Goal: Task Accomplishment & Management: Complete application form

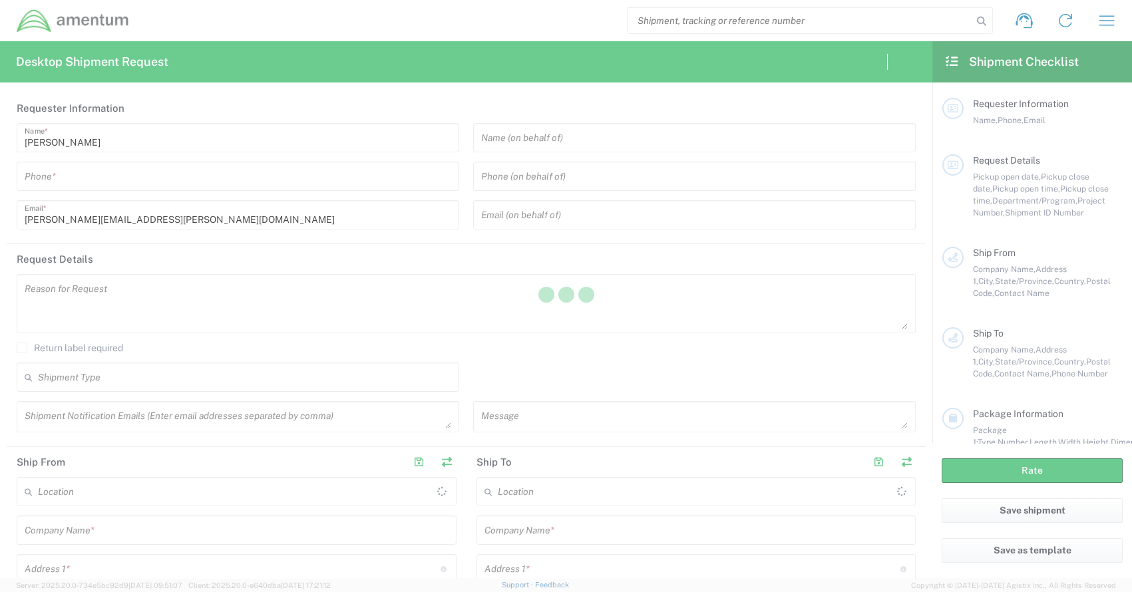
type input "United States"
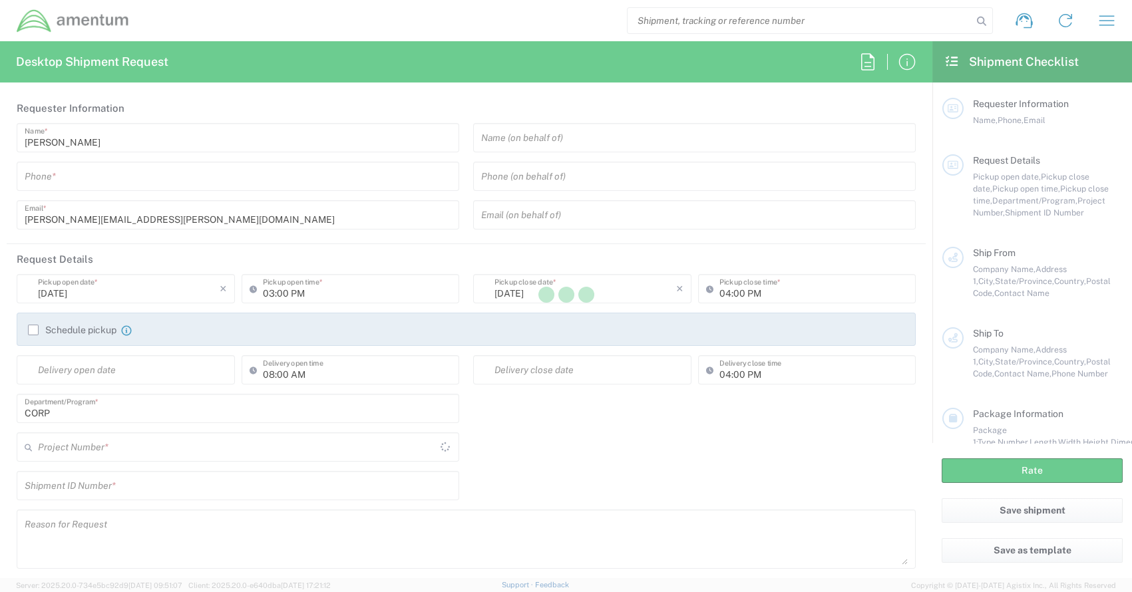
type input "CORP"
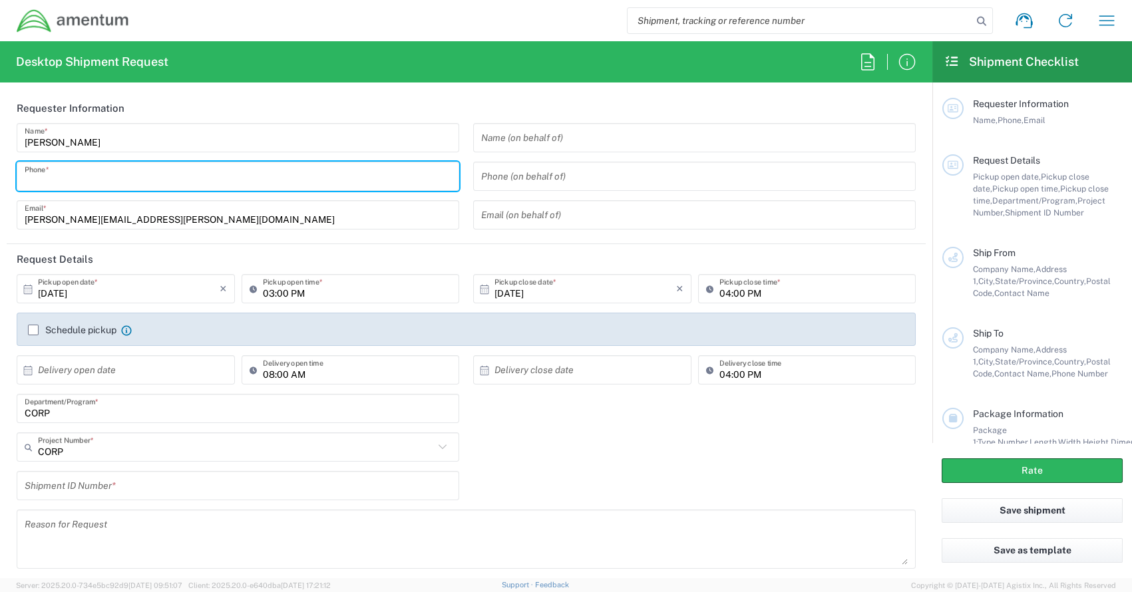
click at [77, 177] on input "tel" at bounding box center [238, 176] width 427 height 23
type input "3019443252"
type input "stanley.harper@amentum.com"
type input "Amentum"
type input "20501 Seneca Meadows Pkwy"
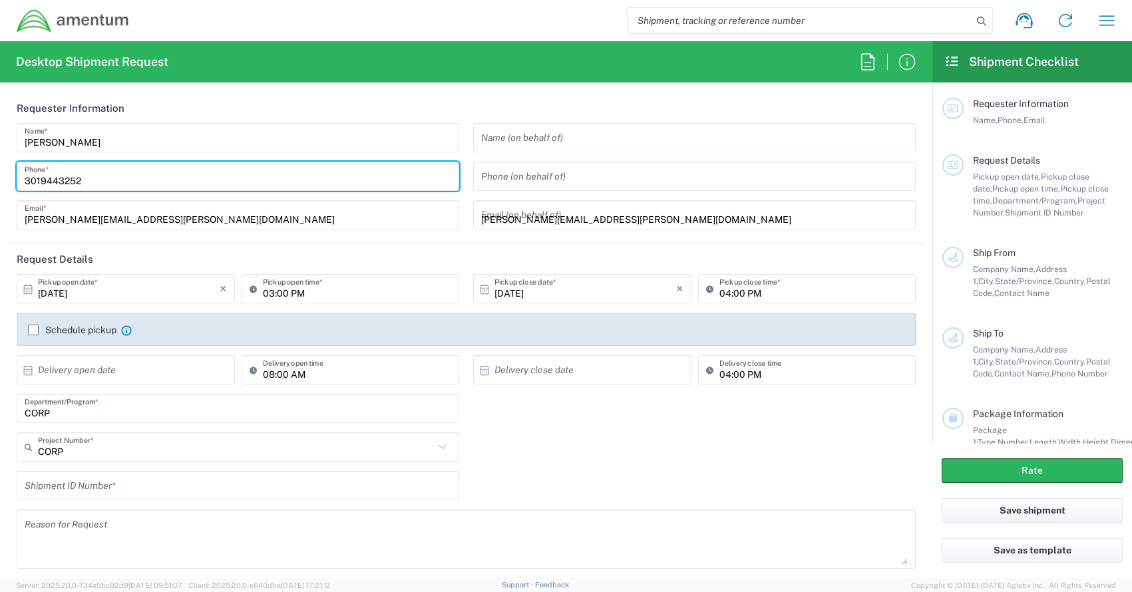
type input "Suite 200"
type input "Germantown"
type input "Maryland"
type input "20876"
type input "3019443252"
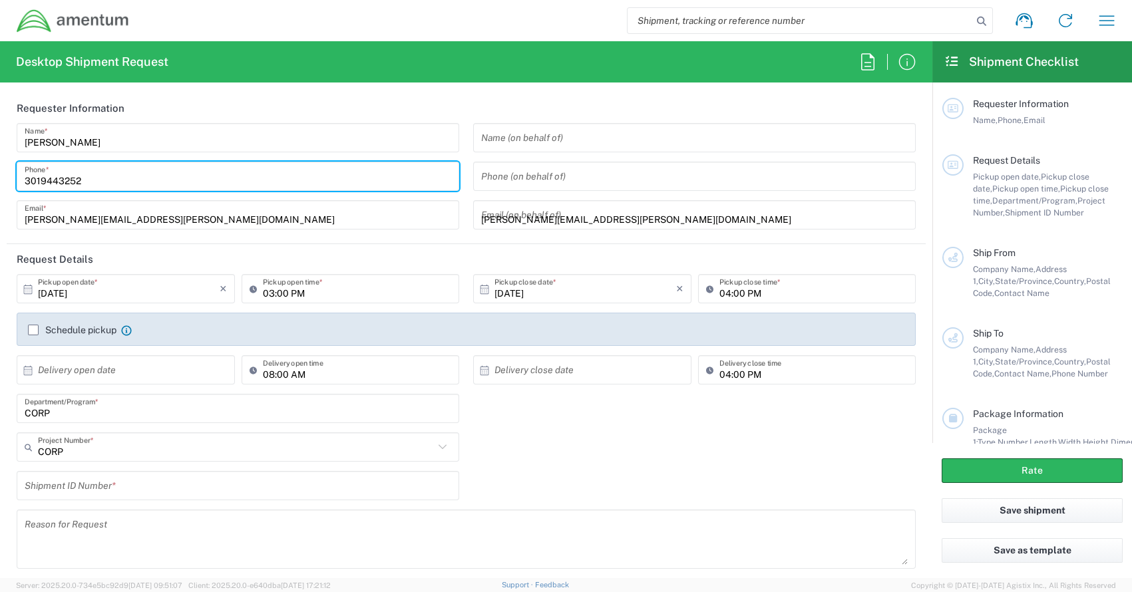
type input "stanley.harper@amentum.com"
type input "Amentum"
type input "2551 Dulles View Drive"
type input "Suite 700"
type input "Herndon"
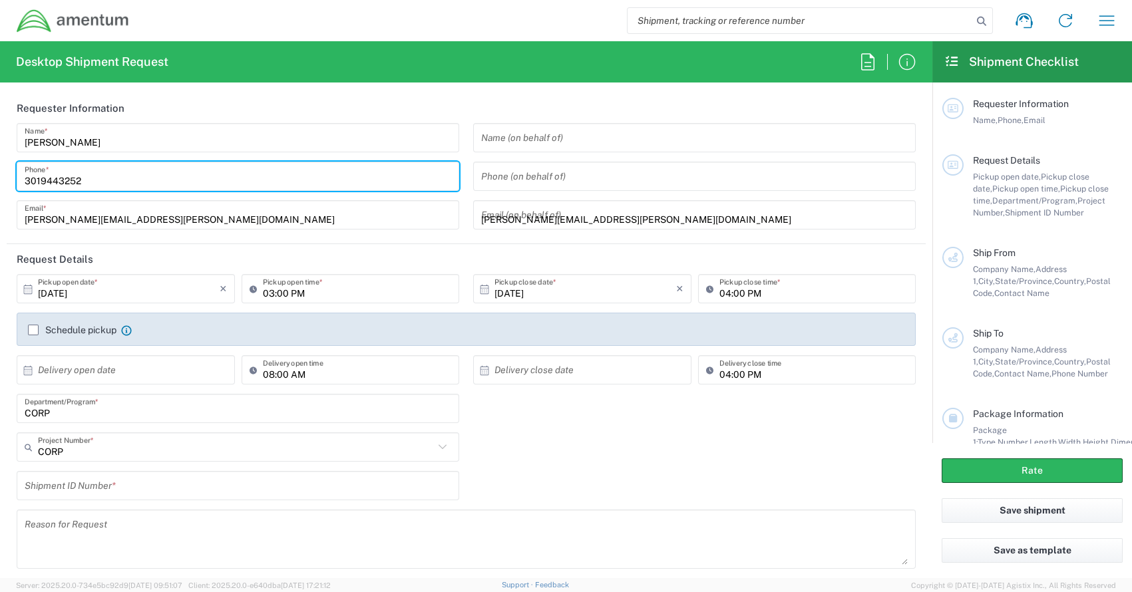
type input "Virginia"
type input "20171"
type input "571-690-0939"
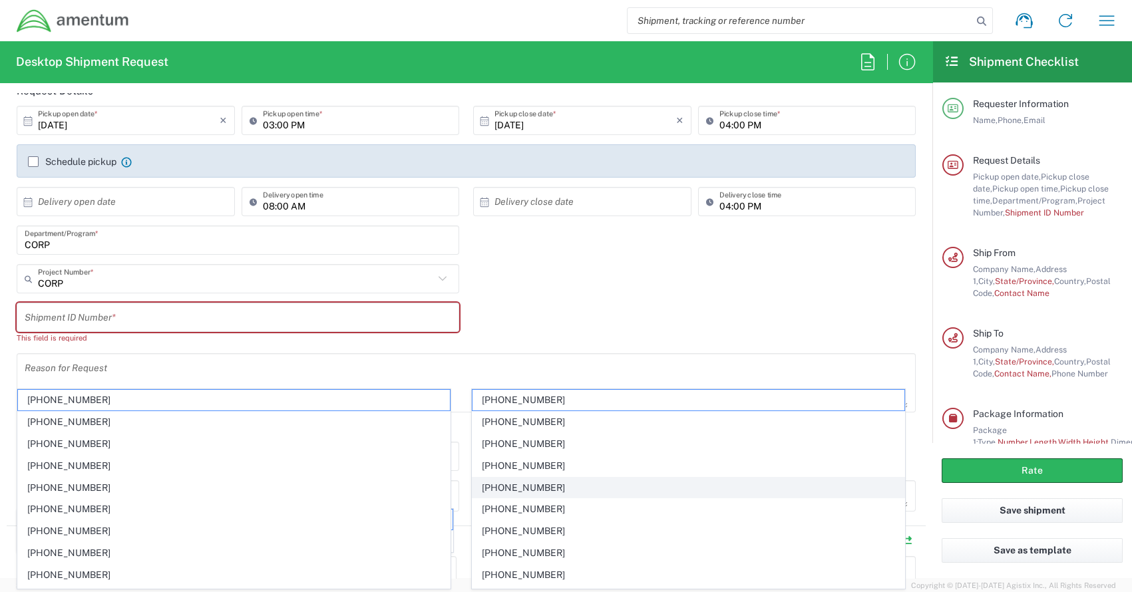
scroll to position [200, 0]
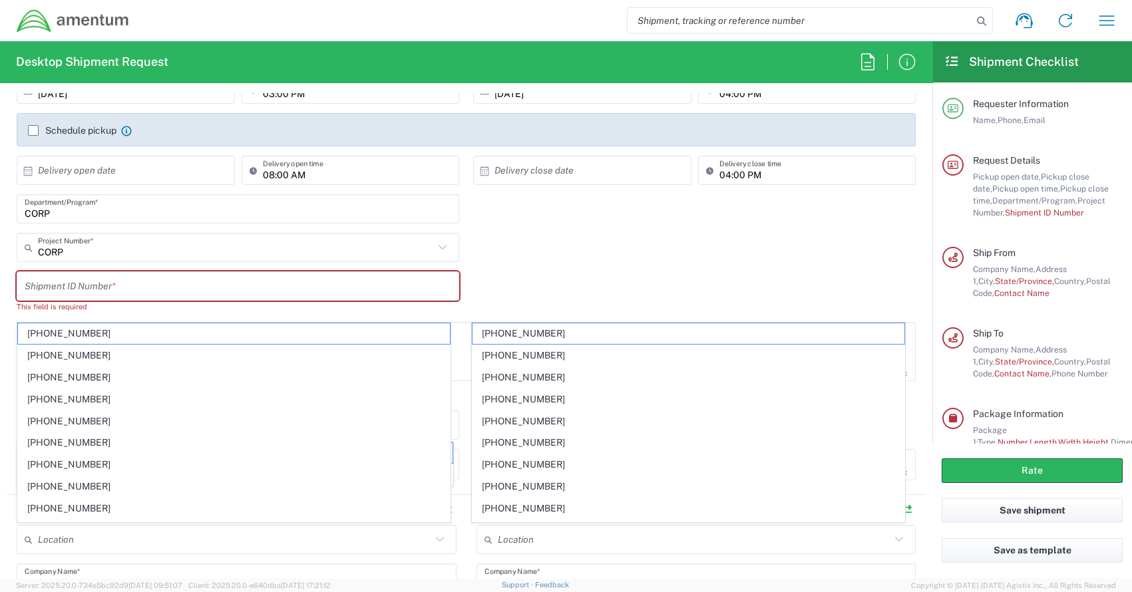
click at [284, 294] on input "text" at bounding box center [238, 286] width 427 height 23
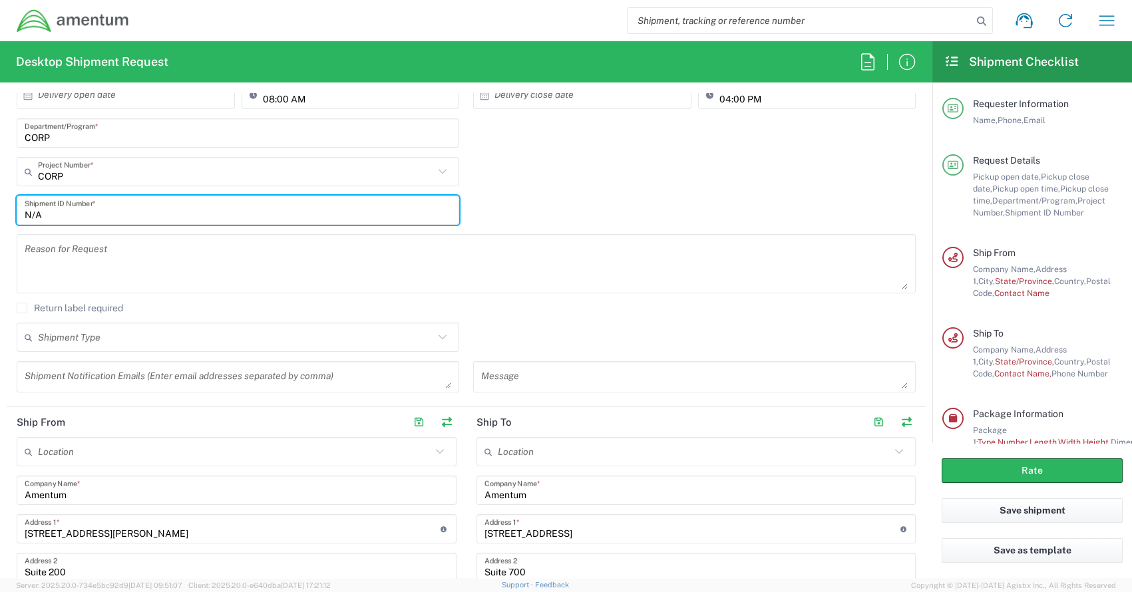
scroll to position [132, 0]
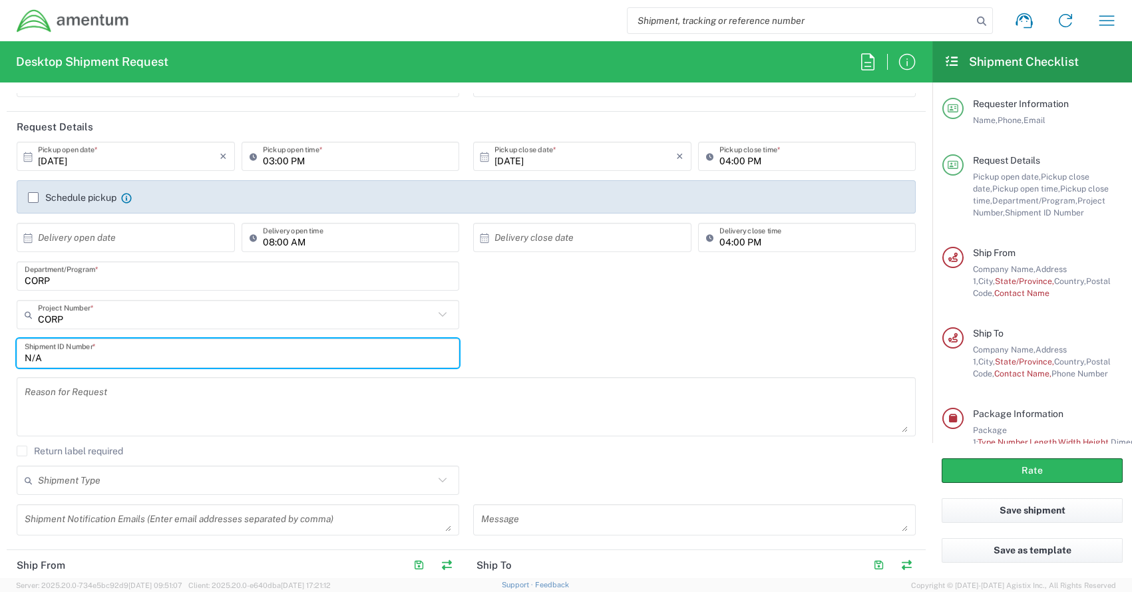
type input "N/A"
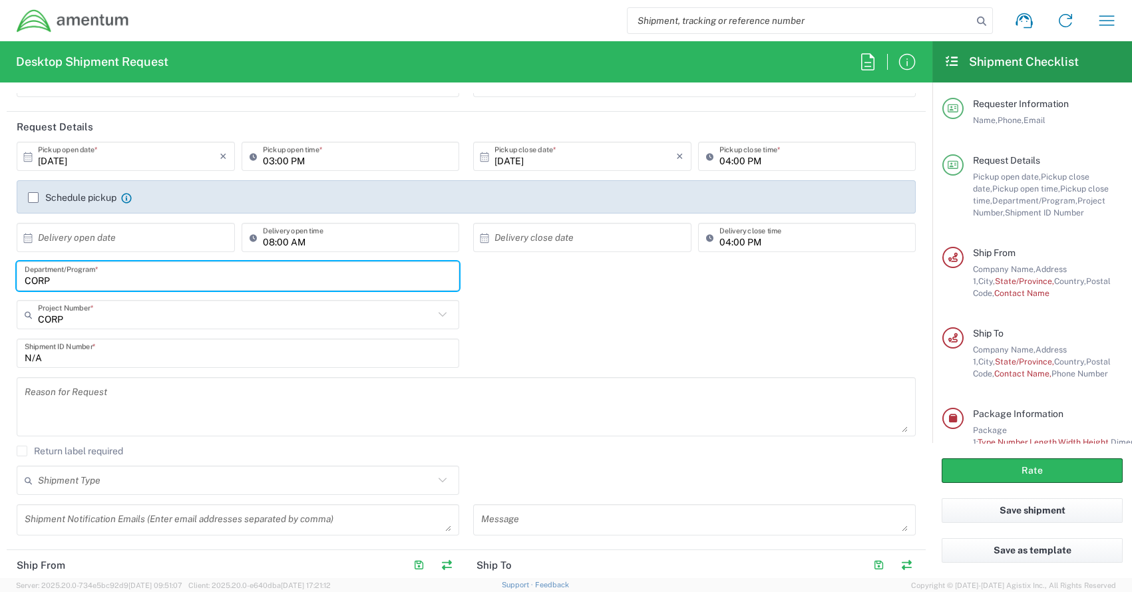
click at [129, 281] on input "CORP" at bounding box center [238, 276] width 427 height 23
type input "C"
type input "Legal"
click at [285, 325] on div "CORP Project Number * CORP 0915.E0002.02.000.2CE,LABOR ONLY OPT YR 1 ,1 ,82 ,9 …" at bounding box center [238, 319] width 457 height 39
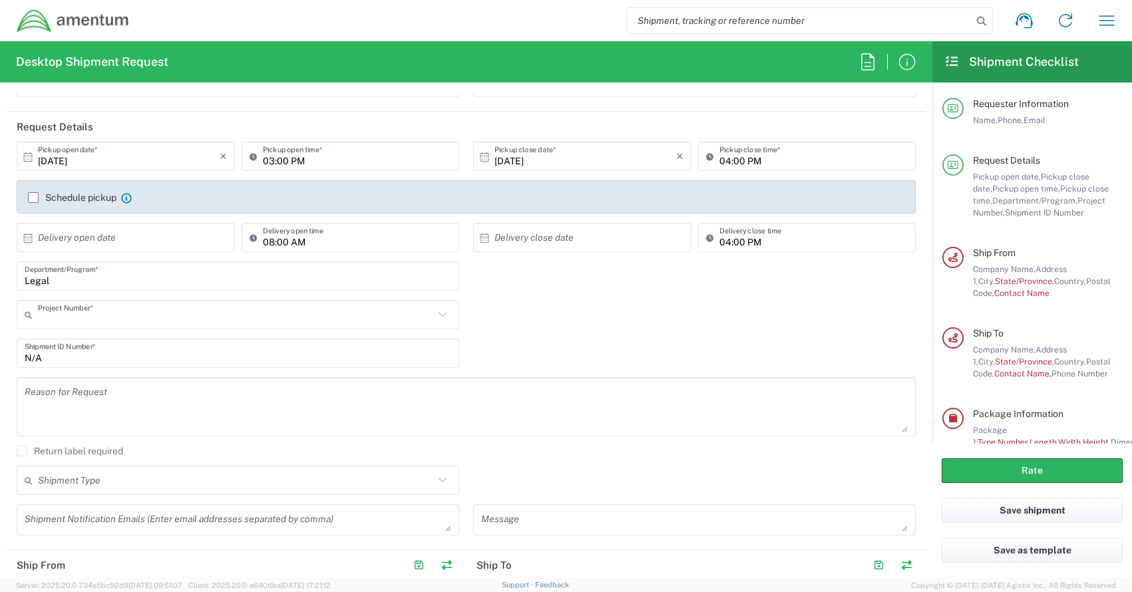
click at [246, 317] on input "text" at bounding box center [236, 315] width 396 height 23
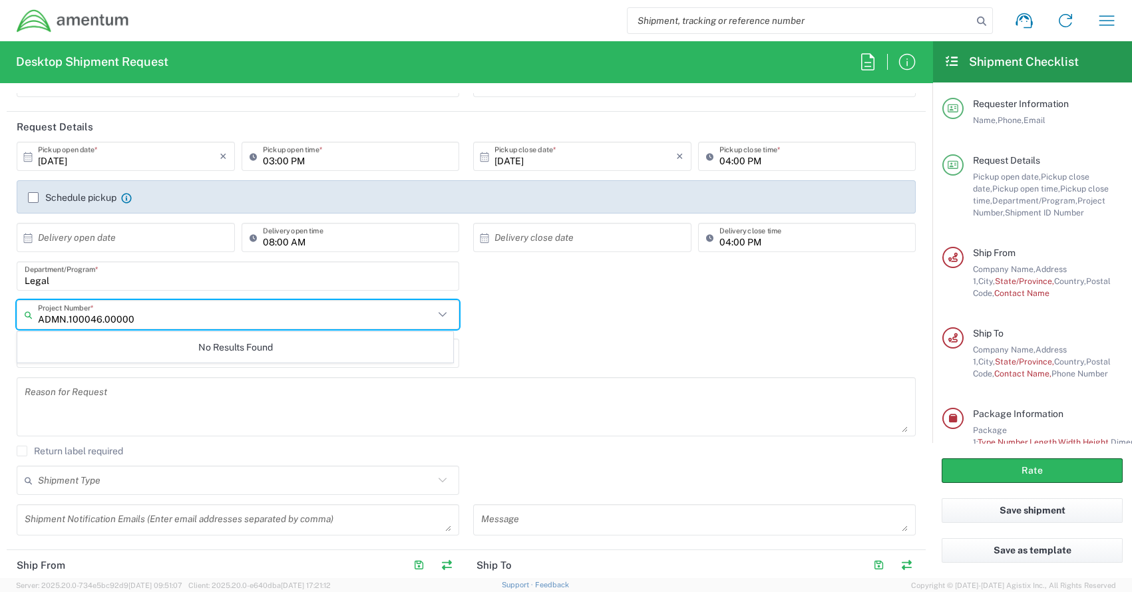
type input "ADMN.100046.00000"
drag, startPoint x: 71, startPoint y: 277, endPoint x: 80, endPoint y: 279, distance: 8.9
click at [80, 279] on input "Legal" at bounding box center [238, 276] width 427 height 23
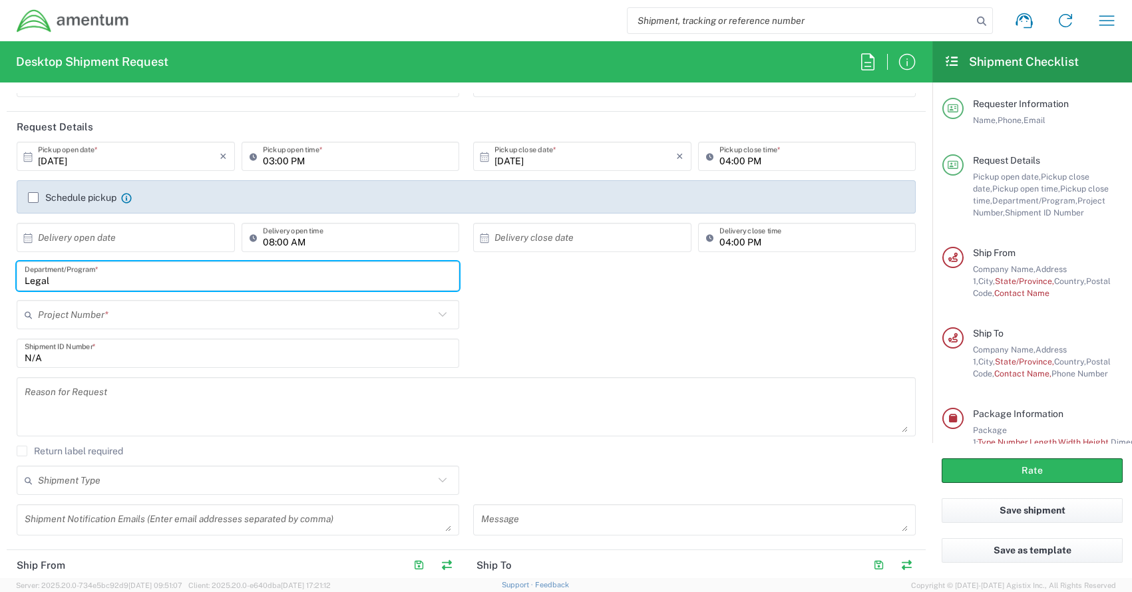
drag, startPoint x: 80, startPoint y: 279, endPoint x: 1, endPoint y: 274, distance: 78.7
click at [3, 274] on form "Requester Information Stanley Harper Name * 3019443252 Phone * stanley.harper@a…" at bounding box center [466, 335] width 932 height 485
type input "CORP"
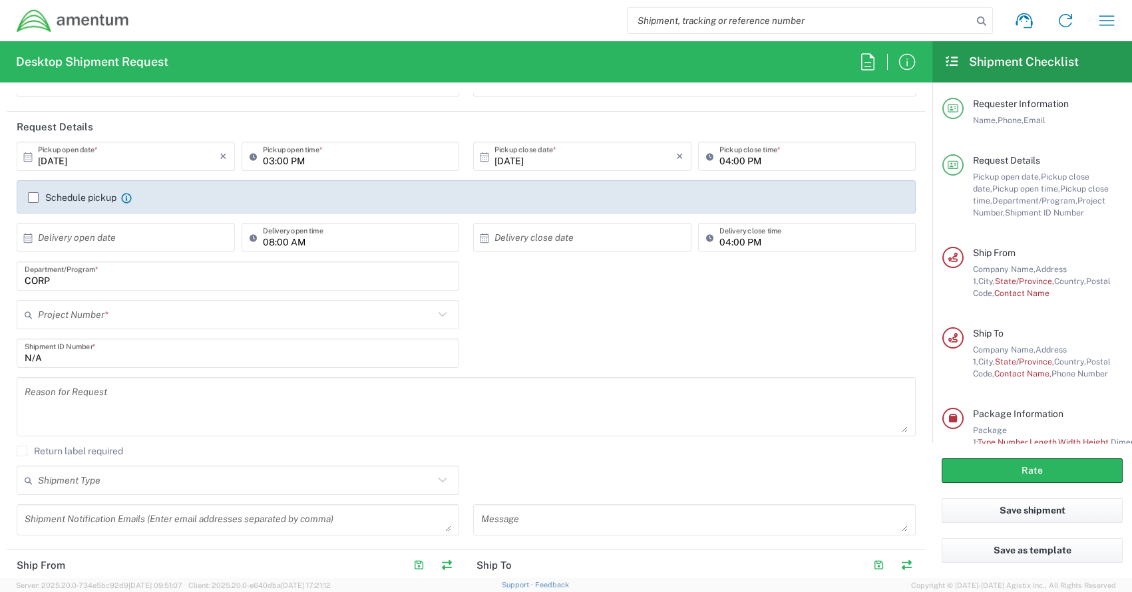
click at [87, 327] on div "Project Number *" at bounding box center [238, 314] width 443 height 29
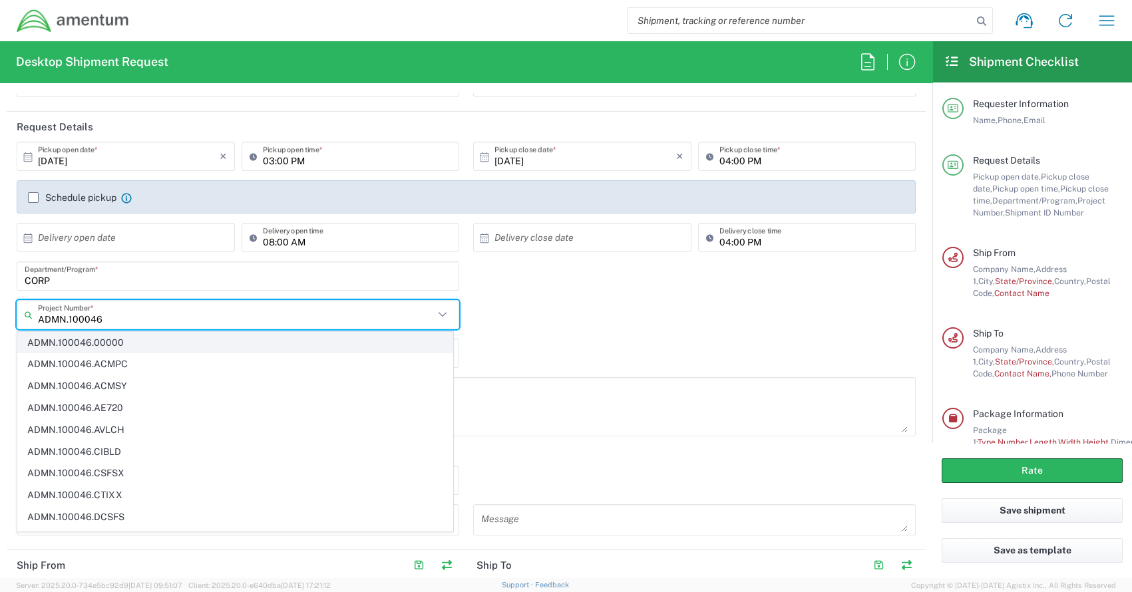
click at [116, 341] on span "ADMN.100046.00000" at bounding box center [235, 343] width 435 height 21
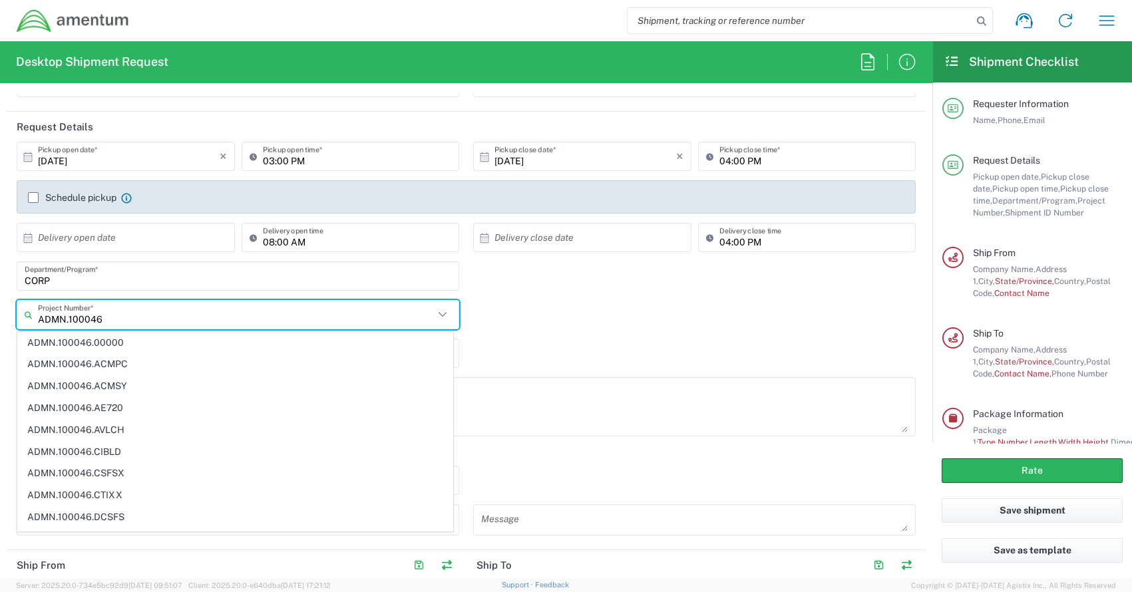
type input "ADMN.100046.00000"
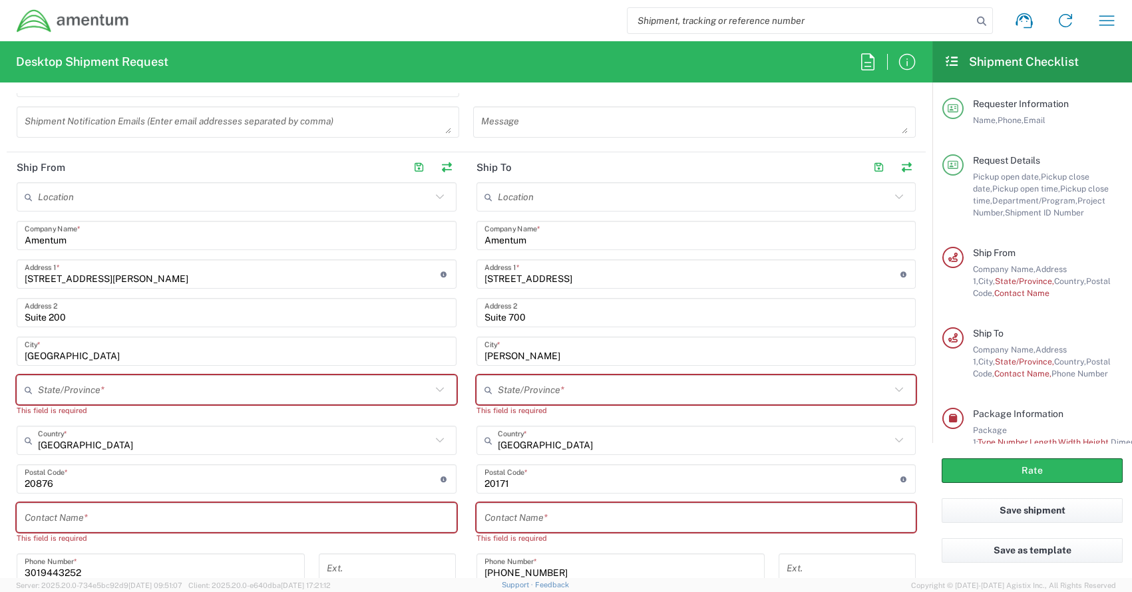
scroll to position [532, 0]
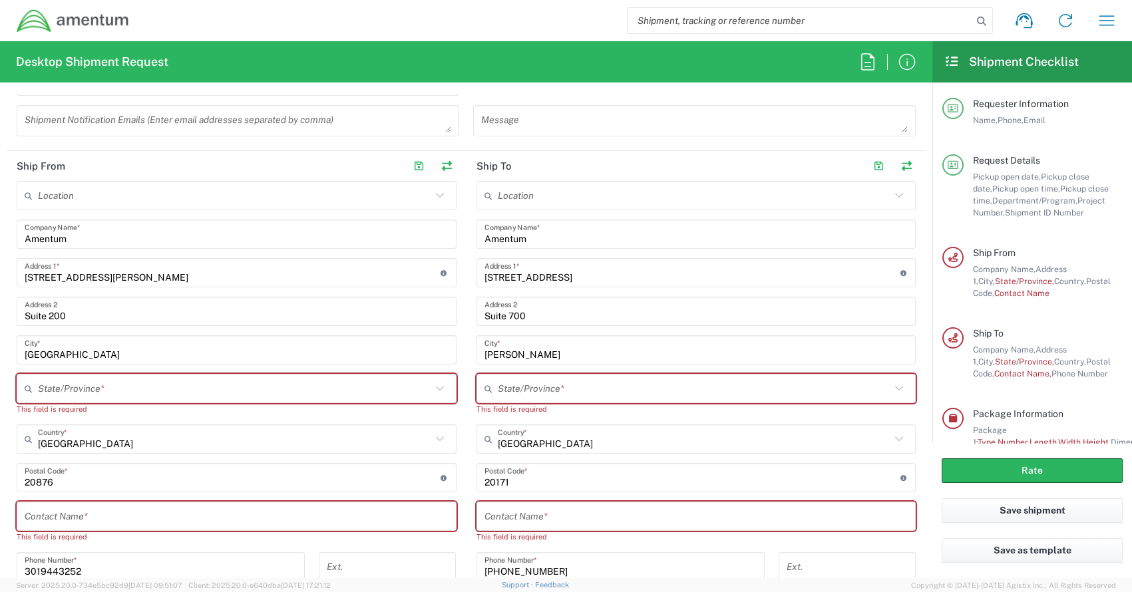
click at [108, 389] on input "text" at bounding box center [234, 388] width 393 height 23
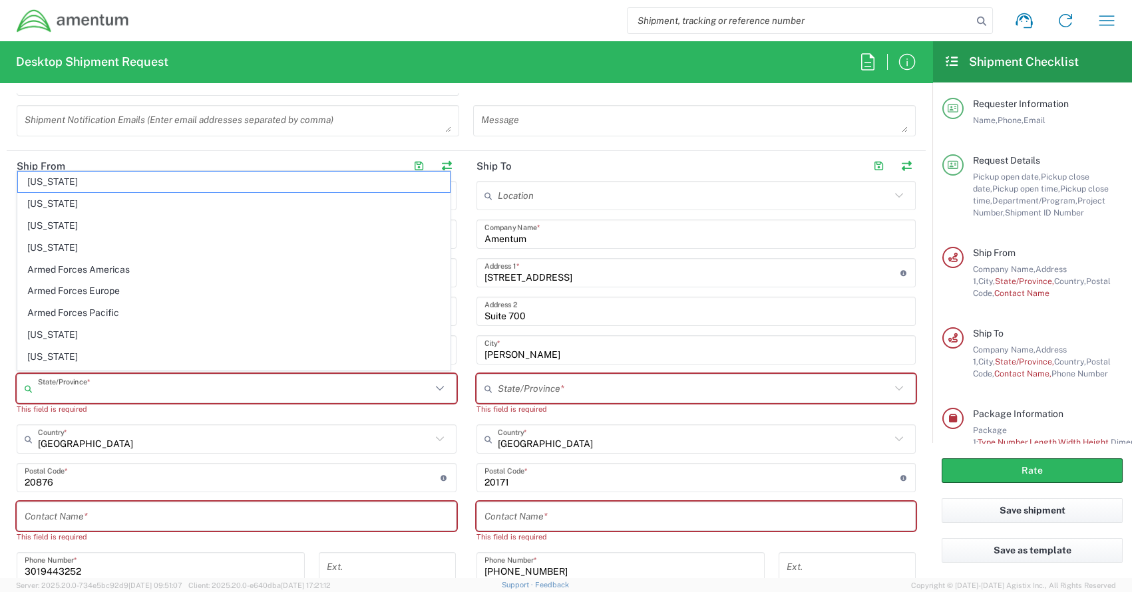
type input "Maryland"
type input "Virginia"
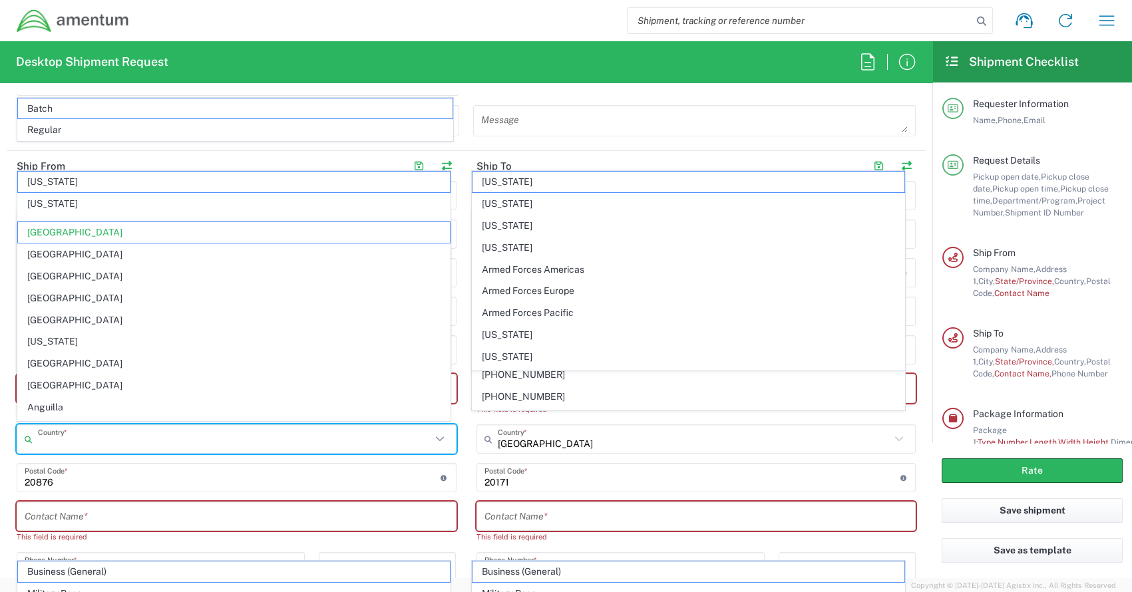
click at [155, 428] on input "text" at bounding box center [234, 439] width 393 height 23
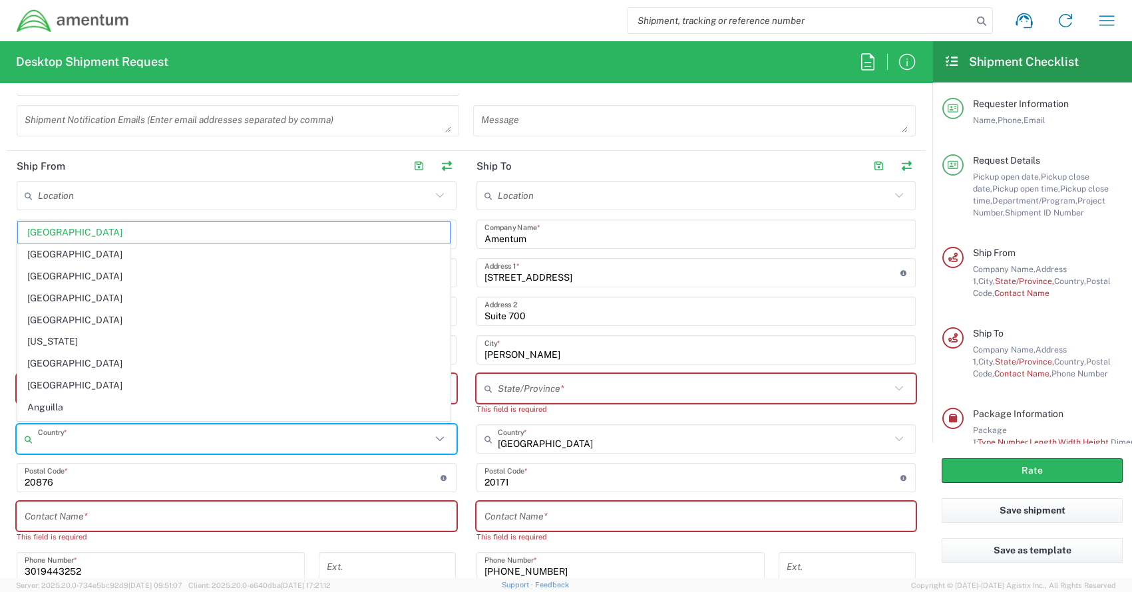
drag, startPoint x: 262, startPoint y: 381, endPoint x: 268, endPoint y: 332, distance: 49.0
click at [263, 378] on span "Angola" at bounding box center [234, 385] width 432 height 21
type input "Angola"
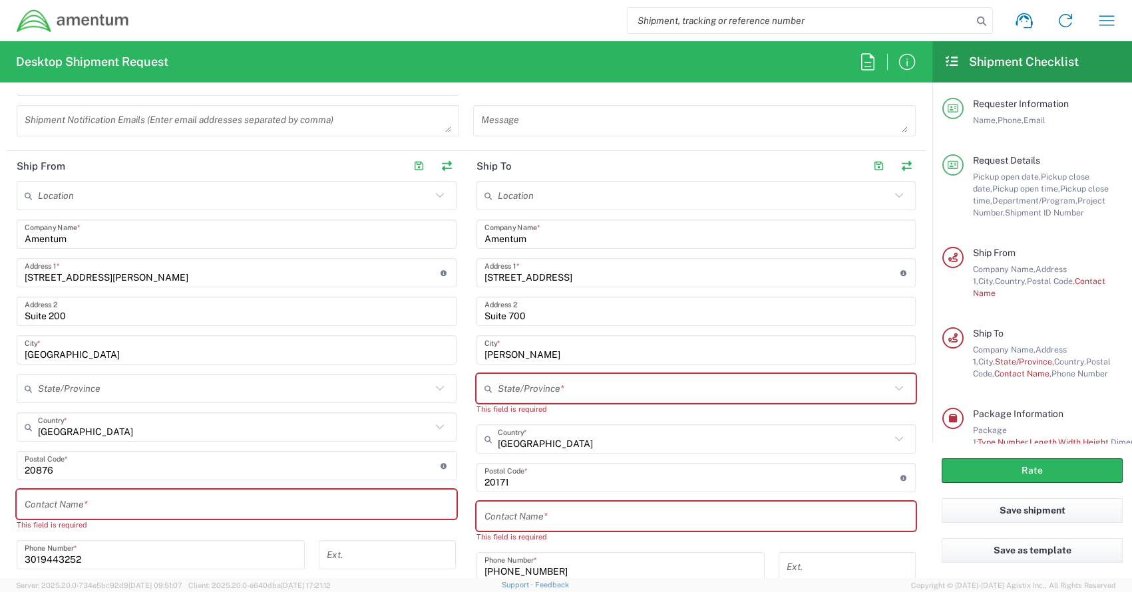
click at [99, 382] on input "text" at bounding box center [234, 388] width 393 height 23
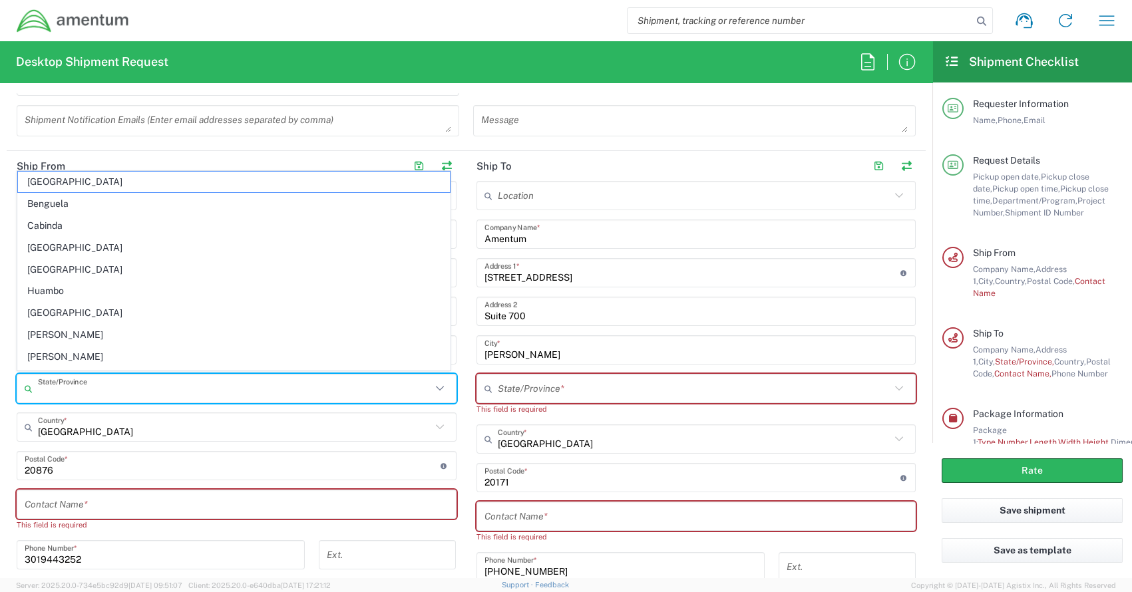
type input "Maryland"
type input "stanley.harper@amentum.com"
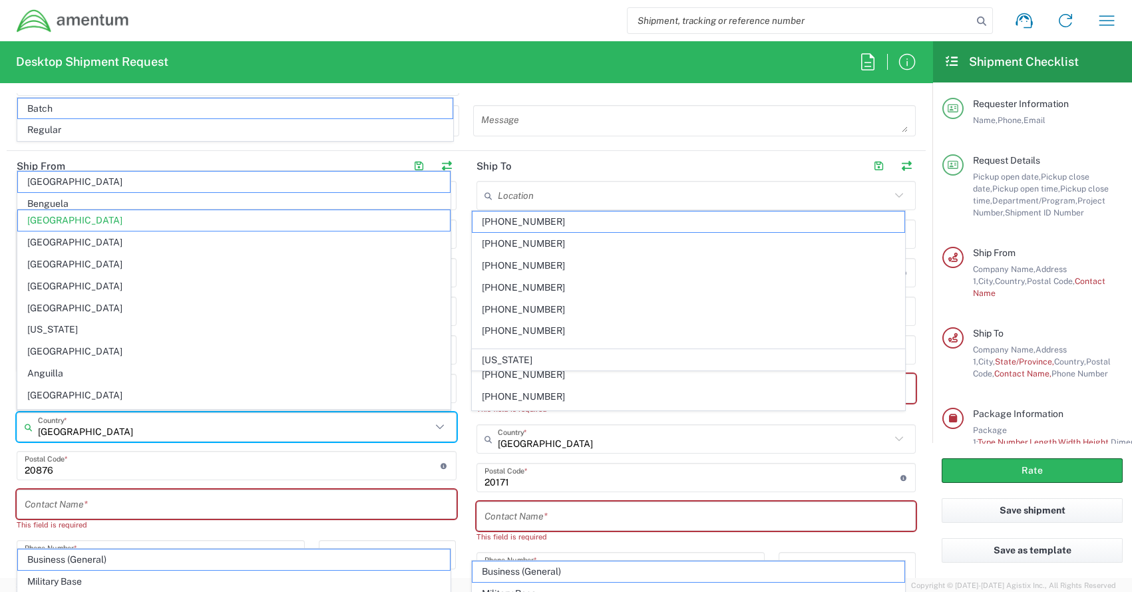
type input "Angola"
drag, startPoint x: 93, startPoint y: 427, endPoint x: 21, endPoint y: 427, distance: 71.9
click at [21, 427] on div "Angola Country *" at bounding box center [237, 427] width 440 height 29
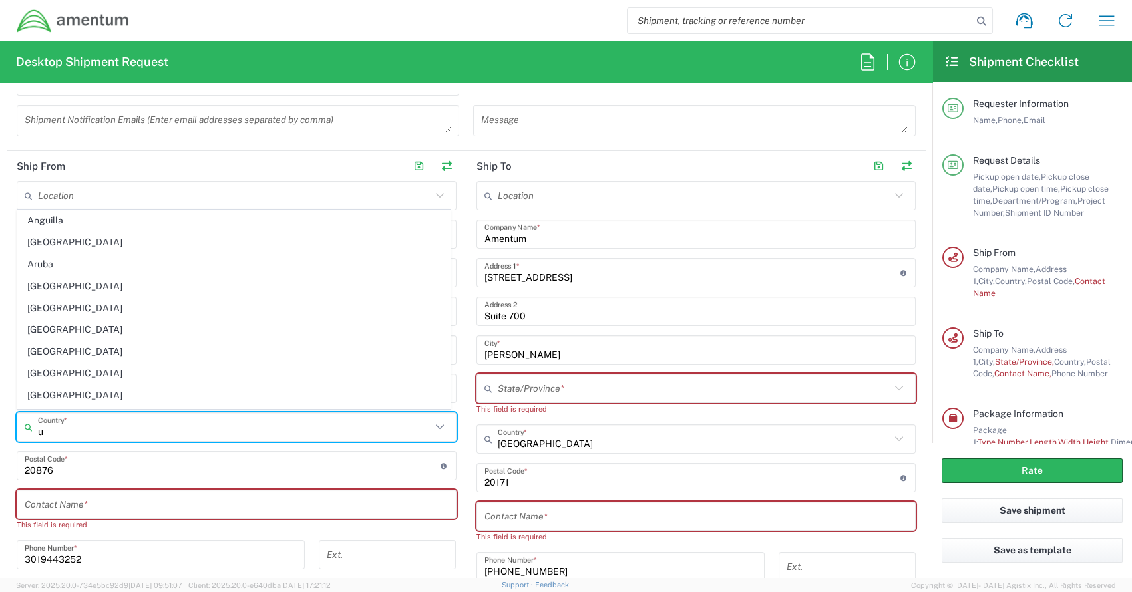
click at [53, 429] on input "u" at bounding box center [234, 427] width 393 height 23
type input "United States"
type input "MD"
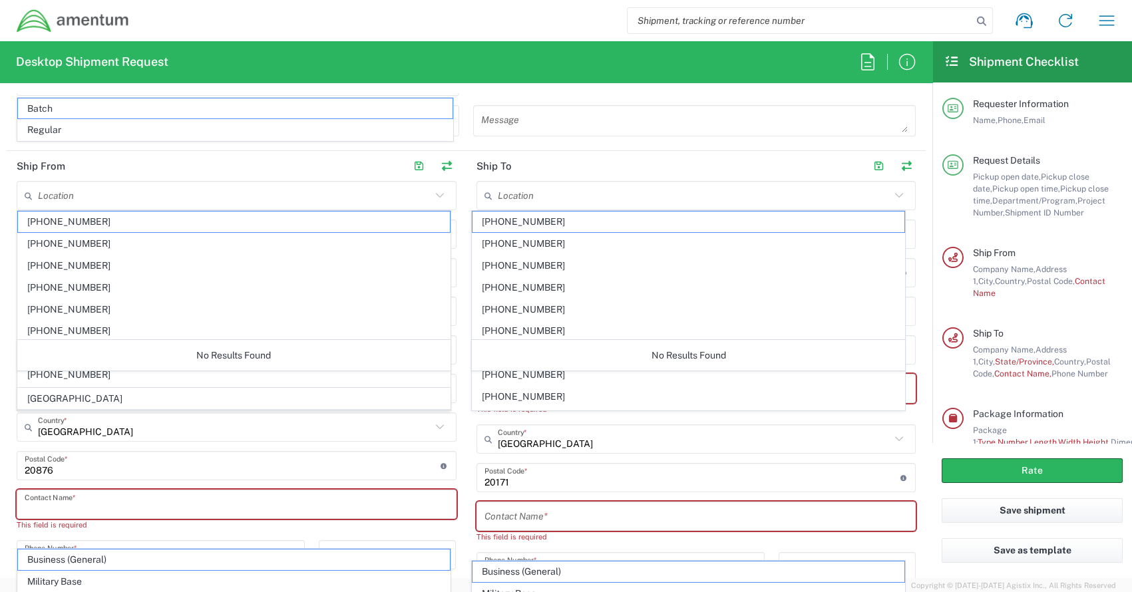
click at [97, 506] on input "text" at bounding box center [237, 504] width 424 height 23
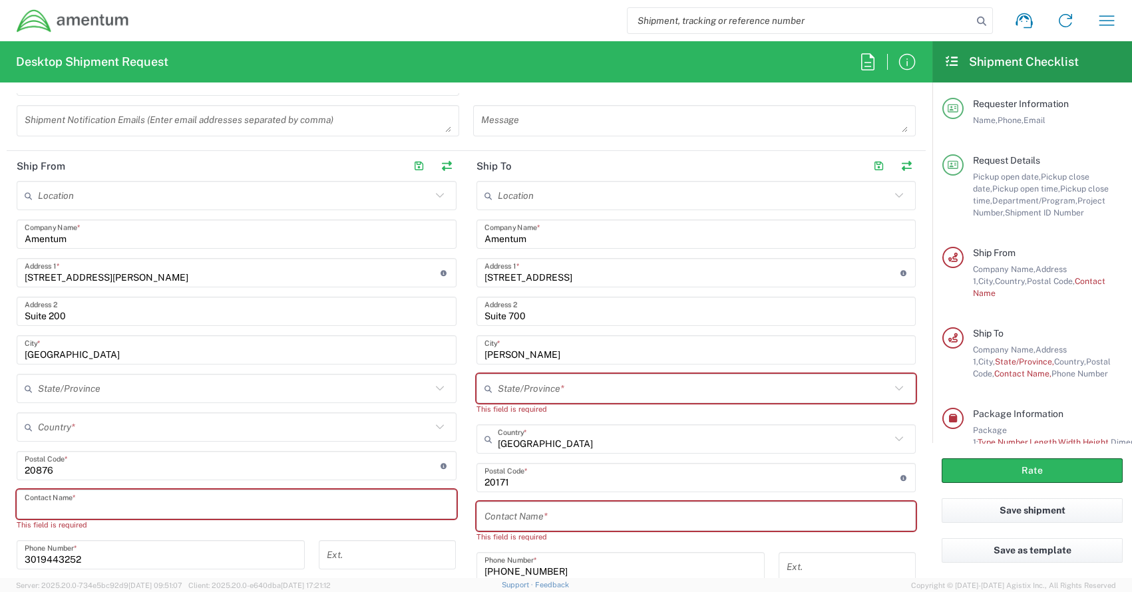
click at [119, 382] on input "text" at bounding box center [234, 388] width 393 height 23
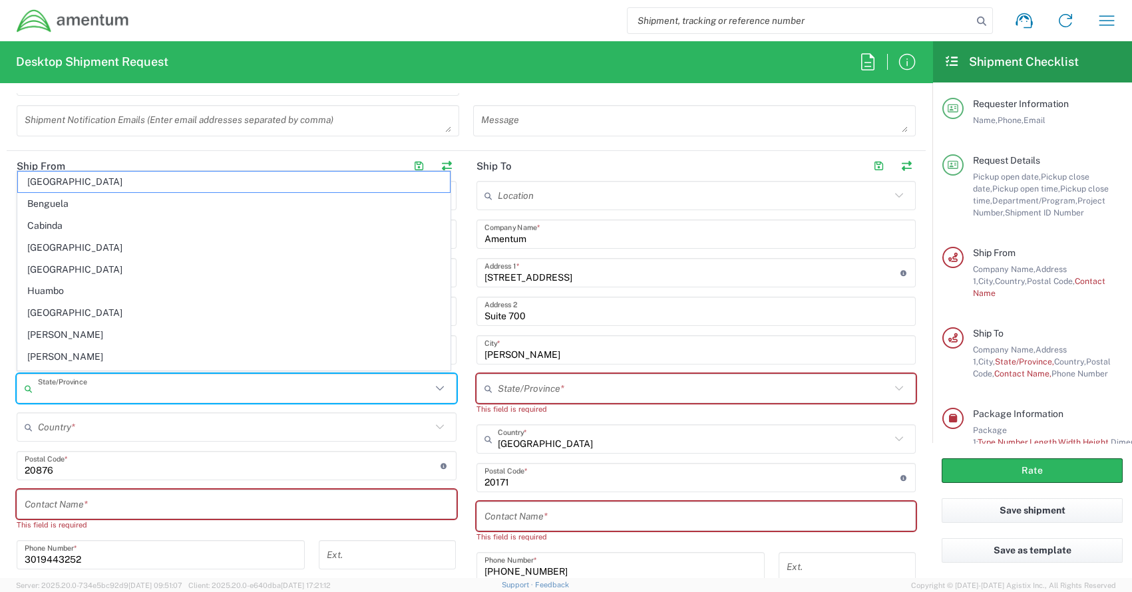
type input "Maryland"
type input "United States"
type input "Maryland"
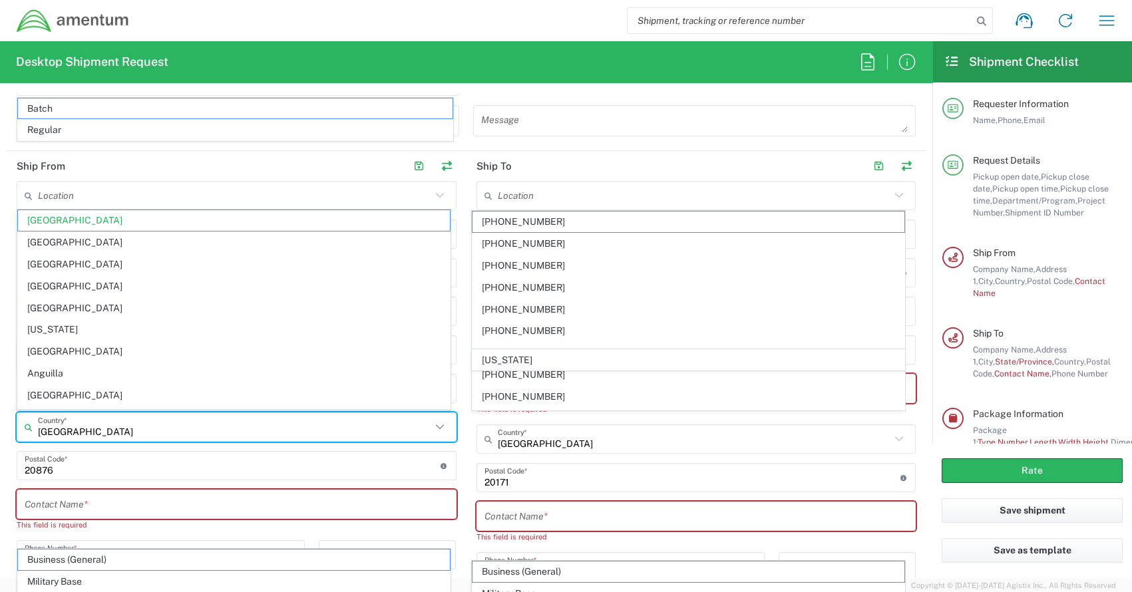
click at [89, 428] on input "United States" at bounding box center [234, 427] width 393 height 23
click at [67, 505] on input "text" at bounding box center [237, 504] width 424 height 23
type input "Angola"
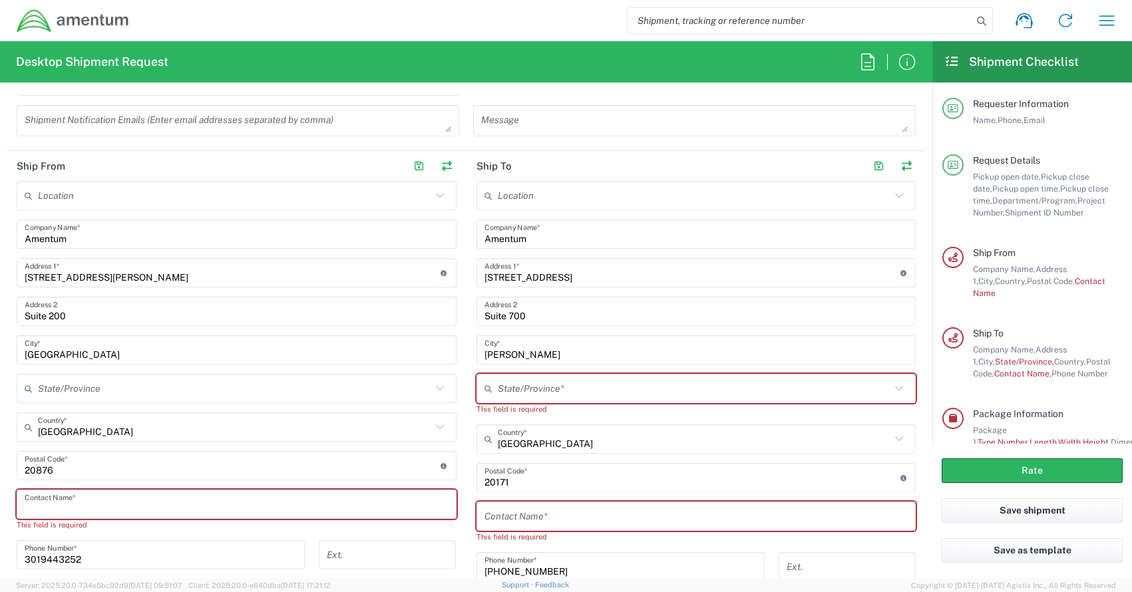
click at [95, 386] on input "text" at bounding box center [234, 388] width 393 height 23
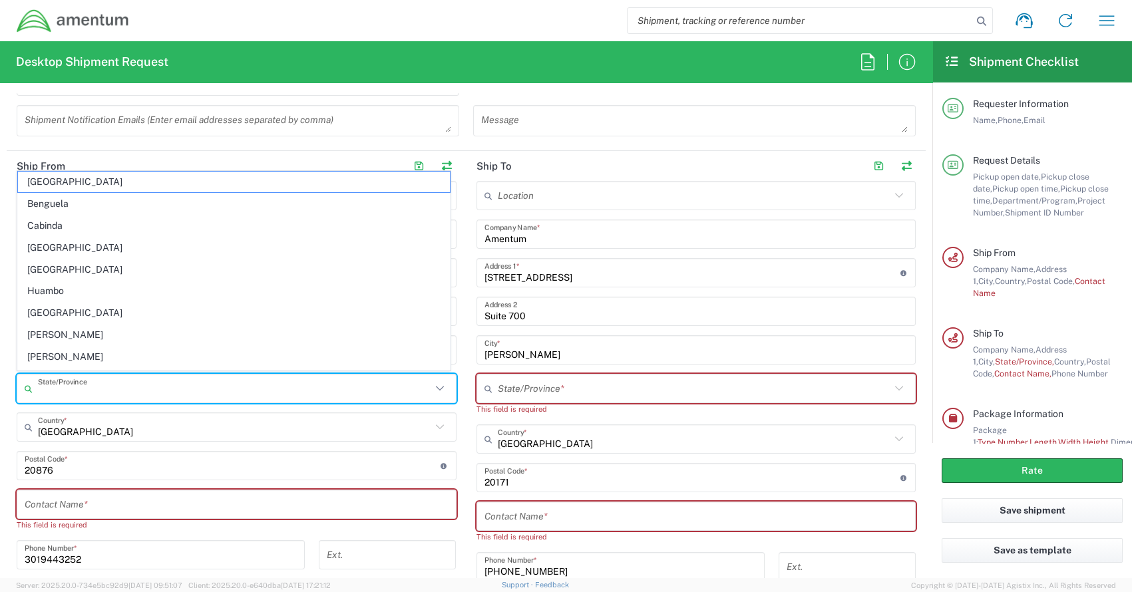
type input "Maryland"
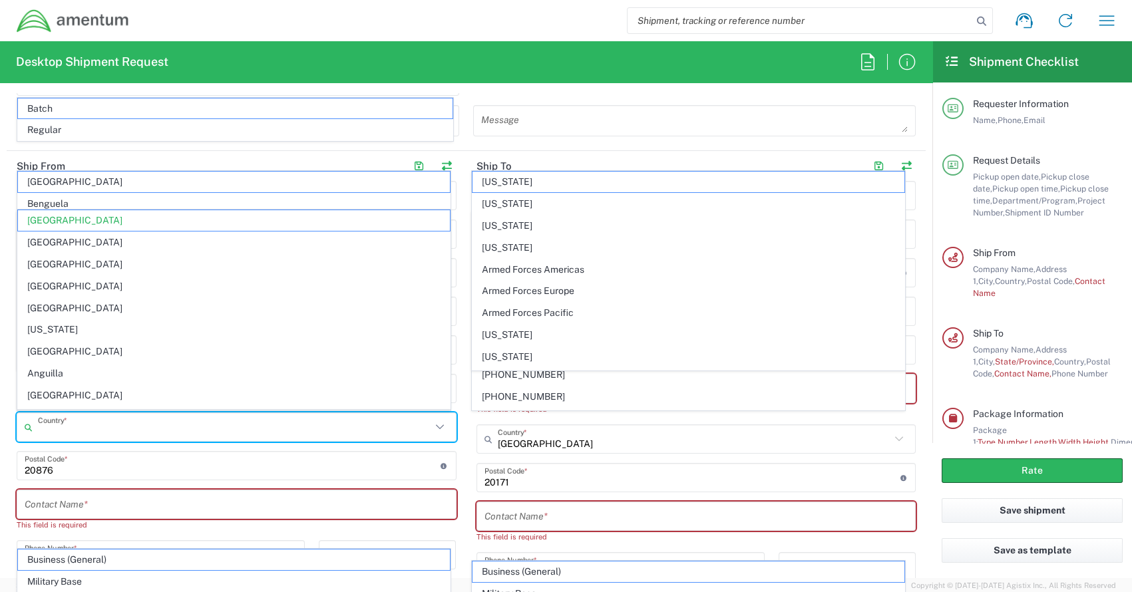
click at [99, 427] on input "text" at bounding box center [234, 427] width 393 height 23
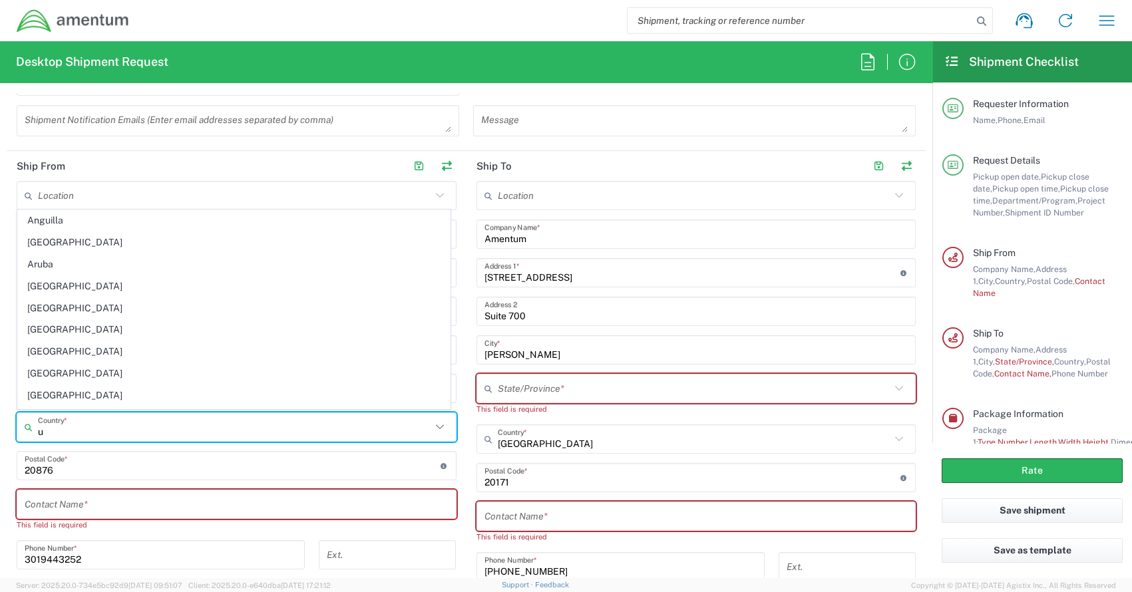
type input "United States"
type input "MD"
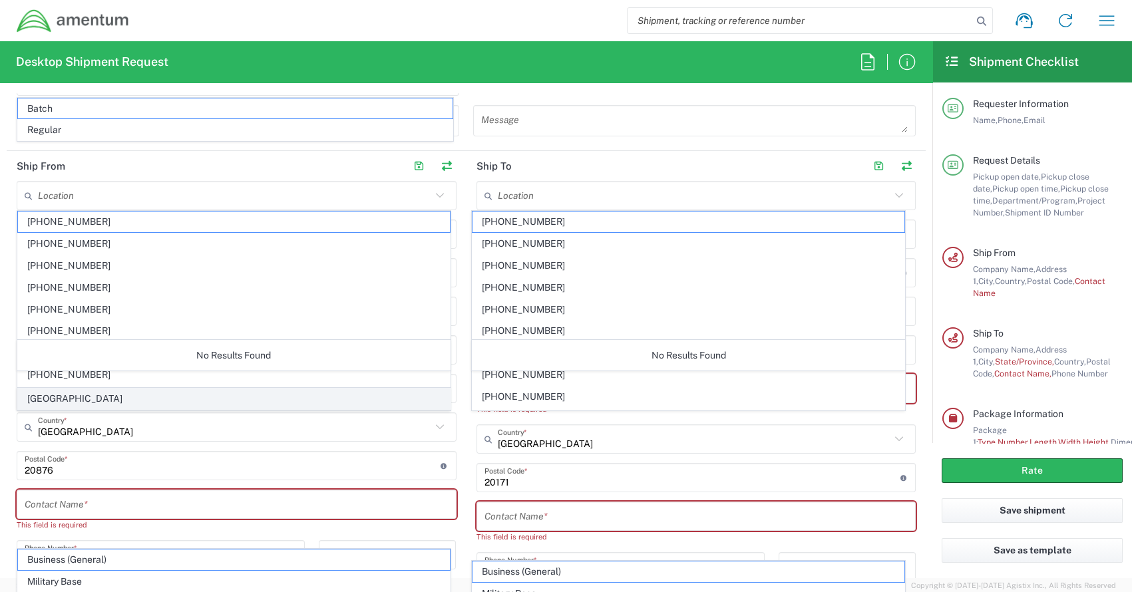
click at [64, 396] on span "United States" at bounding box center [234, 399] width 432 height 21
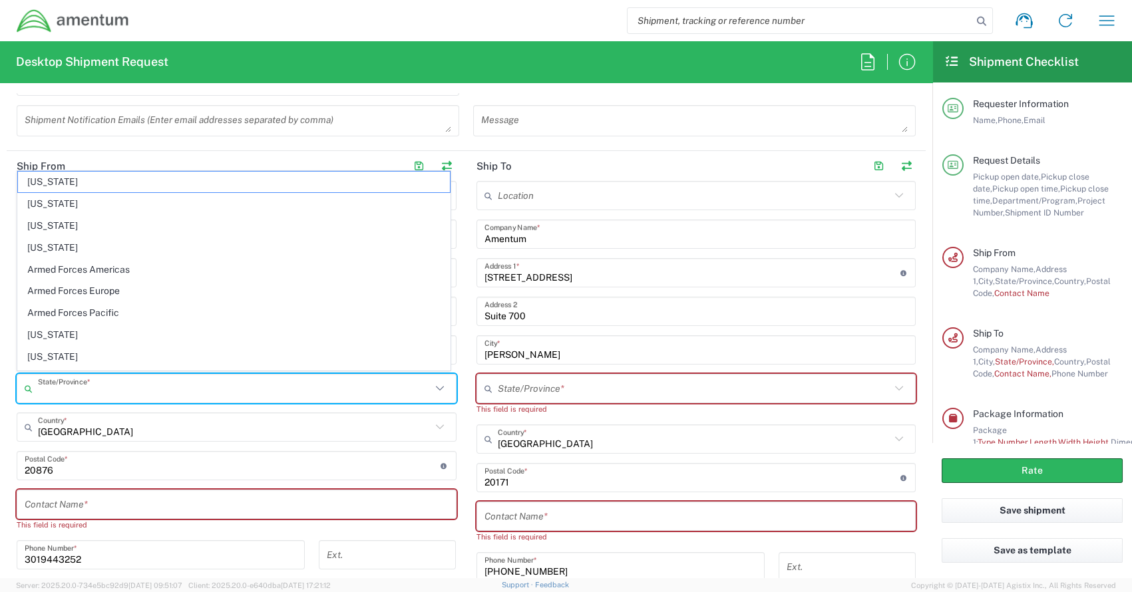
click at [79, 391] on input "text" at bounding box center [234, 388] width 393 height 23
type input "Maryland"
type input "Virginia"
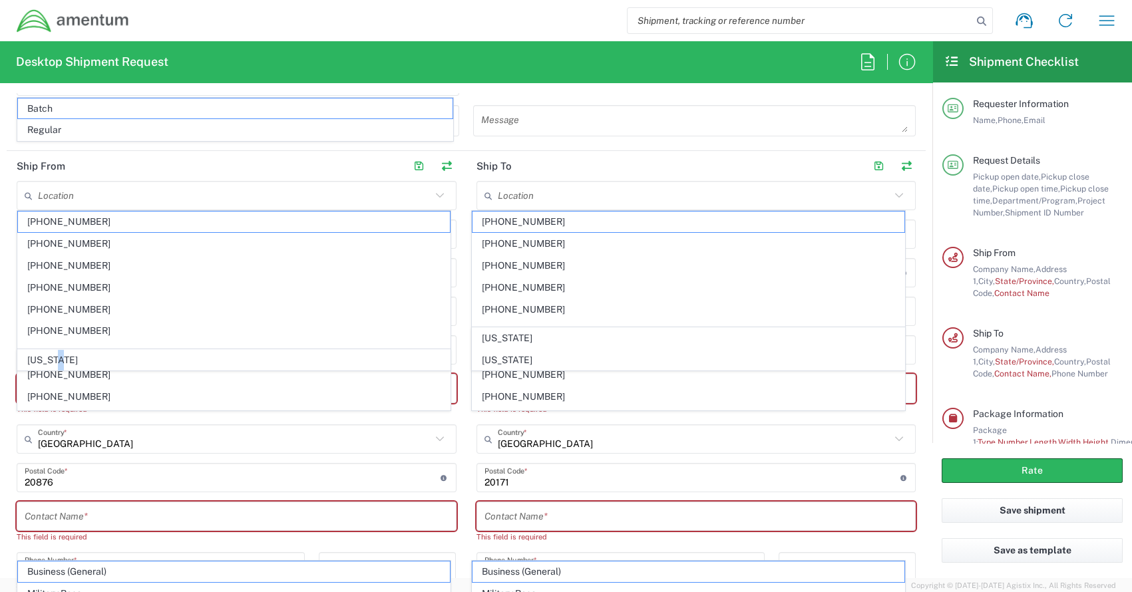
click at [60, 357] on span "Maryland" at bounding box center [234, 360] width 432 height 21
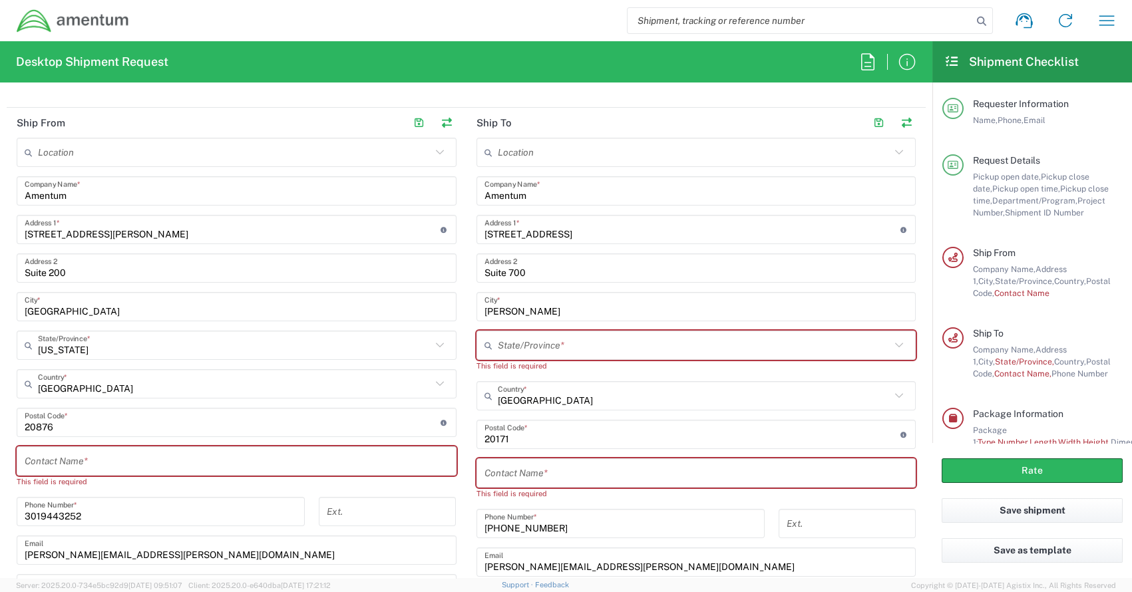
scroll to position [598, 0]
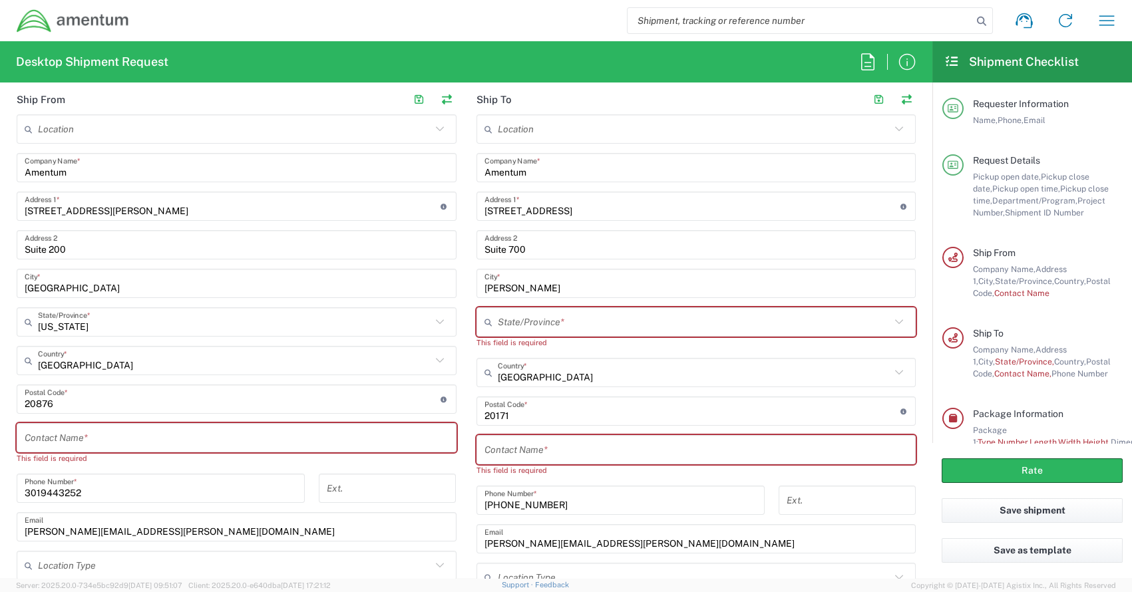
click at [73, 445] on input "text" at bounding box center [237, 438] width 424 height 23
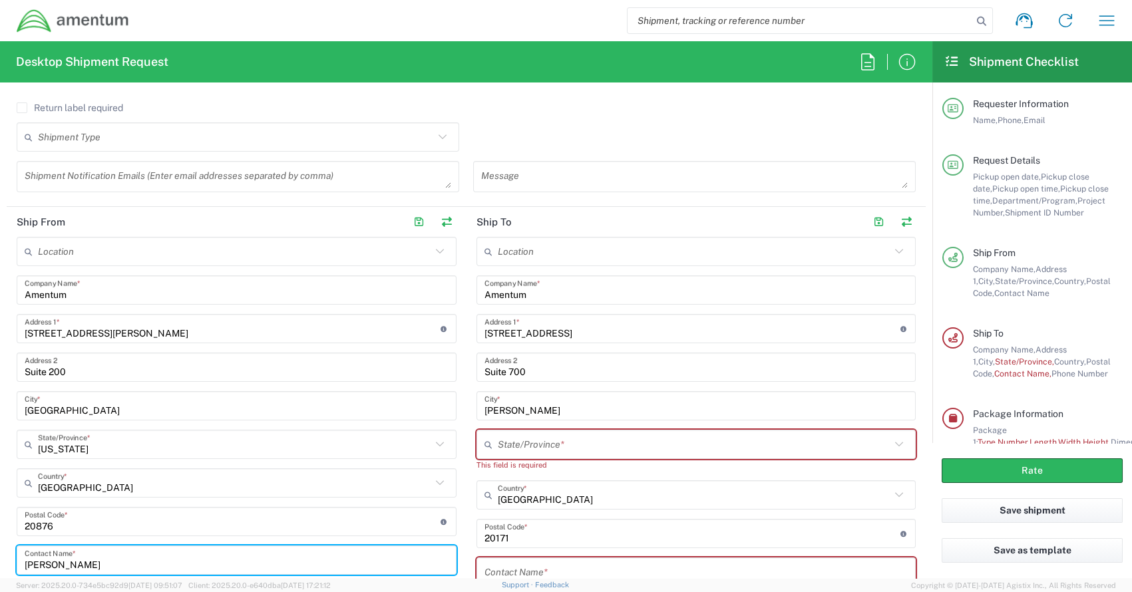
scroll to position [465, 0]
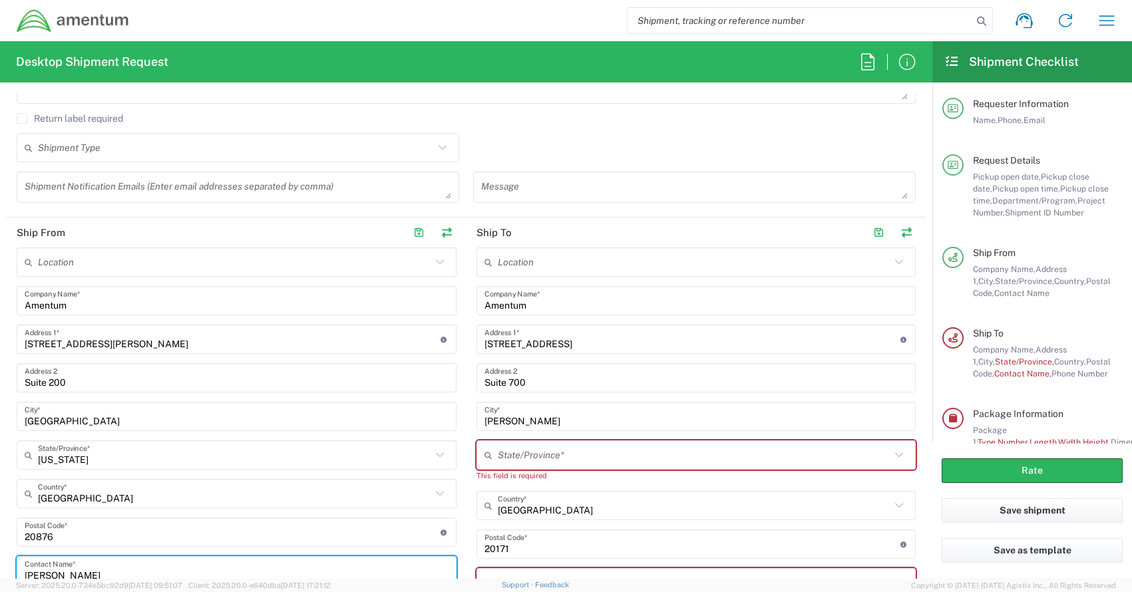
type input "Stanley Harper"
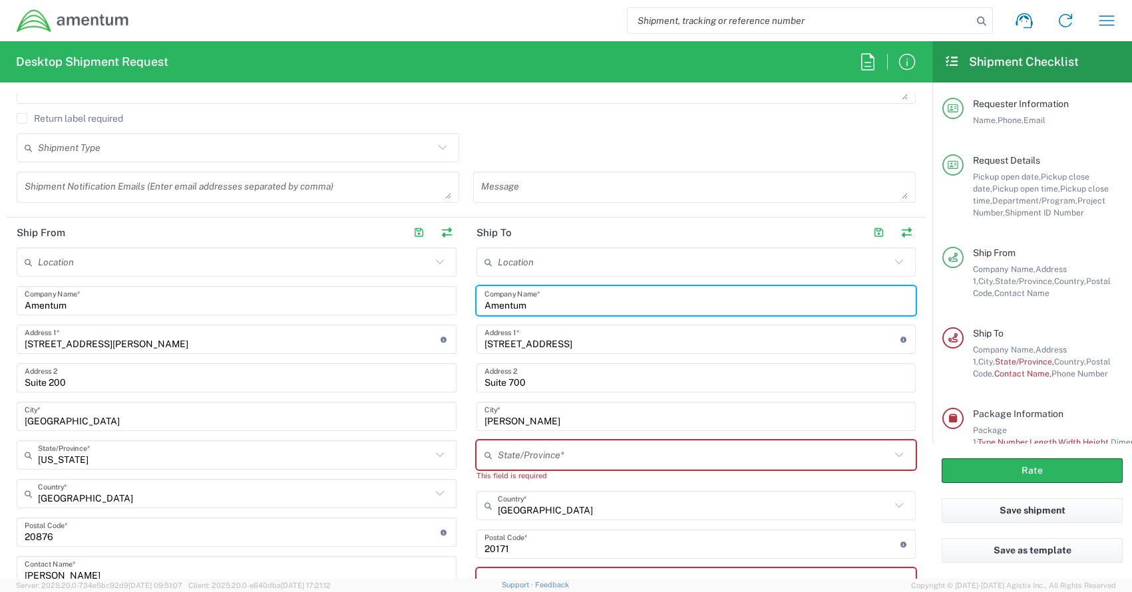
drag, startPoint x: 520, startPoint y: 296, endPoint x: 466, endPoint y: 282, distance: 55.5
click at [449, 298] on div "Ship From Location 1002-4122-6 1006-5256-0 1026-8910-0 1281-0560-3 1369-6441-0 …" at bounding box center [466, 490] width 919 height 544
type input "The Martin Law Group"
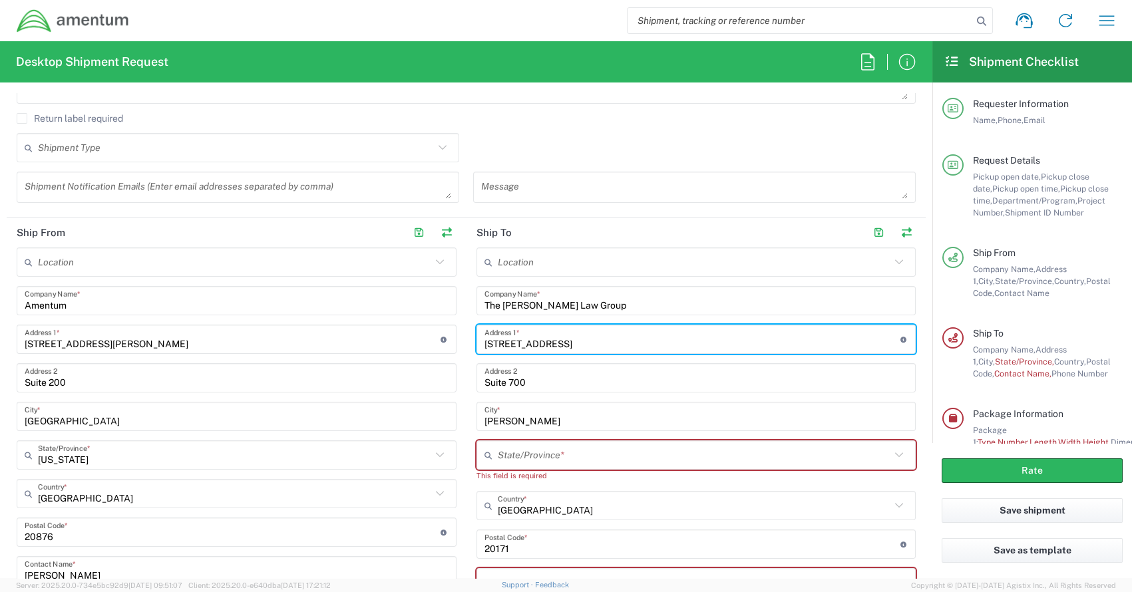
drag, startPoint x: 592, startPoint y: 341, endPoint x: 446, endPoint y: 332, distance: 146.7
click at [446, 332] on div "Ship From Location 1002-4122-6 1006-5256-0 1026-8910-0 1281-0560-3 1369-6441-0 …" at bounding box center [466, 490] width 919 height 544
type input "2117 Jack Warner Parkway"
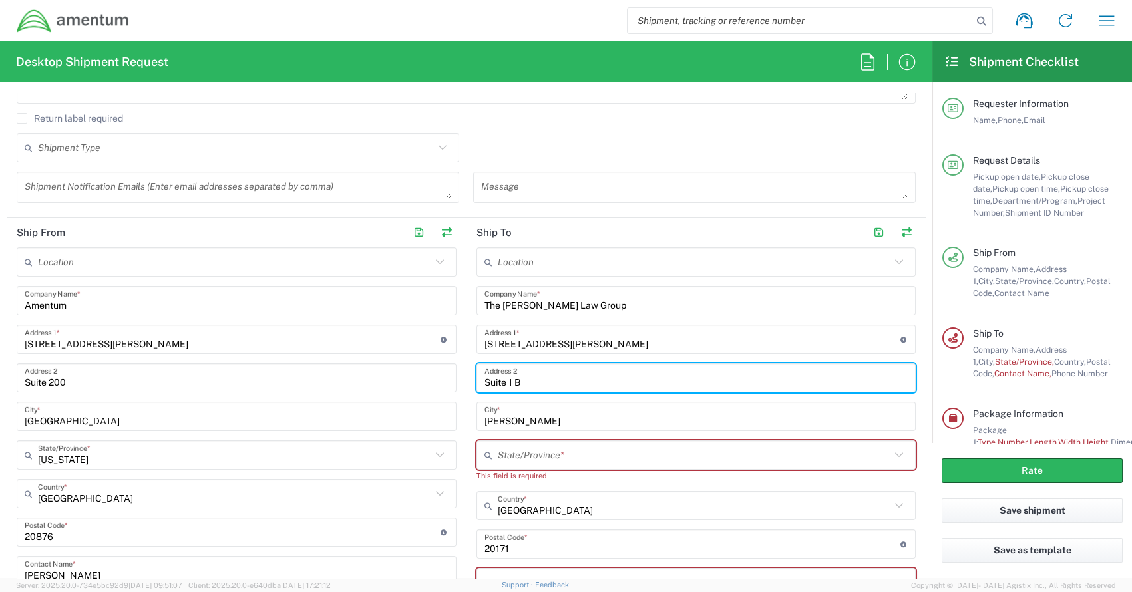
type input "Suite 1 B"
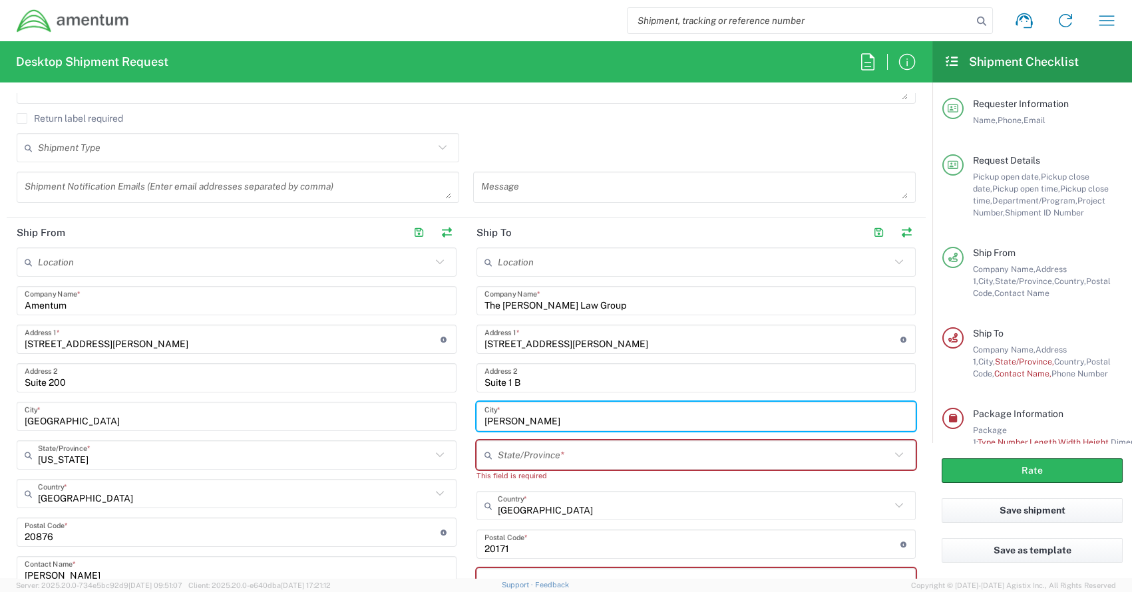
click at [532, 420] on input "Herndon" at bounding box center [697, 416] width 424 height 23
type input "H"
type input "Tusca;ppsa"
drag, startPoint x: 517, startPoint y: 419, endPoint x: 713, endPoint y: 493, distance: 208.9
click at [713, 495] on input "text" at bounding box center [694, 506] width 393 height 23
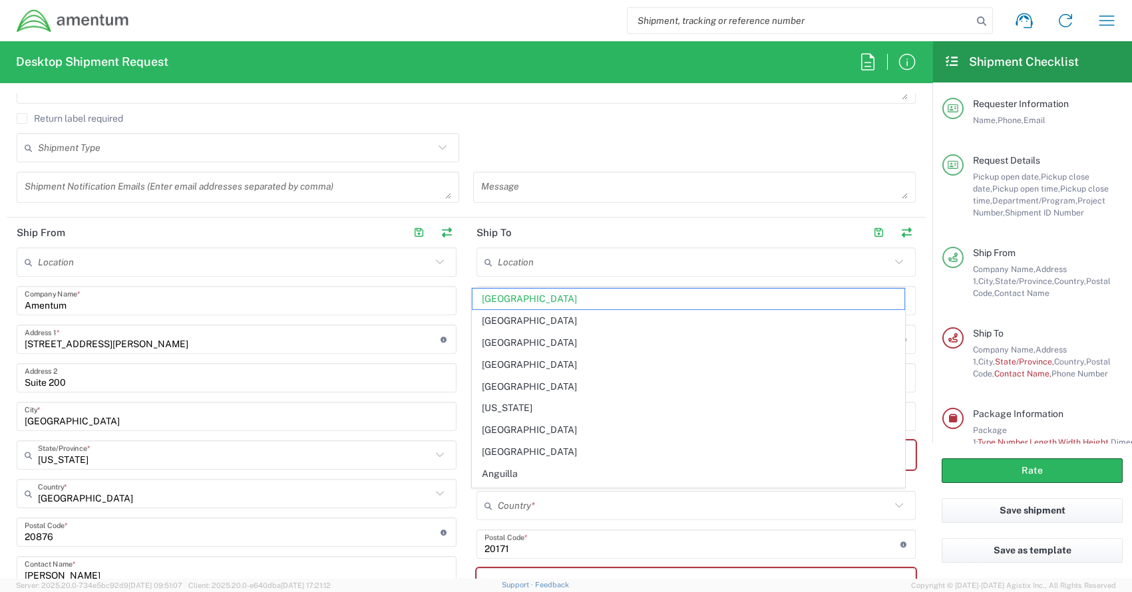
click at [710, 276] on div "Location 1002-4122-6 1006-5256-0 1026-8910-0 1281-0560-3 1369-6441-0 1402-6962-…" at bounding box center [697, 502] width 440 height 509
type input "United States"
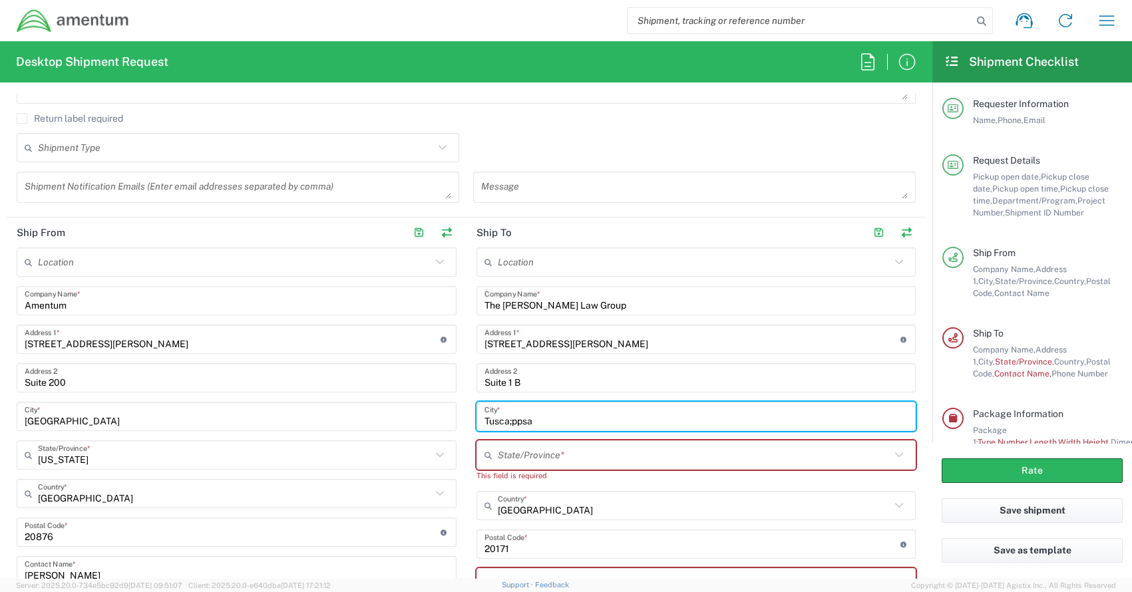
drag, startPoint x: 543, startPoint y: 418, endPoint x: 441, endPoint y: 408, distance: 103.0
click at [429, 407] on div "Ship From Location 1002-4122-6 1006-5256-0 1026-8910-0 1281-0560-3 1369-6441-0 …" at bounding box center [466, 490] width 919 height 544
type input "Tuscaloosa"
click at [507, 462] on input "text" at bounding box center [694, 455] width 393 height 23
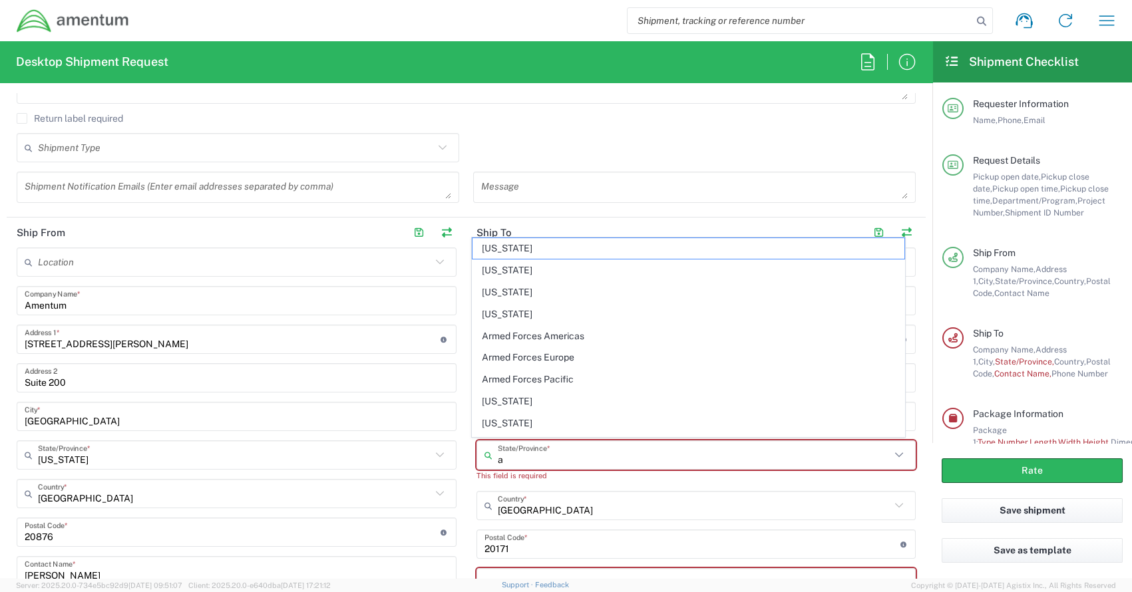
type input "Alabama"
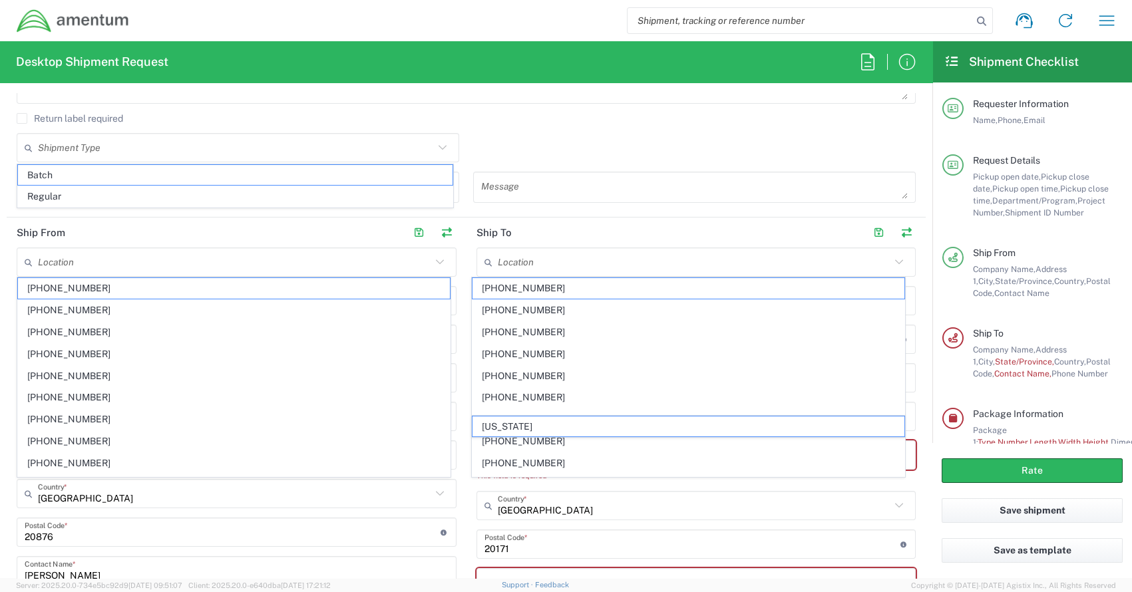
click at [509, 427] on span "Alabama" at bounding box center [689, 427] width 432 height 21
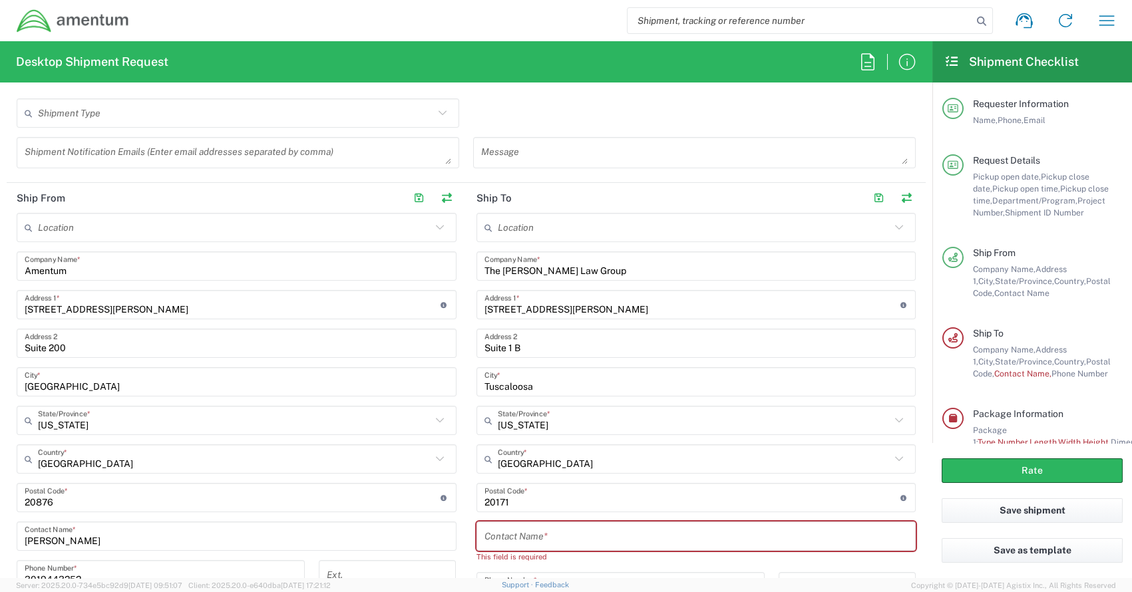
scroll to position [532, 0]
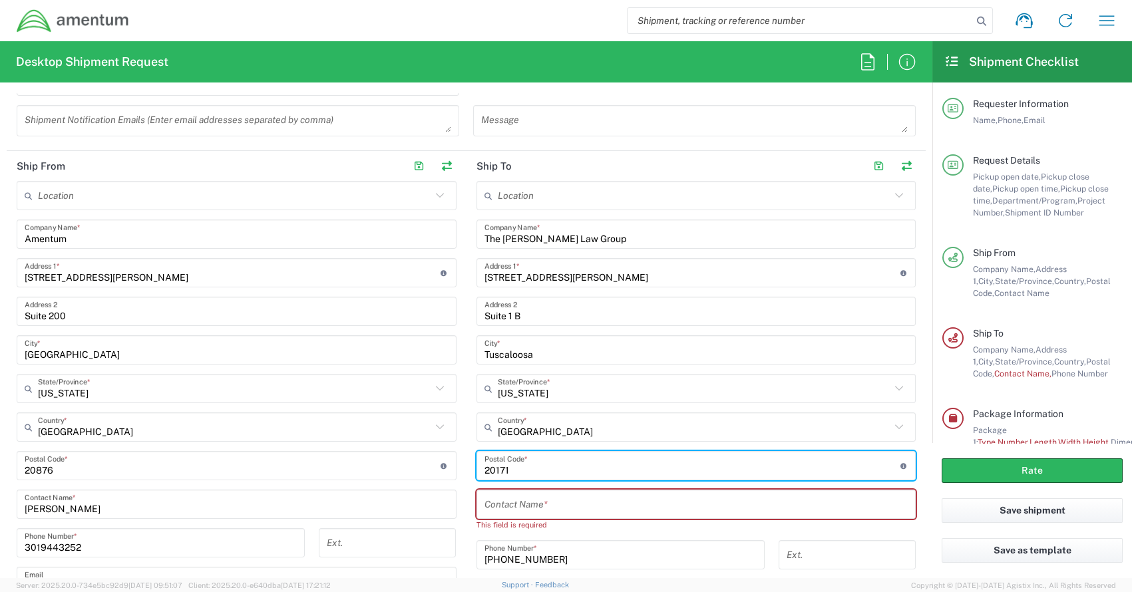
drag, startPoint x: 533, startPoint y: 466, endPoint x: 415, endPoint y: 465, distance: 118.5
click at [412, 467] on div "Ship From Location 1002-4122-6 1006-5256-0 1026-8910-0 1281-0560-3 1369-6441-0 …" at bounding box center [466, 417] width 919 height 532
type input "35401"
click at [536, 509] on input "text" at bounding box center [697, 504] width 424 height 23
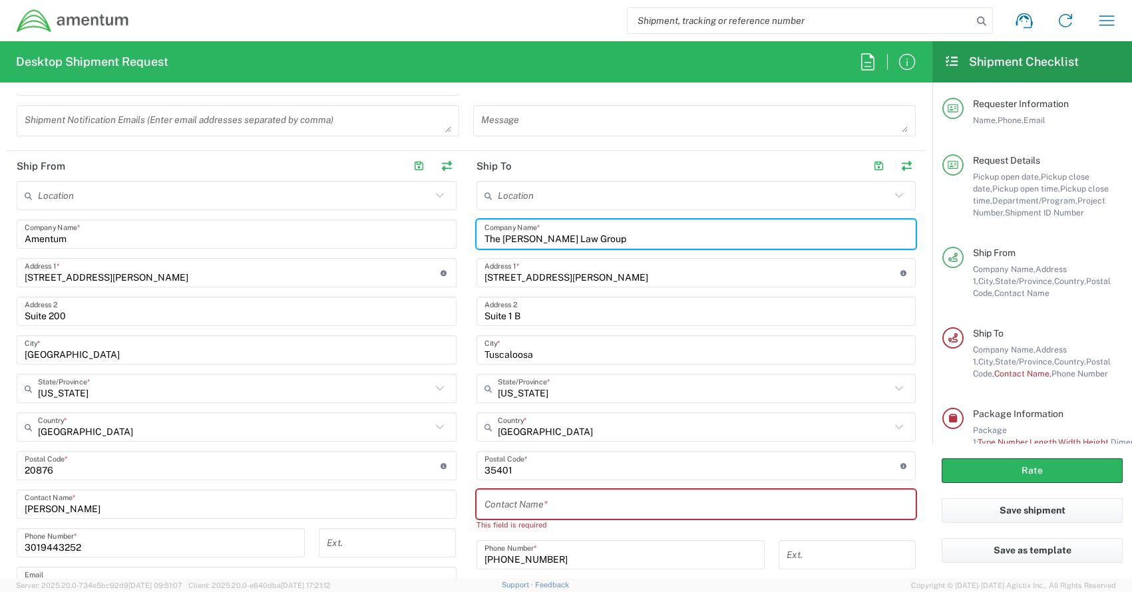
drag, startPoint x: 479, startPoint y: 230, endPoint x: 593, endPoint y: 243, distance: 115.2
click at [601, 247] on div "Location 1002-4122-6 1006-5256-0 1026-8910-0 1281-0560-3 1369-6441-0 1402-6962-…" at bounding box center [697, 429] width 440 height 497
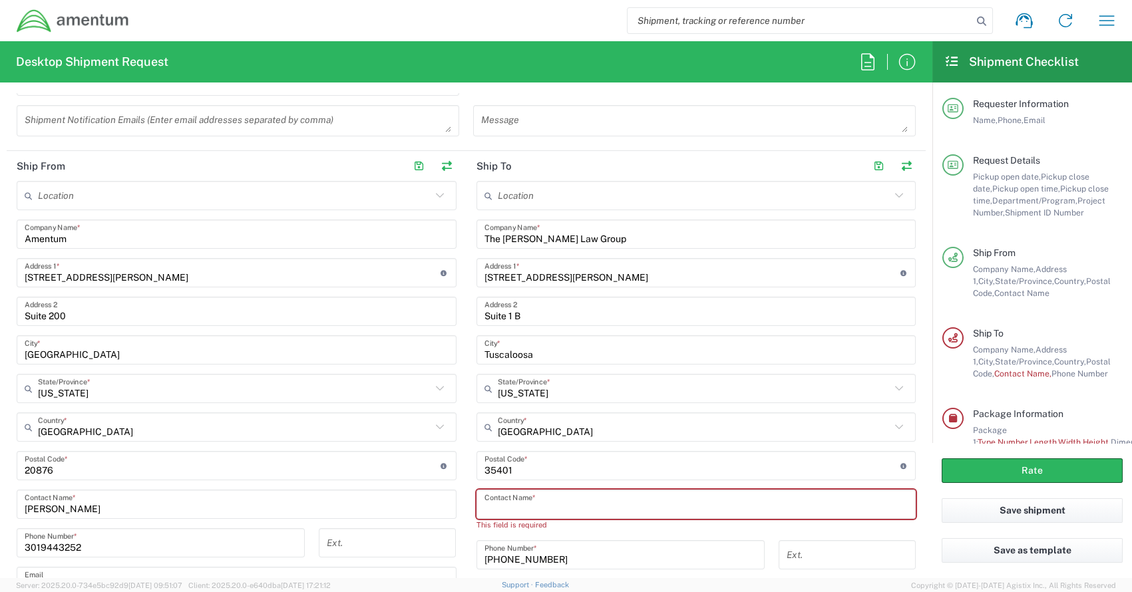
click at [514, 507] on input "text" at bounding box center [697, 504] width 424 height 23
paste input "The Martin Law Group"
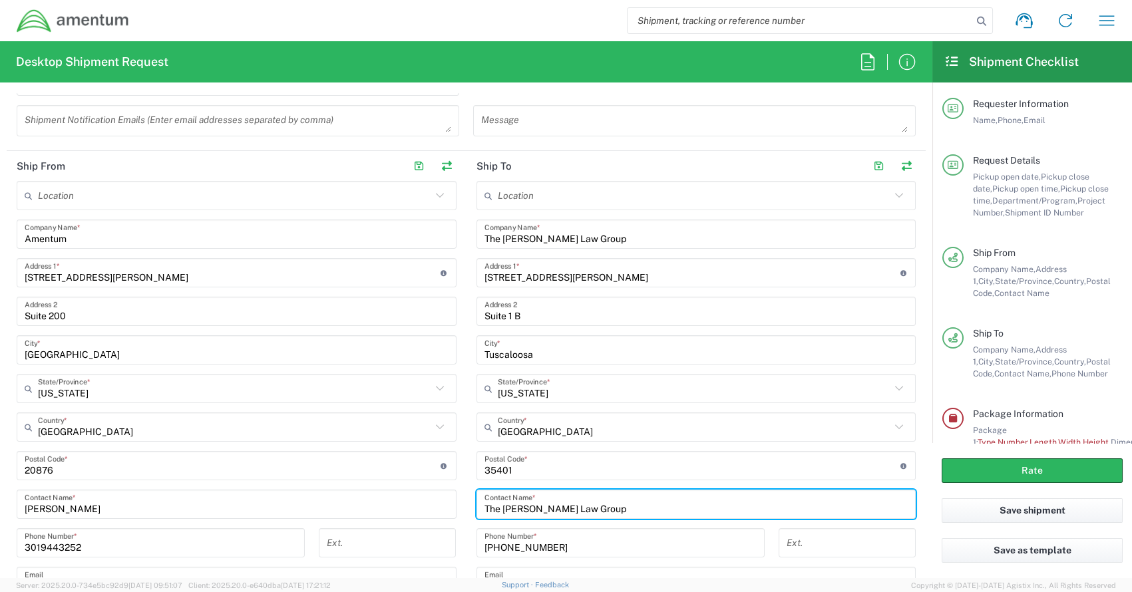
type input "The Martin Law Group"
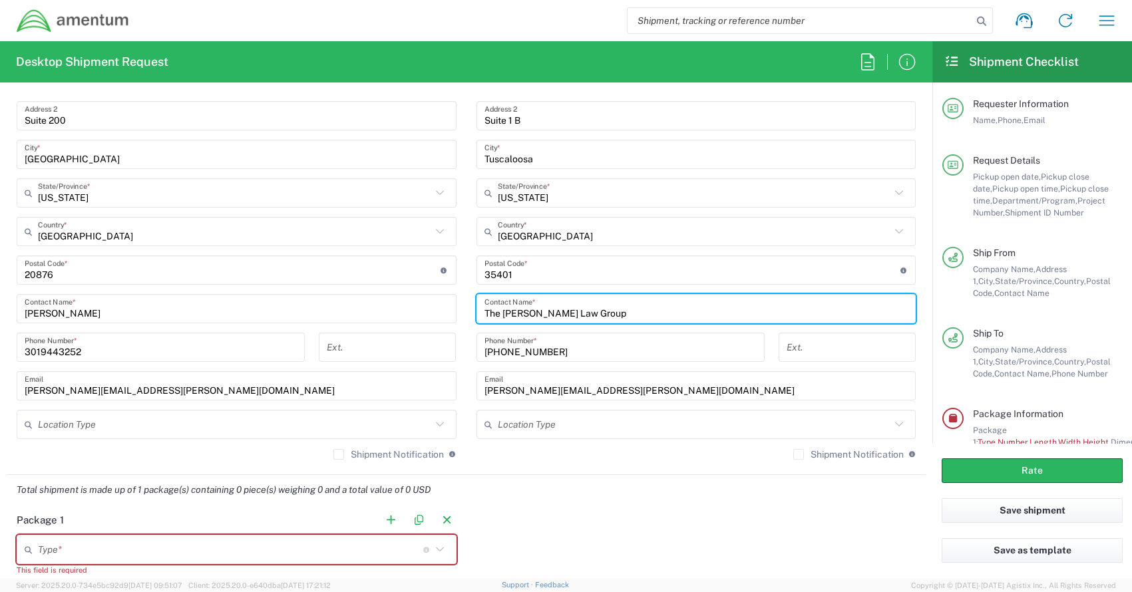
scroll to position [732, 0]
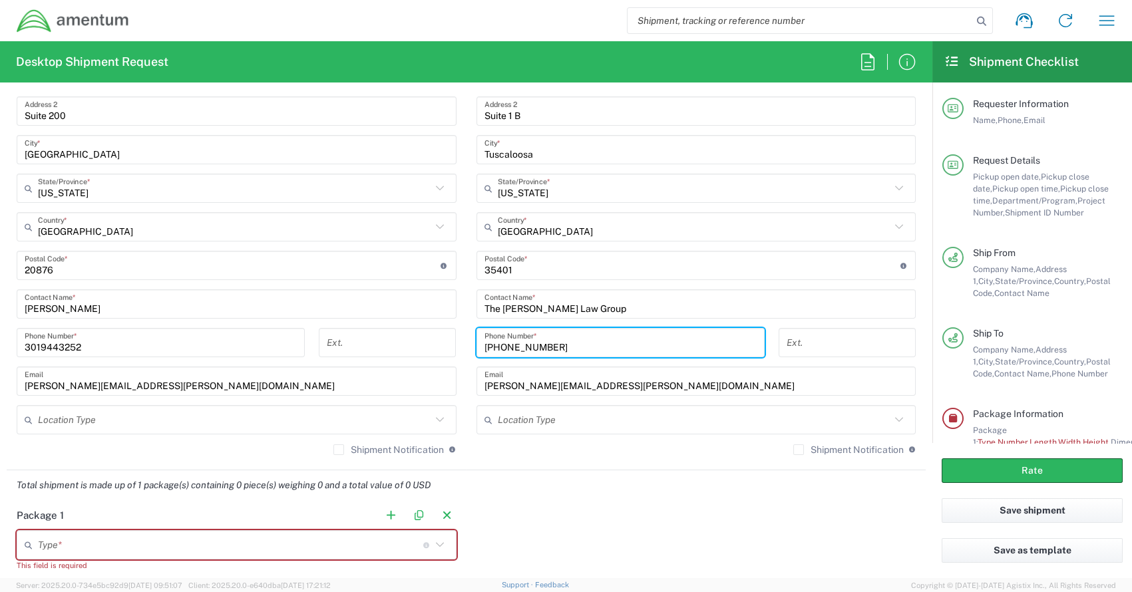
drag, startPoint x: 564, startPoint y: 343, endPoint x: 474, endPoint y: 341, distance: 90.5
click at [469, 343] on div "571-690-0939 Phone Number *" at bounding box center [620, 347] width 302 height 39
paste input "(205) 343-1771"
type input "(205) 343-1771"
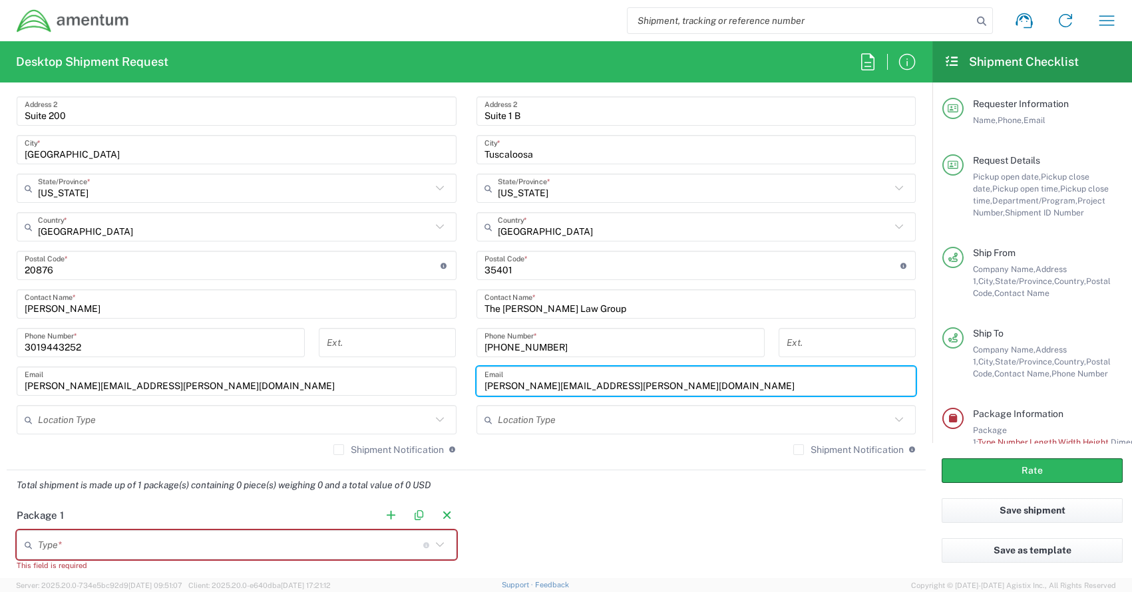
drag, startPoint x: 630, startPoint y: 385, endPoint x: 436, endPoint y: 380, distance: 194.4
click at [436, 380] on div "Ship From Location 1002-4122-6 1006-5256-0 1026-8910-0 1281-0560-3 1369-6441-0 …" at bounding box center [466, 211] width 919 height 520
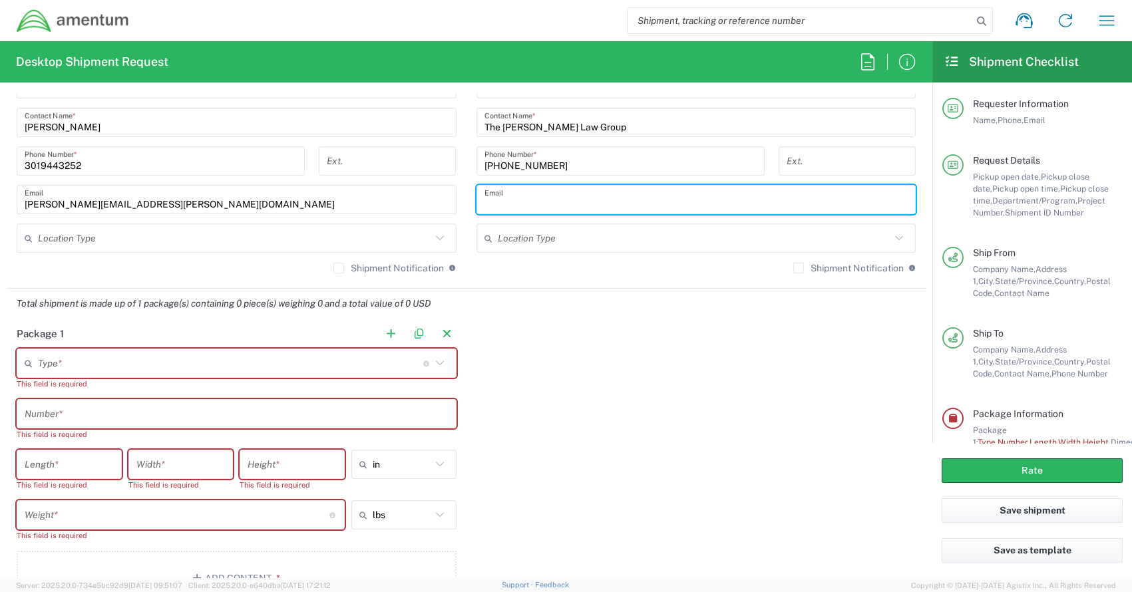
scroll to position [931, 0]
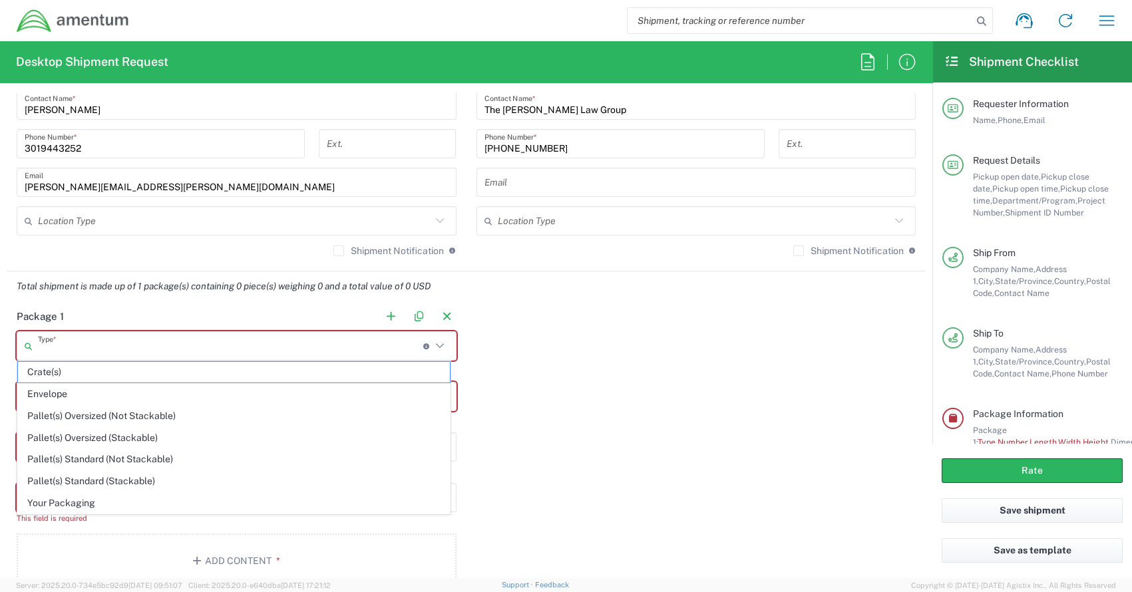
click at [194, 352] on input "text" at bounding box center [230, 346] width 385 height 23
click at [69, 392] on span "Envelope" at bounding box center [234, 394] width 432 height 21
type input "Envelope"
type input "1"
type input "9.5"
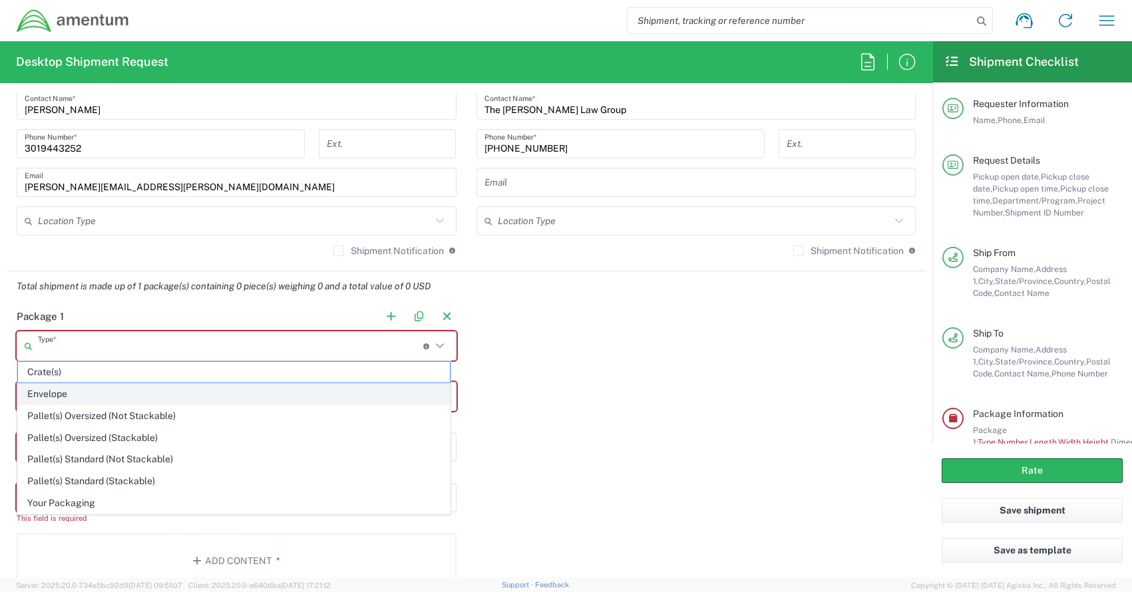
type input "12.5"
type input "0.25"
type input "1"
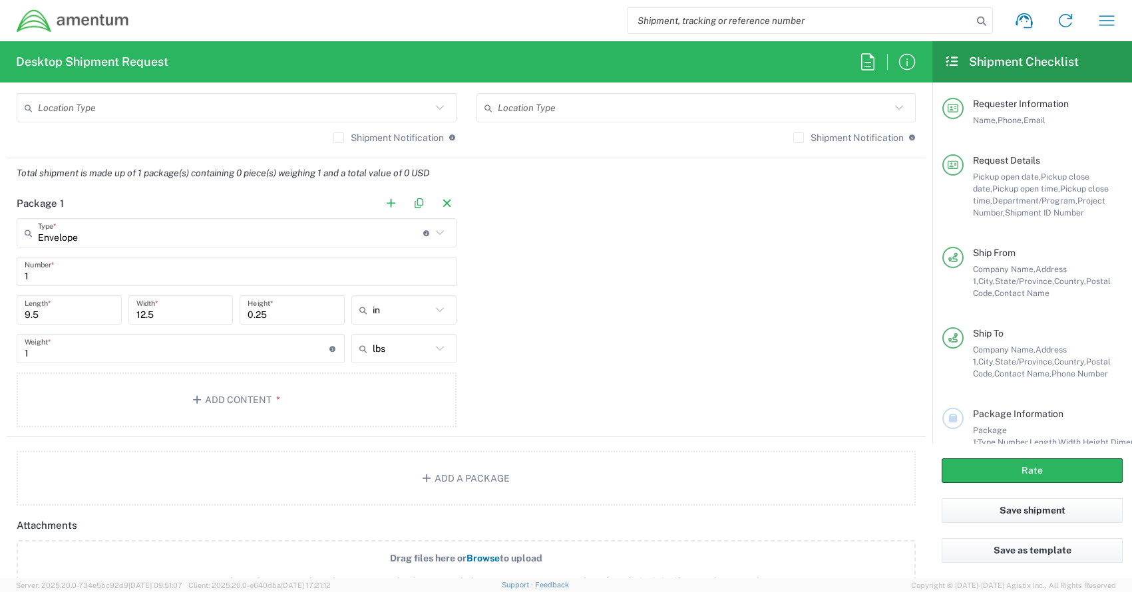
scroll to position [1064, 0]
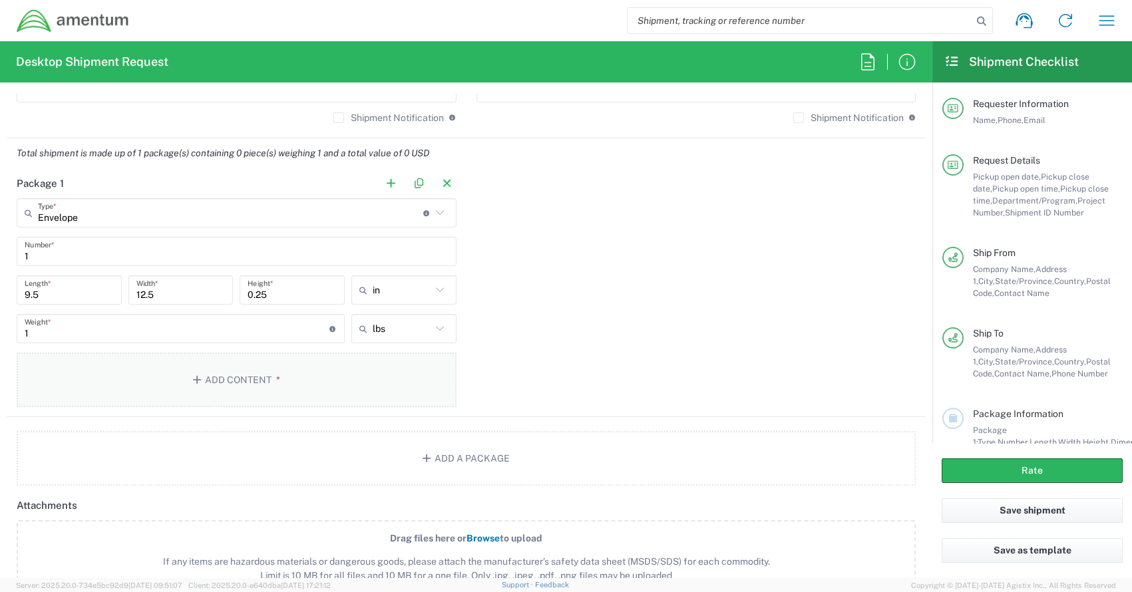
click at [225, 377] on button "Add Content *" at bounding box center [237, 380] width 440 height 55
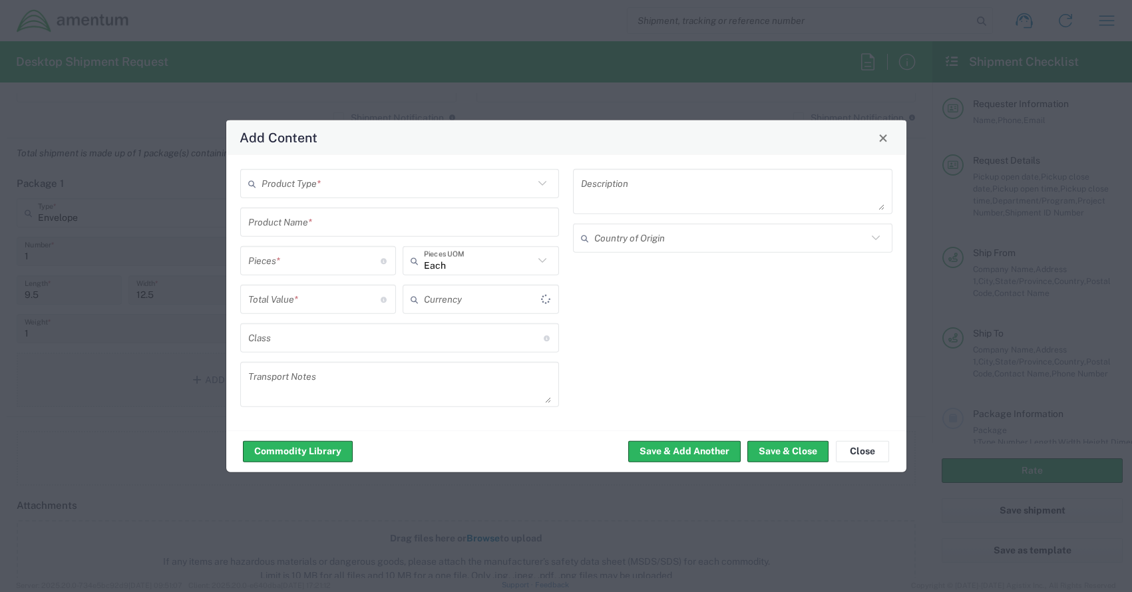
type input "US Dollar"
click at [403, 189] on input "text" at bounding box center [398, 183] width 273 height 23
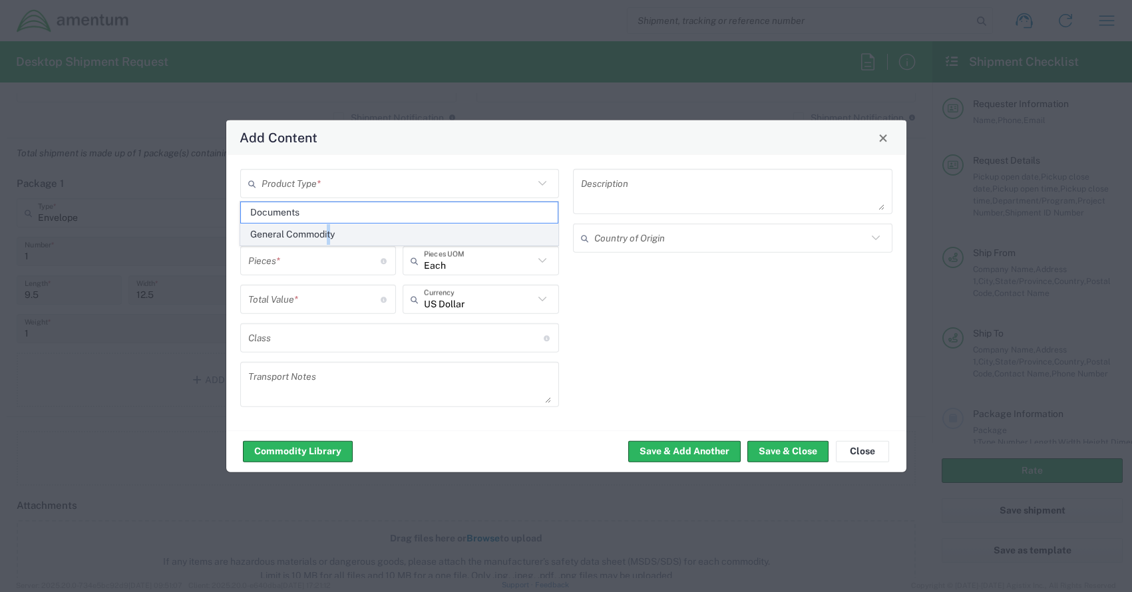
click at [330, 229] on span "General Commodity" at bounding box center [399, 234] width 317 height 21
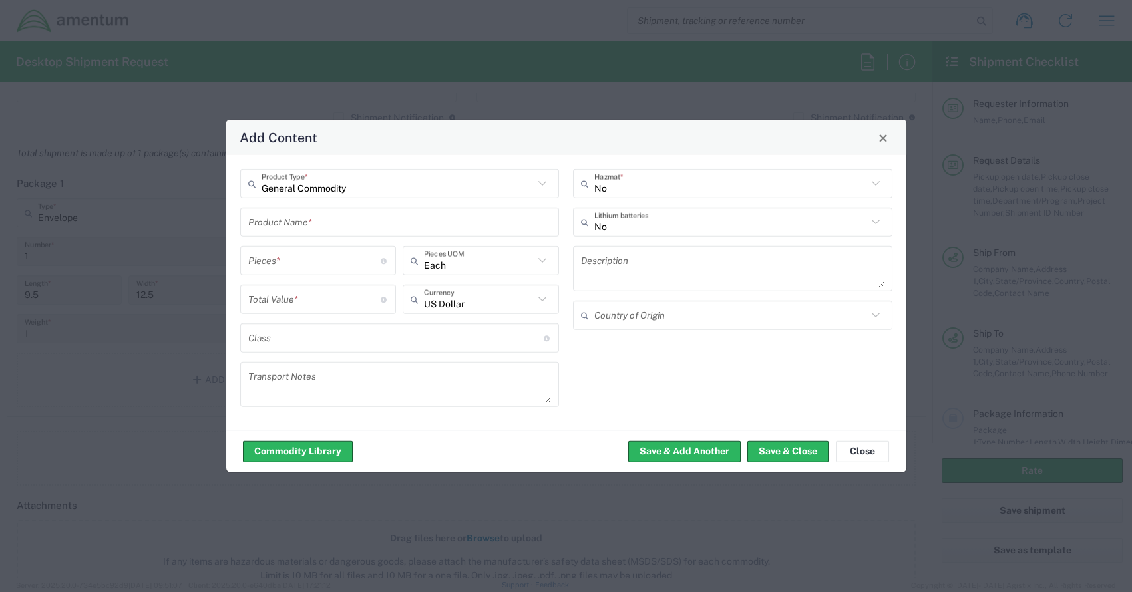
click at [545, 185] on icon at bounding box center [542, 183] width 17 height 17
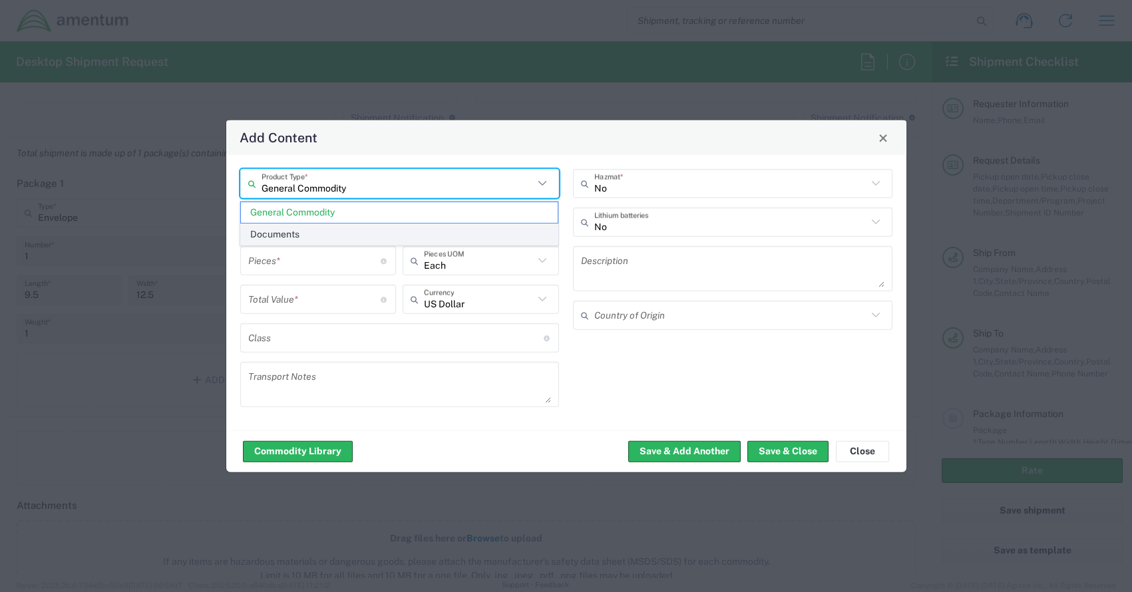
click at [309, 238] on span "Documents" at bounding box center [399, 234] width 317 height 21
type input "Documents"
type input "1"
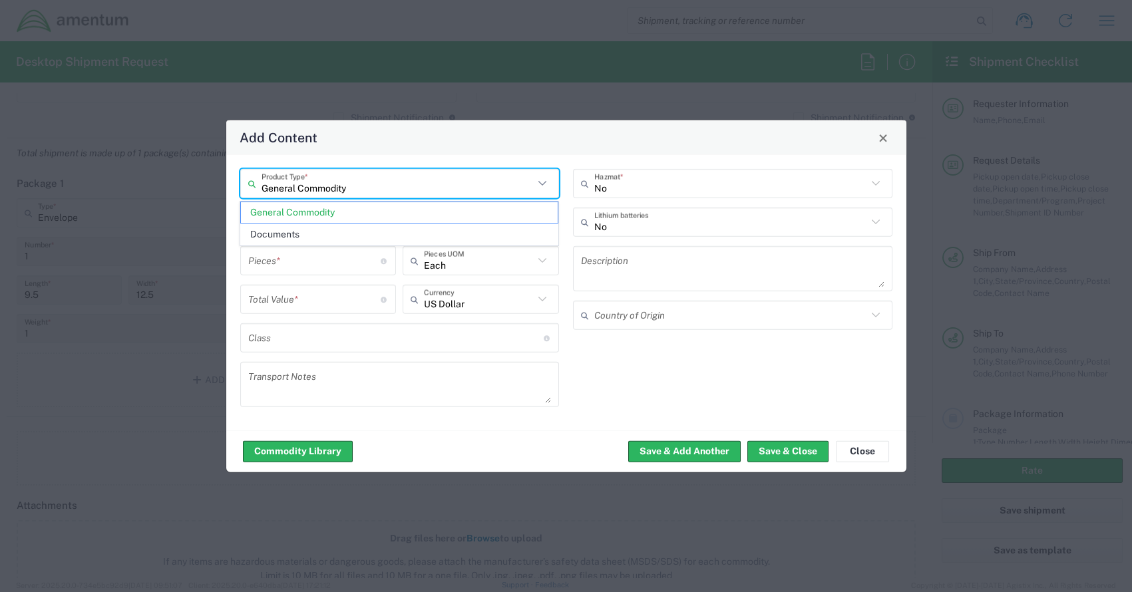
type textarea "Documents"
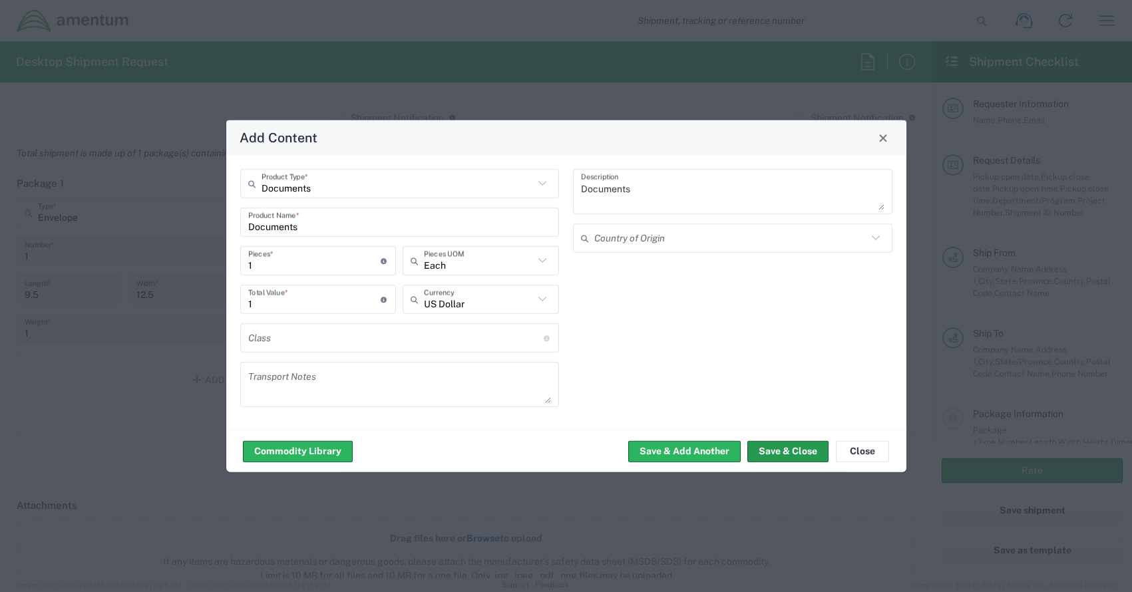
click at [797, 457] on button "Save & Close" at bounding box center [787, 451] width 81 height 21
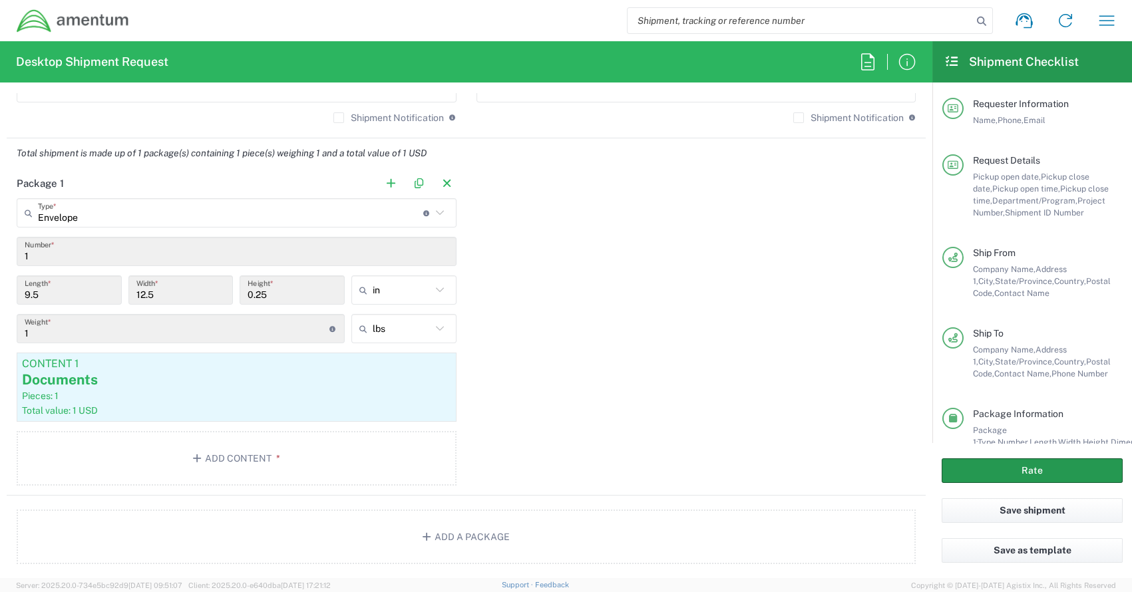
click at [1039, 471] on button "Rate" at bounding box center [1032, 471] width 181 height 25
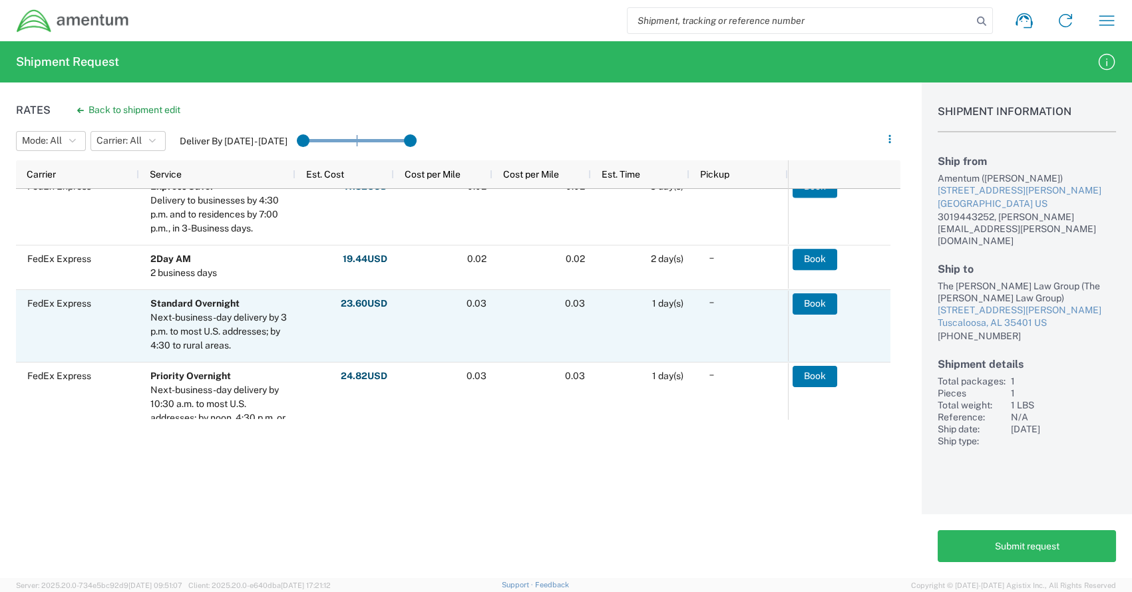
scroll to position [598, 0]
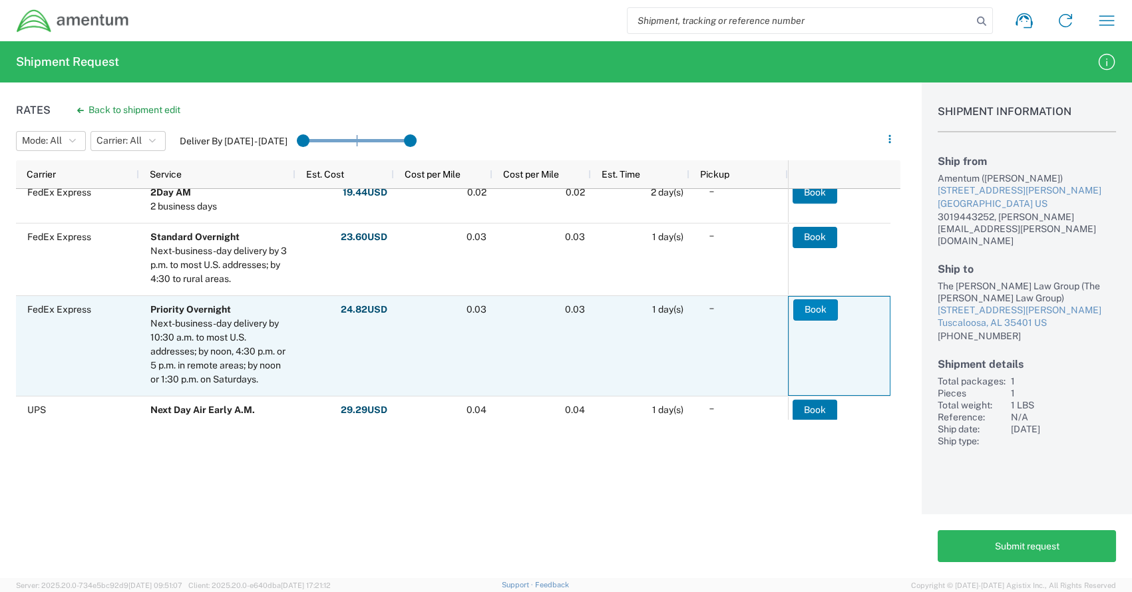
click at [827, 313] on button "Book" at bounding box center [815, 309] width 45 height 21
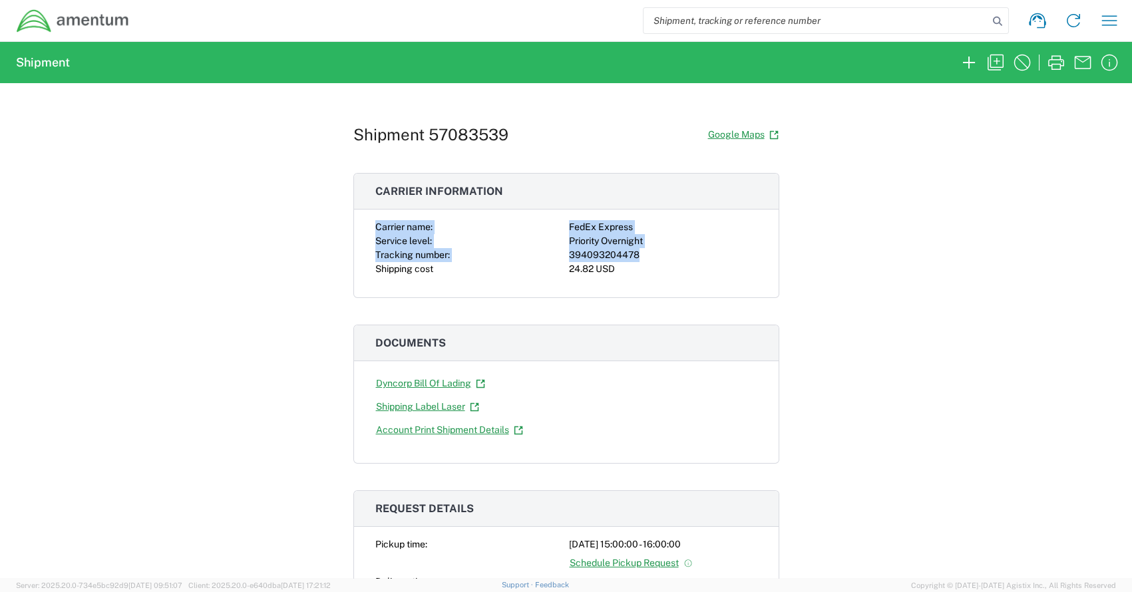
drag, startPoint x: 369, startPoint y: 226, endPoint x: 656, endPoint y: 250, distance: 287.2
click at [656, 250] on div "Carrier name: FedEx Express Service level: Priority Overnight Tracking number: …" at bounding box center [566, 248] width 382 height 56
drag, startPoint x: 656, startPoint y: 250, endPoint x: 622, endPoint y: 251, distance: 34.0
copy div "Carrier name: FedEx Express Service level: Priority Overnight Tracking number: …"
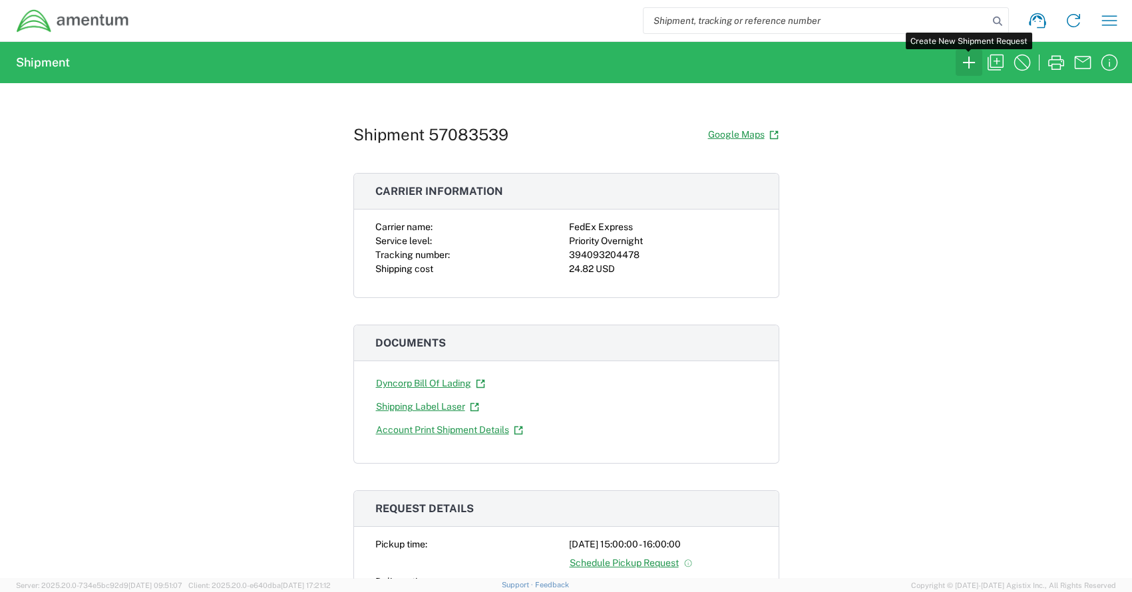
click at [969, 57] on icon "button" at bounding box center [969, 63] width 12 height 12
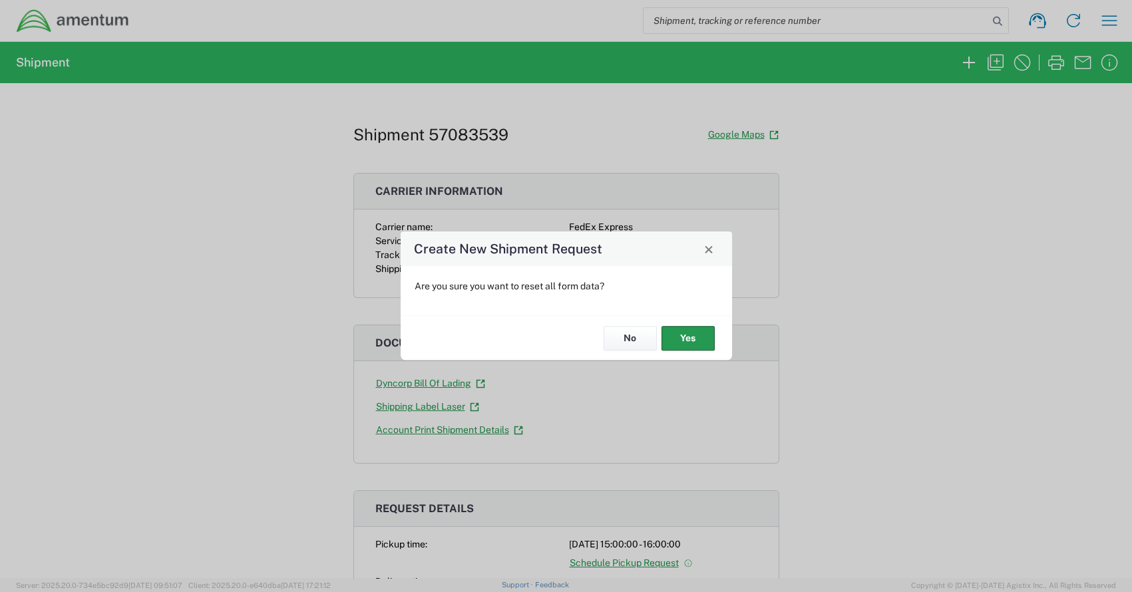
click at [694, 339] on button "Yes" at bounding box center [688, 338] width 53 height 25
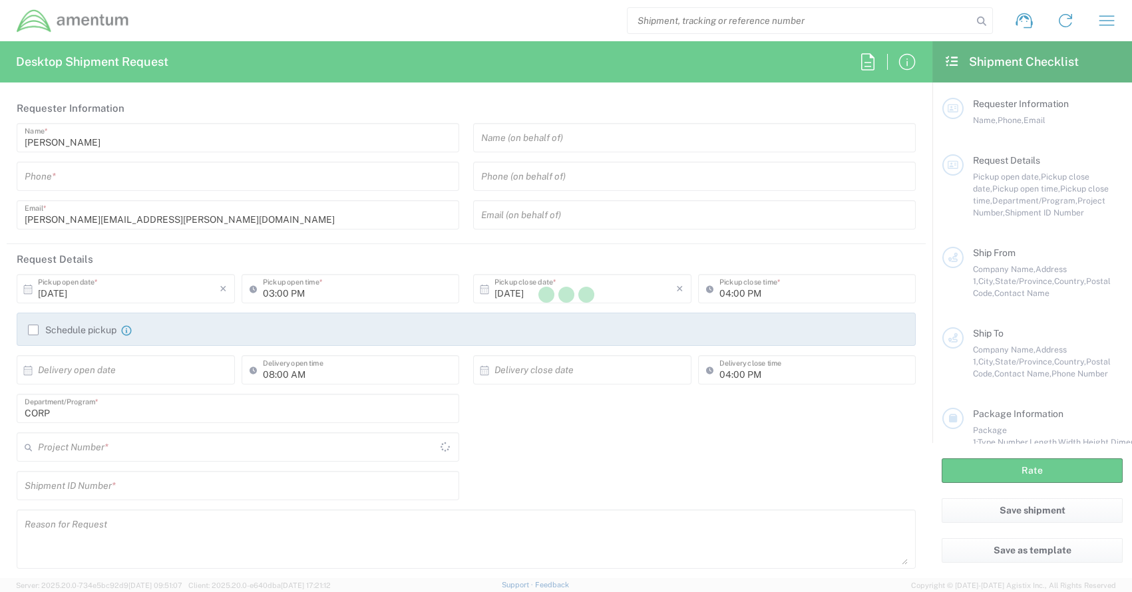
type input "CORP"
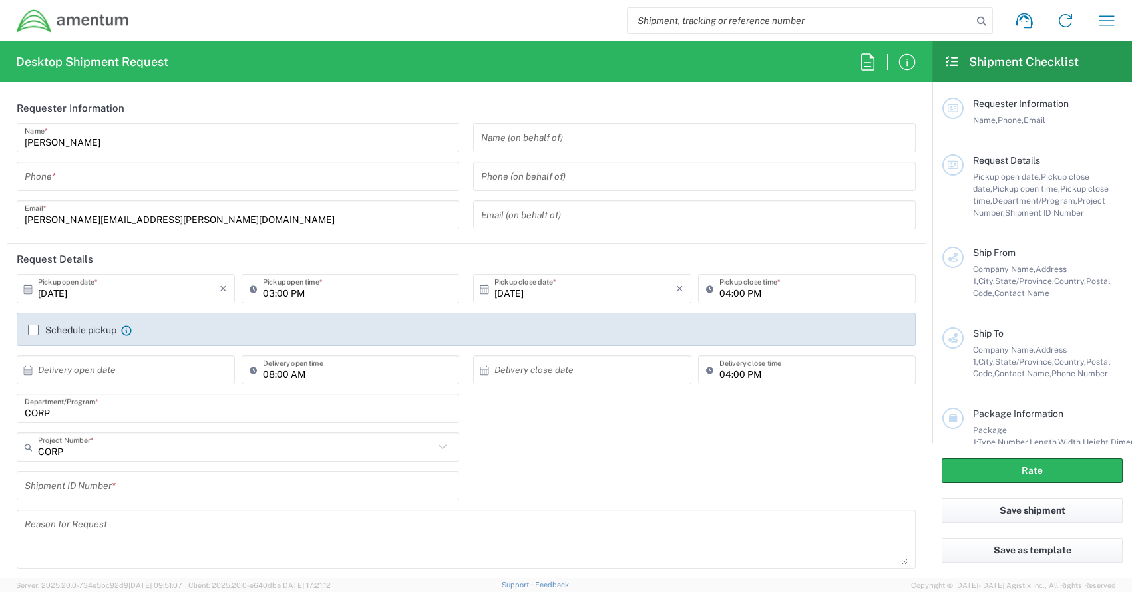
click at [115, 181] on input "tel" at bounding box center [238, 176] width 427 height 23
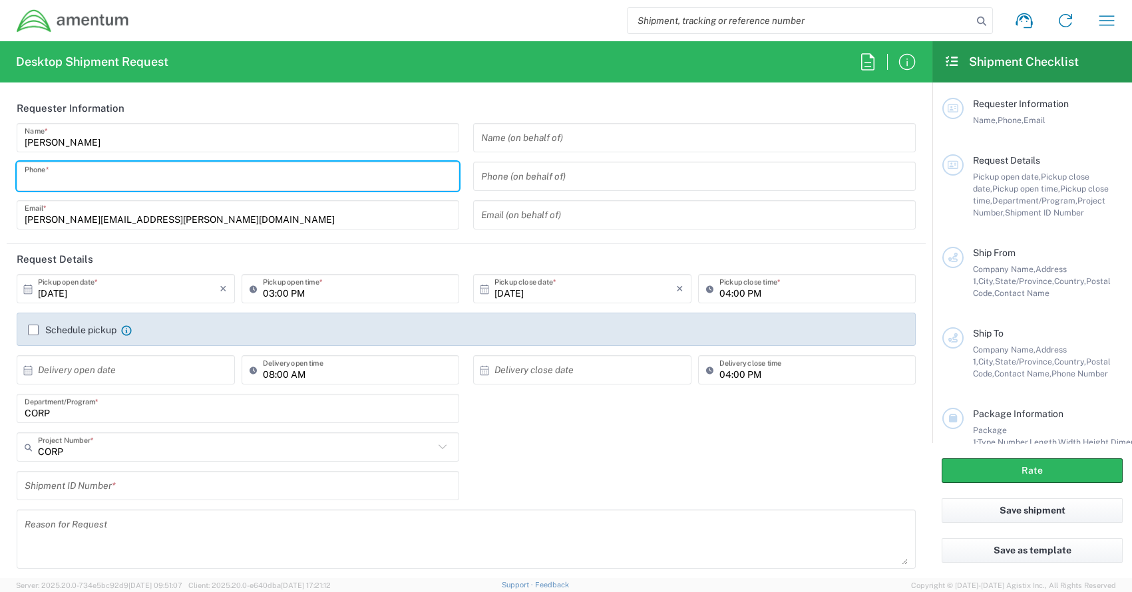
type input "3019443252"
type input "stanley.harper@amentum.com"
type input "Amentum"
type input "20501 Seneca Meadows Pkwy"
type input "Suite 200"
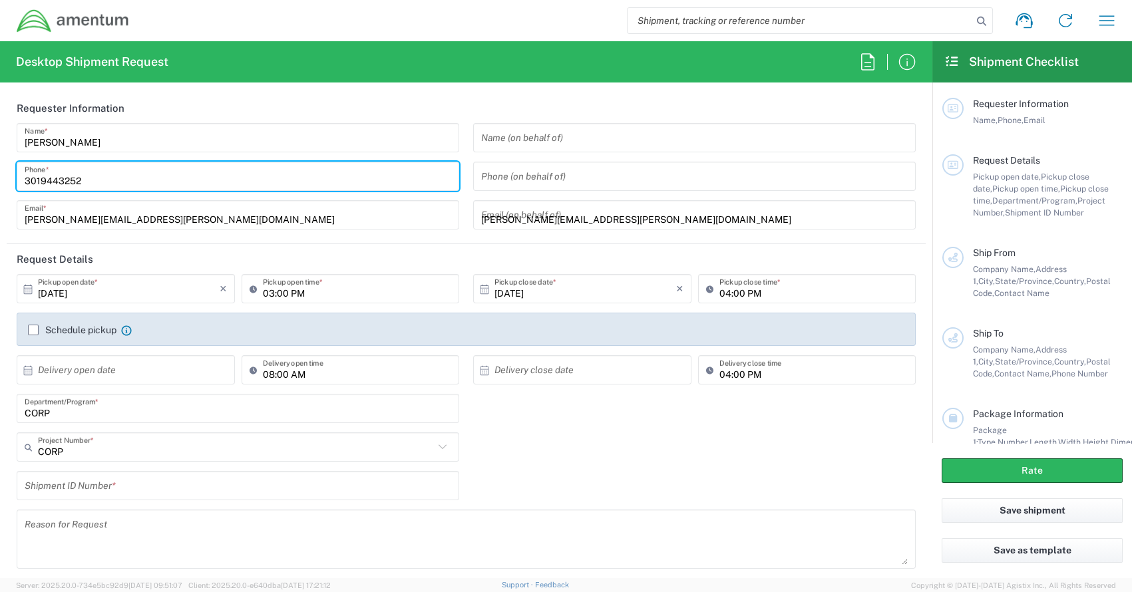
type input "Germantown"
type input "Maryland"
type input "20876"
type input "3019443252"
type input "stanley.harper@amentum.com"
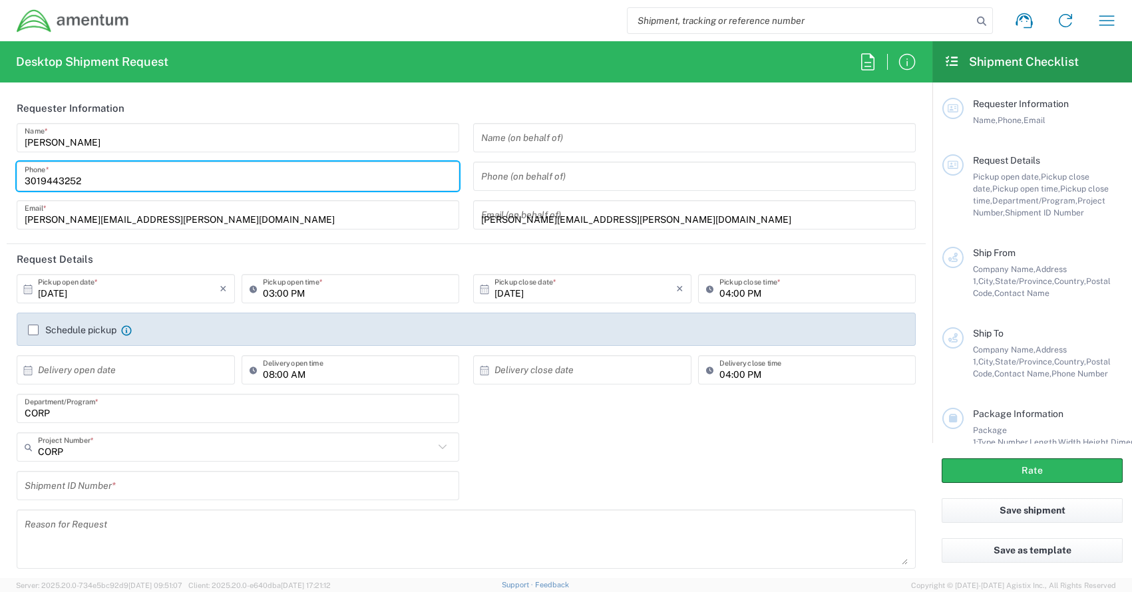
type input "The Martin Law Group"
type input "2117 Jack Warner Parkway"
type input "Suite 1 B"
type input "Tuscaloosa"
type input "Alabama"
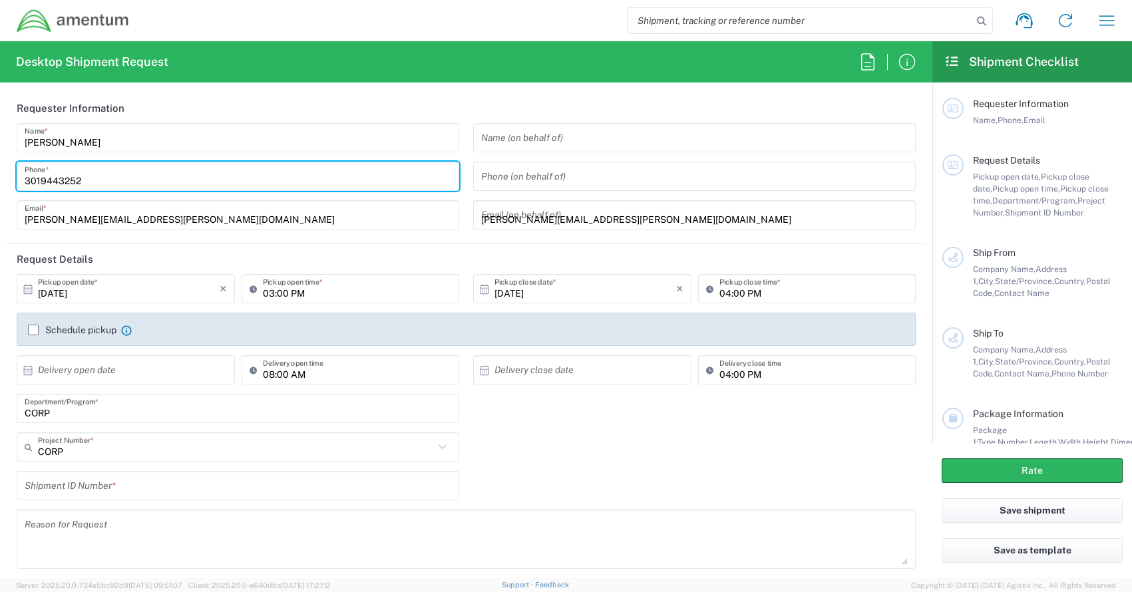
type input "35401"
type input "(205) 343-1771"
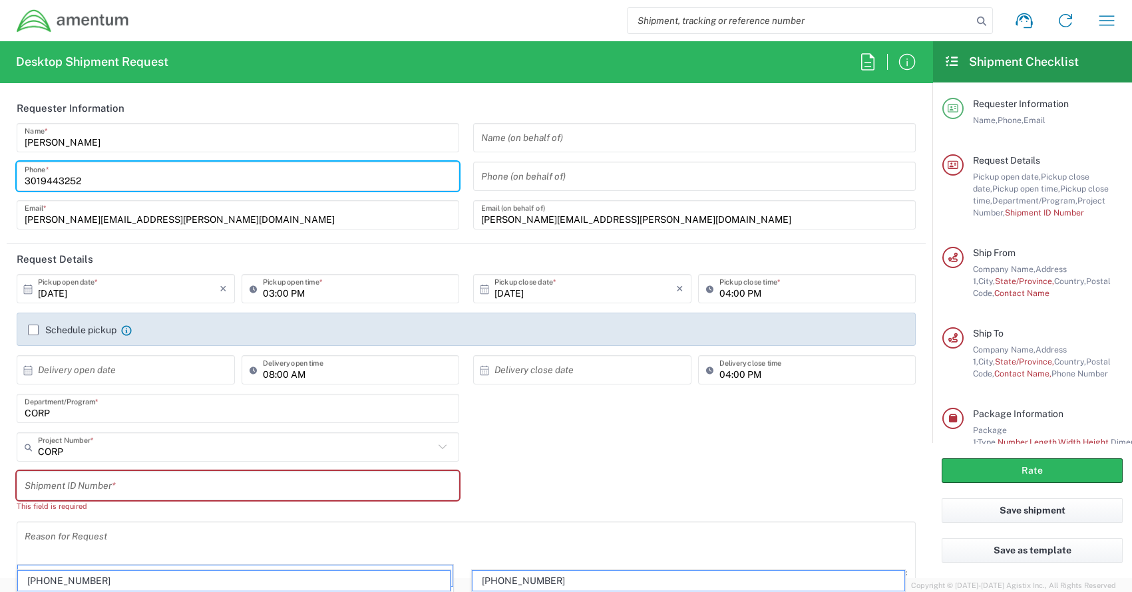
scroll to position [200, 0]
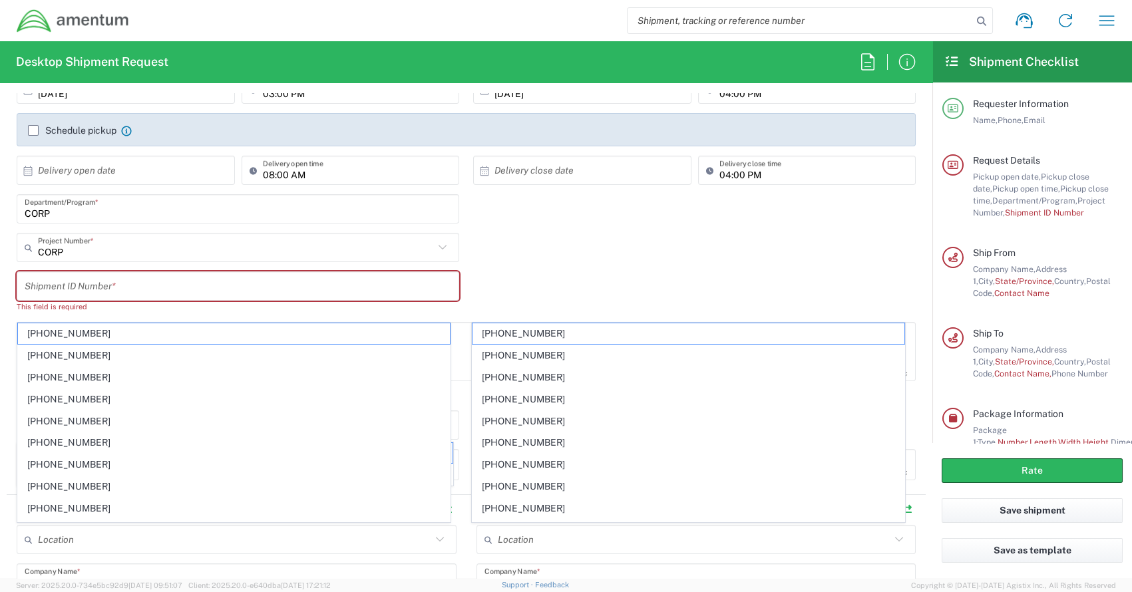
click at [140, 289] on input "text" at bounding box center [238, 286] width 427 height 23
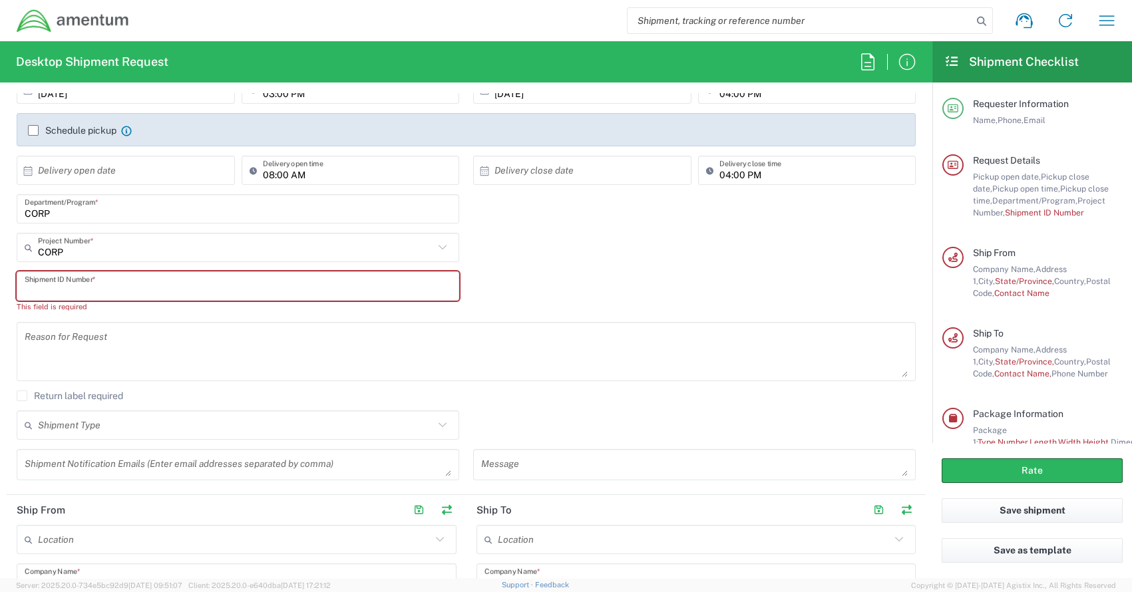
click at [307, 230] on div "CORP Department/Program *" at bounding box center [238, 213] width 457 height 39
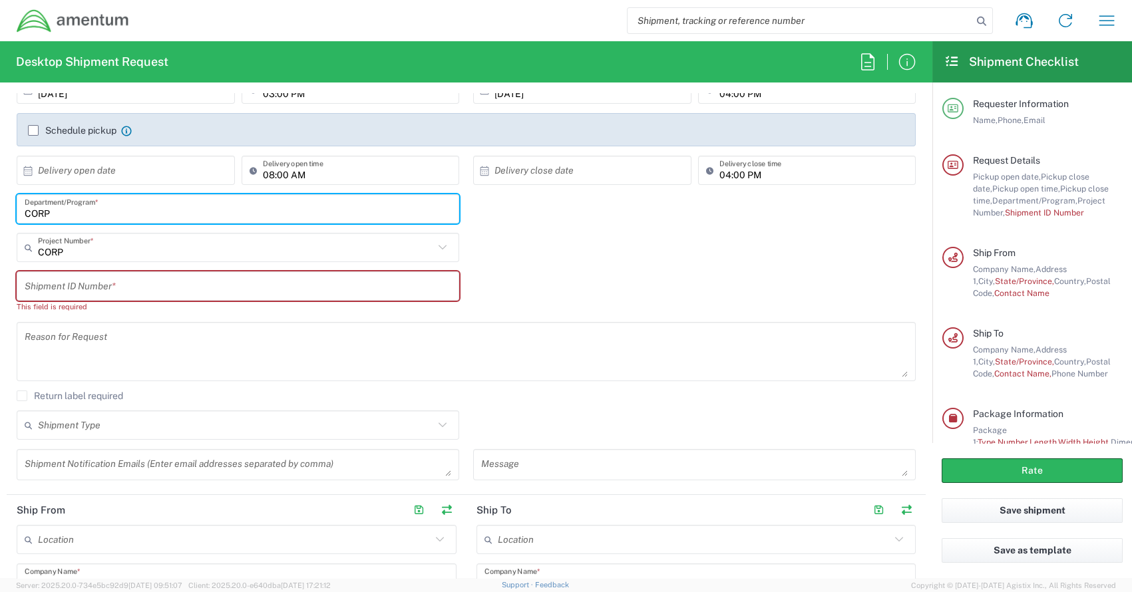
click at [95, 218] on input "CORP" at bounding box center [238, 209] width 427 height 23
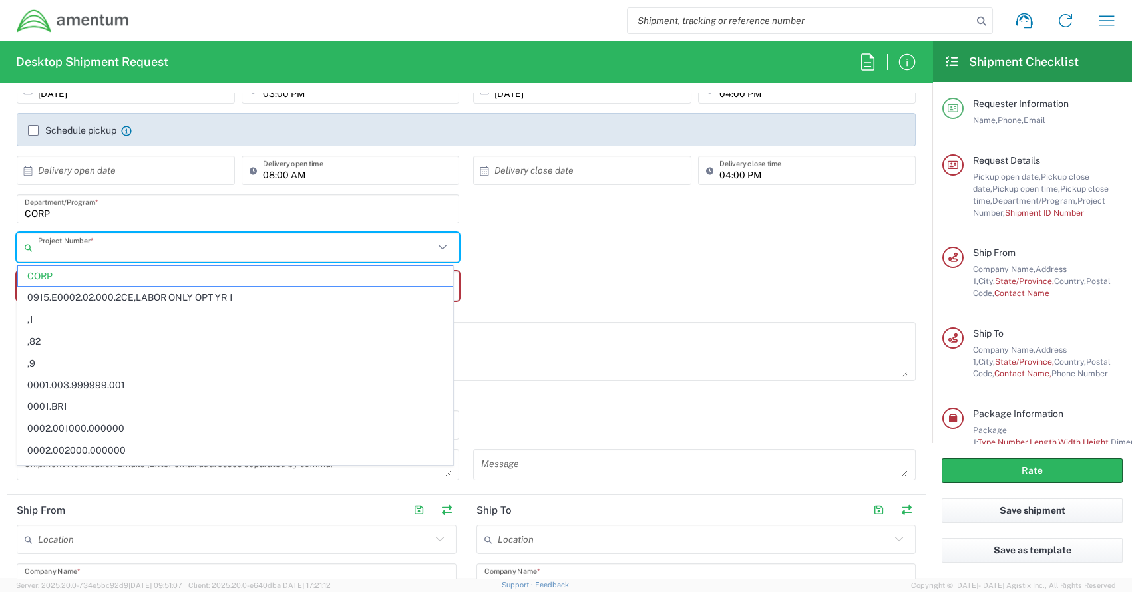
click at [93, 246] on input "text" at bounding box center [236, 247] width 396 height 23
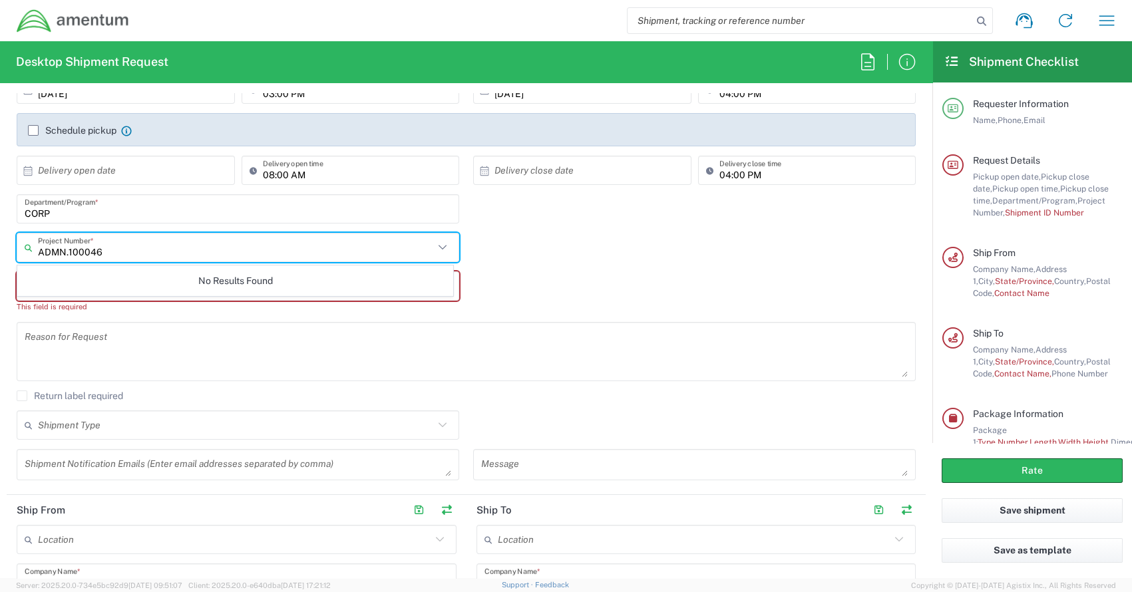
click at [132, 251] on input "ADMN.100046" at bounding box center [236, 247] width 396 height 23
type input "ADMN.100046.0000"
click at [148, 304] on div "This field is required" at bounding box center [238, 307] width 443 height 12
click at [52, 256] on input "text" at bounding box center [239, 247] width 403 height 23
click at [112, 251] on input "ADMN.100046." at bounding box center [236, 247] width 396 height 23
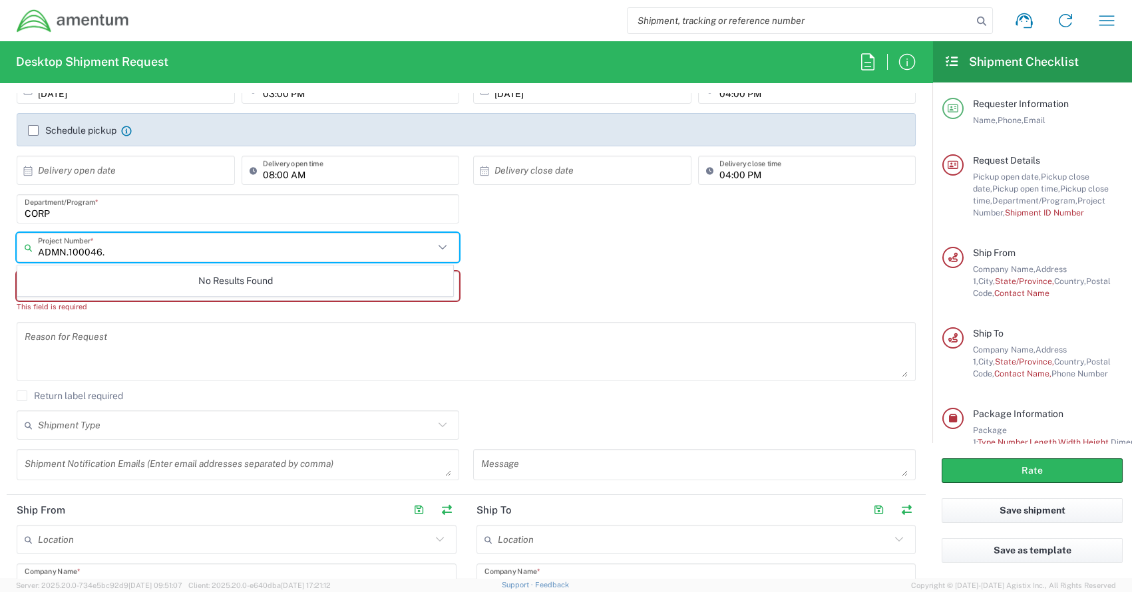
type input "ADMN.100046."
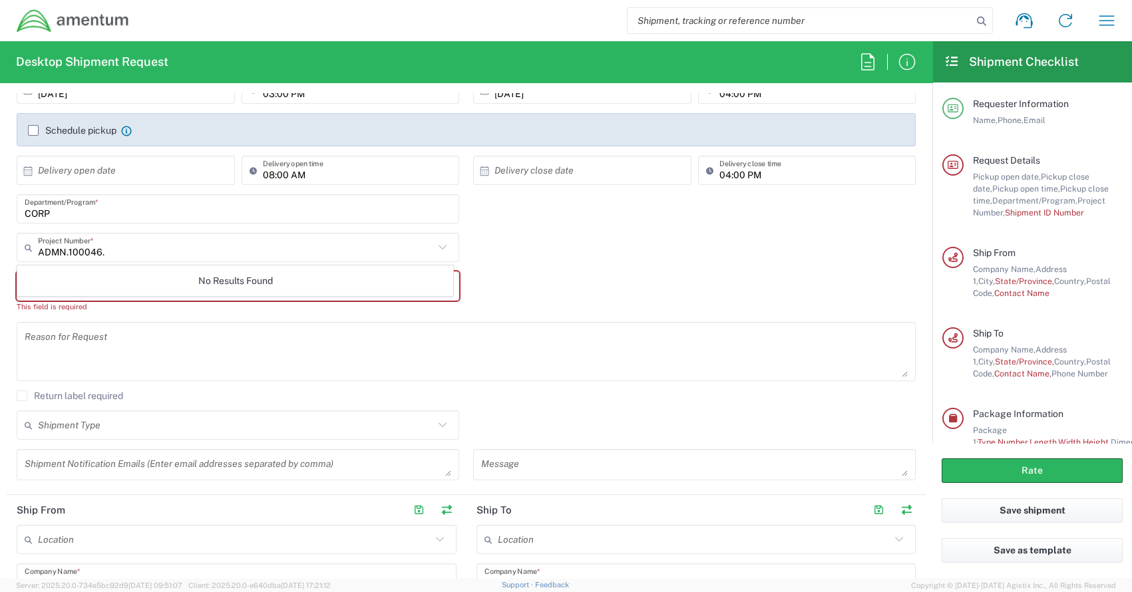
click at [122, 325] on div "Reason for Request" at bounding box center [466, 351] width 899 height 59
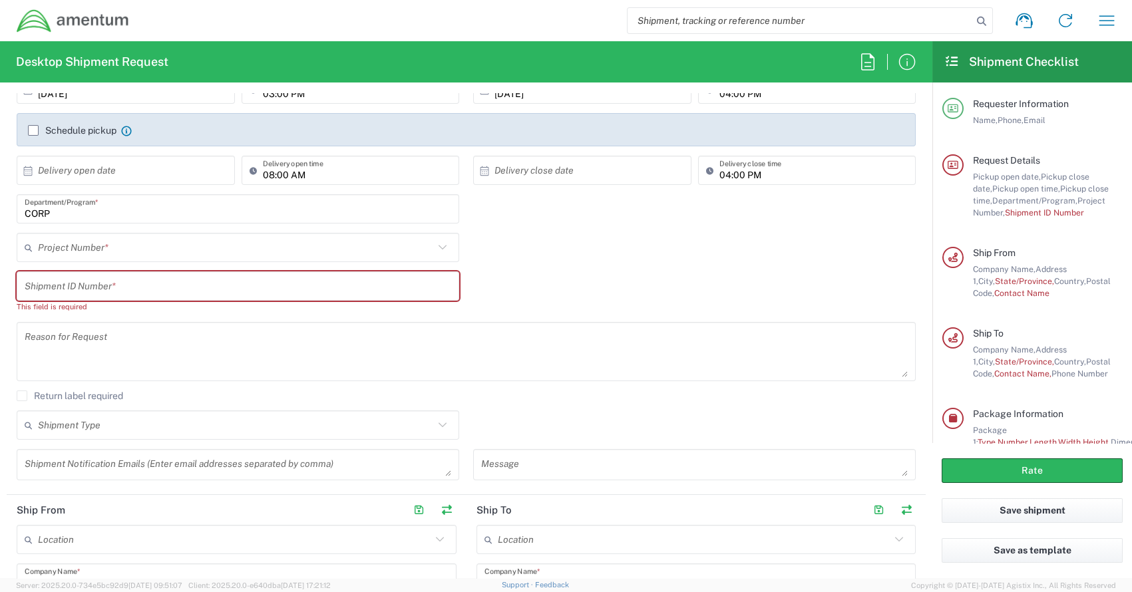
click at [69, 252] on input "text" at bounding box center [236, 247] width 396 height 23
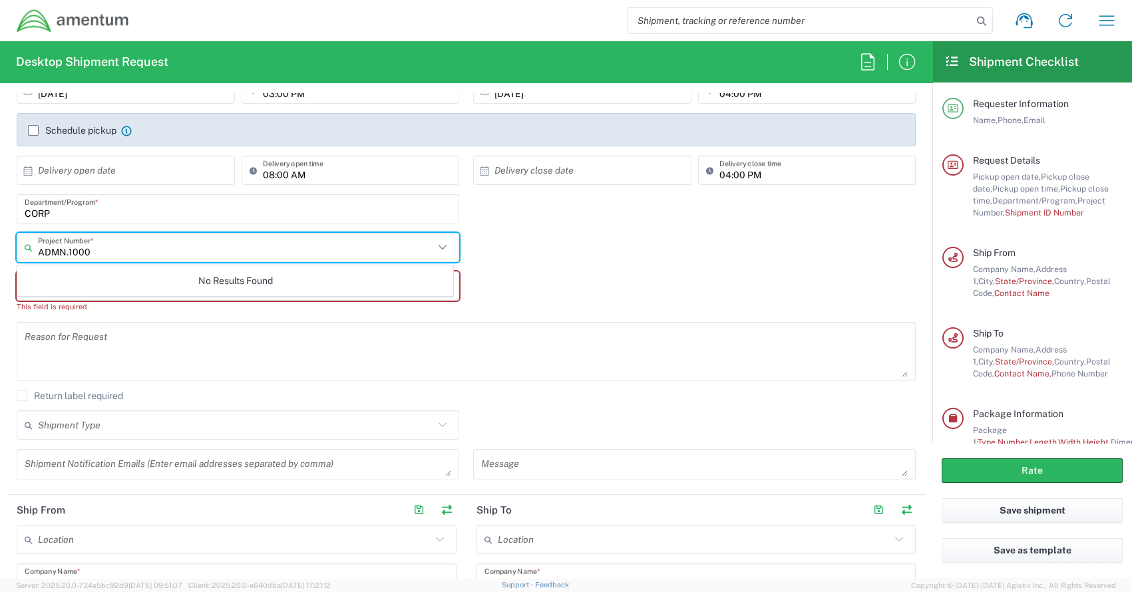
click at [112, 252] on input "ADMN.1000" at bounding box center [236, 247] width 396 height 23
type input "ADMN.100046"
click at [107, 315] on div "Shipment ID Number * This field is required" at bounding box center [238, 297] width 457 height 51
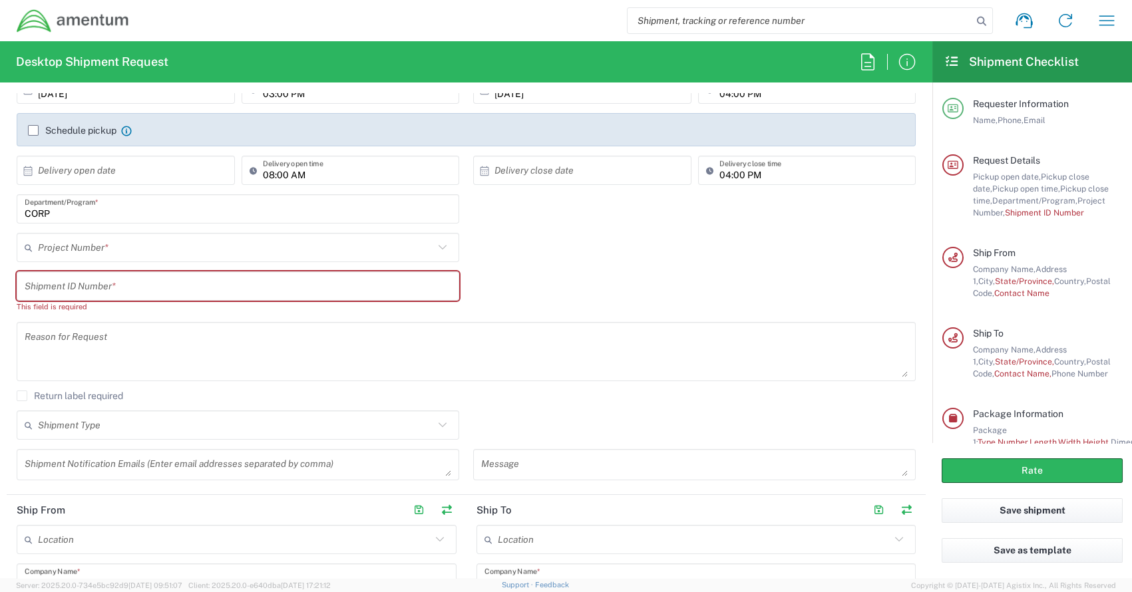
click at [96, 306] on div "This field is required" at bounding box center [238, 307] width 443 height 12
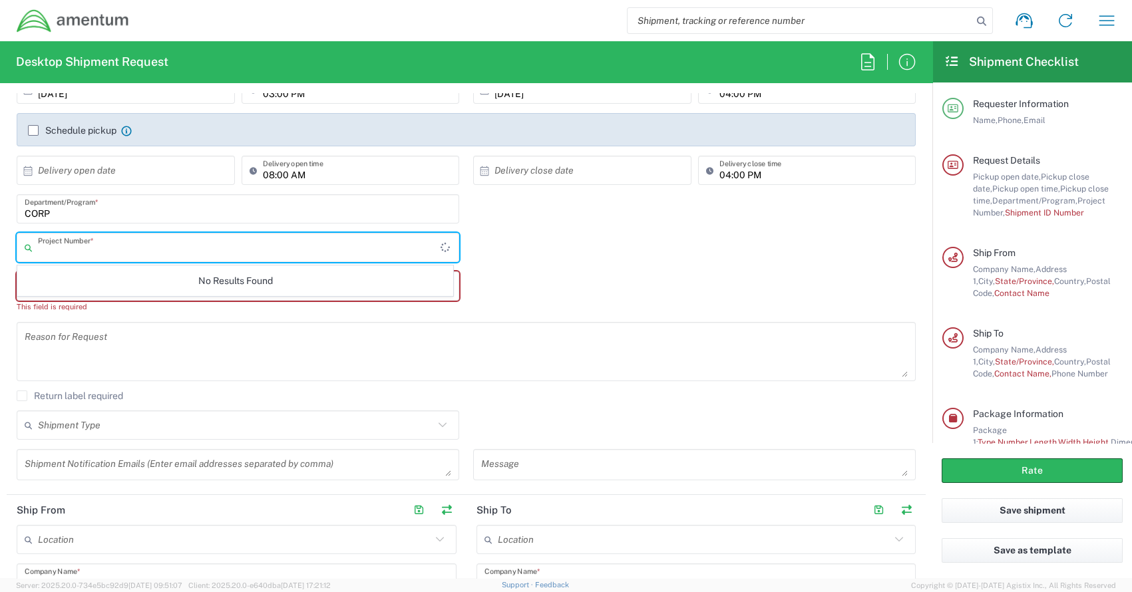
click at [78, 253] on input "text" at bounding box center [239, 247] width 403 height 23
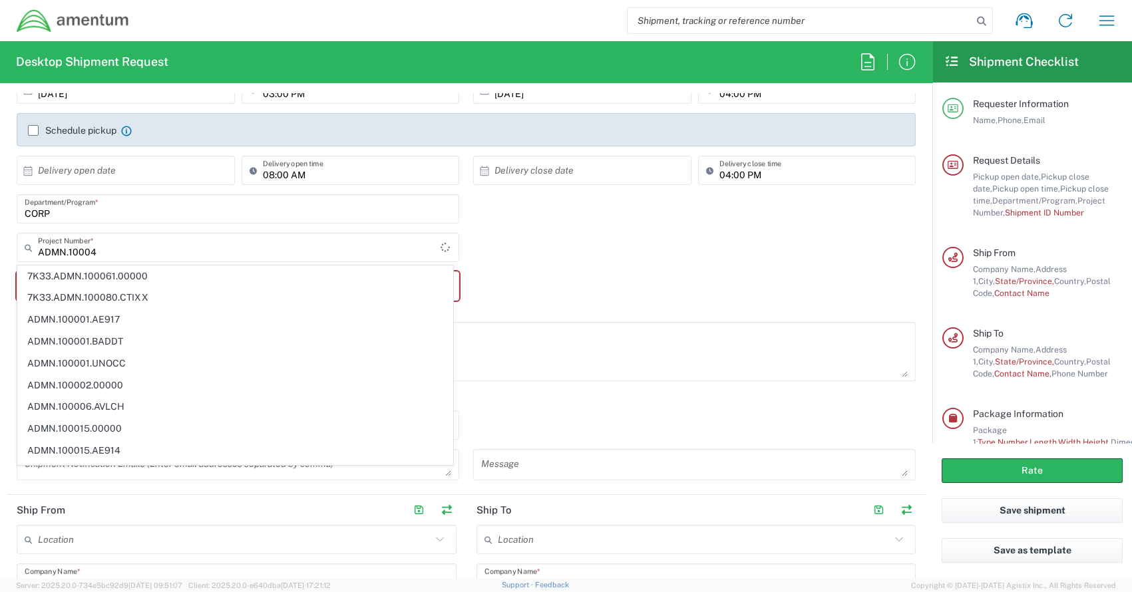
click at [96, 268] on span "7K33.ADMN.100061.00000" at bounding box center [235, 276] width 435 height 21
type input "7K33.ADMN.100061.00000"
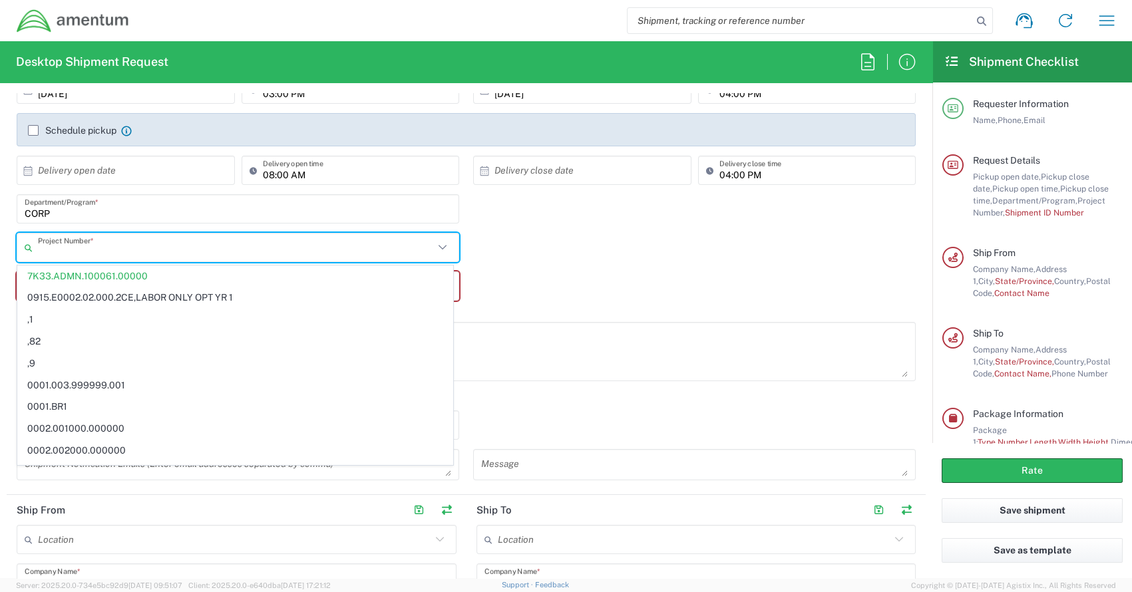
drag, startPoint x: 194, startPoint y: 248, endPoint x: 14, endPoint y: 256, distance: 179.9
click at [5, 248] on form "Requester Information Stanley Harper Name * 3019443252 Phone * stanley.harper@a…" at bounding box center [466, 335] width 932 height 485
type input "7K33.ADMN.100061.00000"
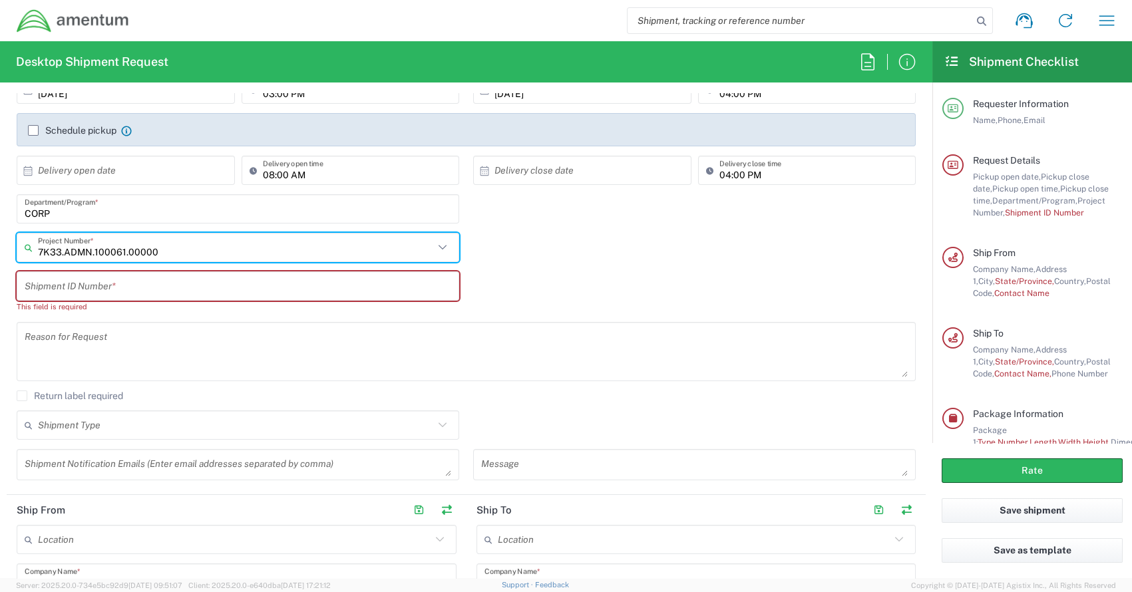
click at [186, 256] on input "7K33.ADMN.100061.00000" at bounding box center [236, 247] width 396 height 23
click at [441, 248] on icon at bounding box center [442, 247] width 17 height 17
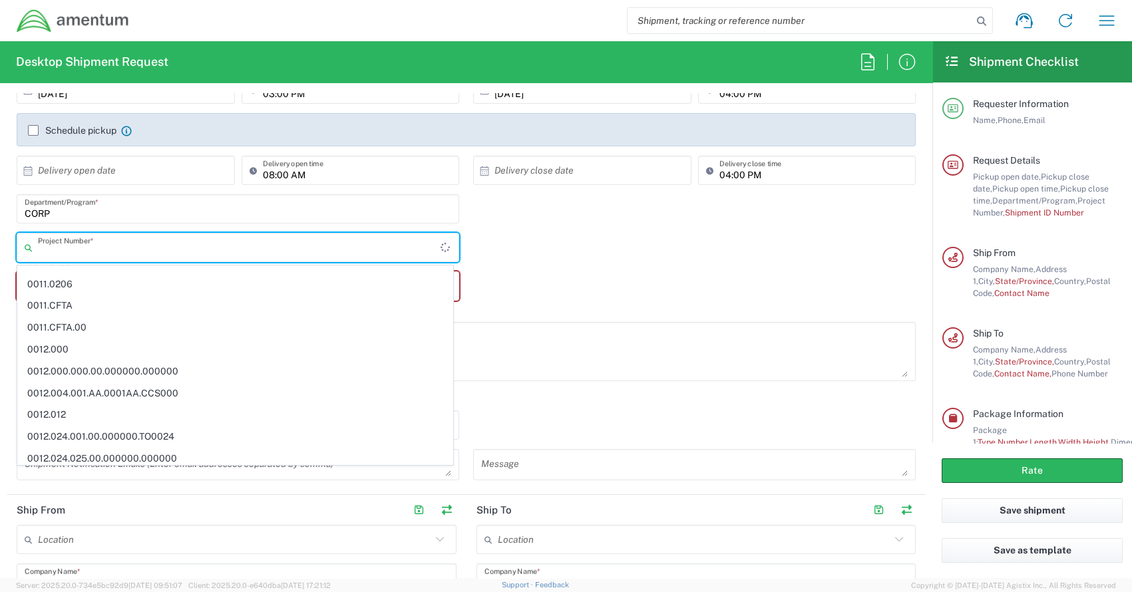
scroll to position [843, 0]
click at [61, 252] on input "text" at bounding box center [239, 247] width 403 height 23
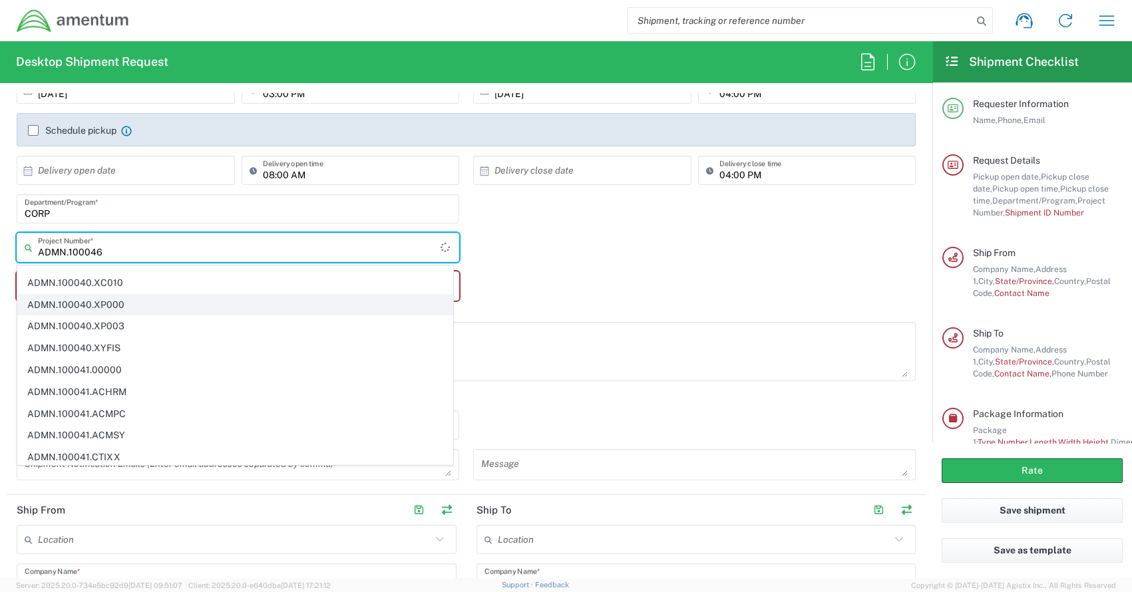
scroll to position [0, 0]
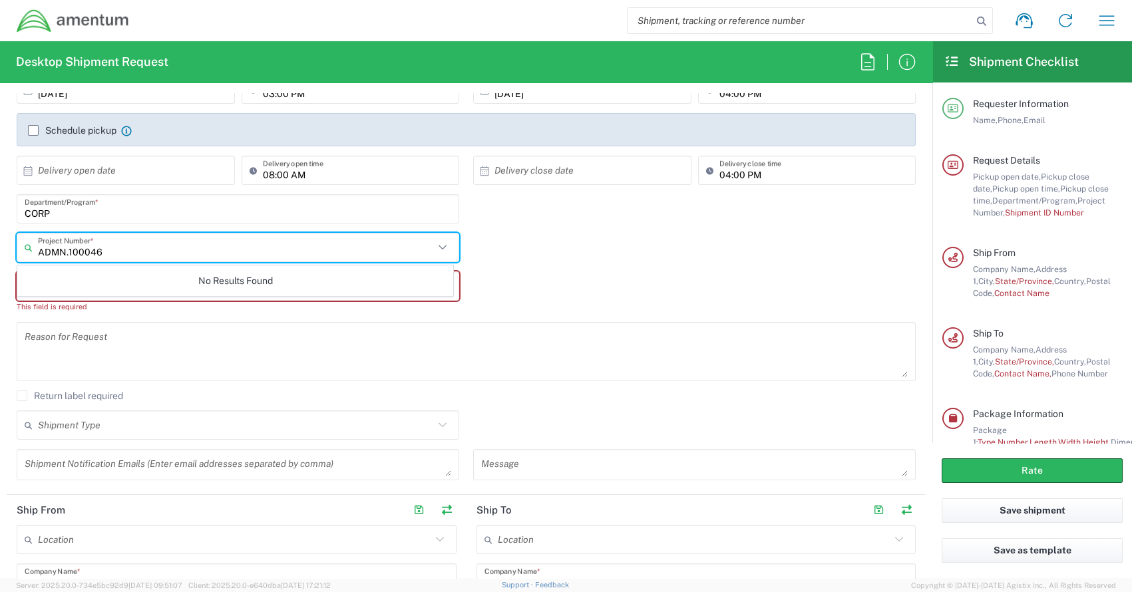
type input "ADMN.100046"
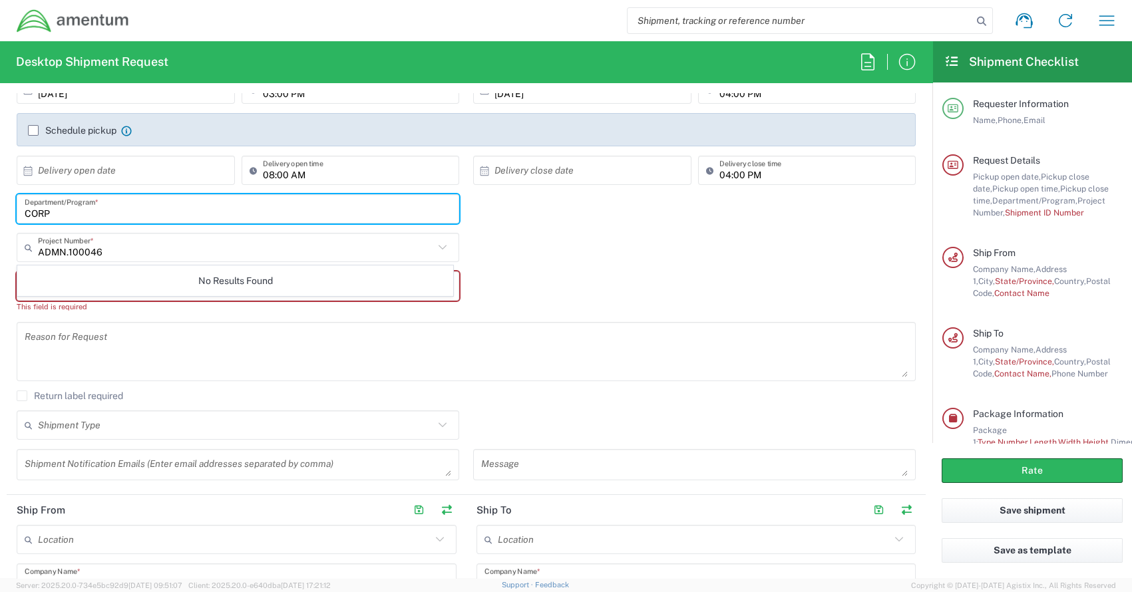
click at [144, 212] on input "CORP" at bounding box center [238, 209] width 427 height 23
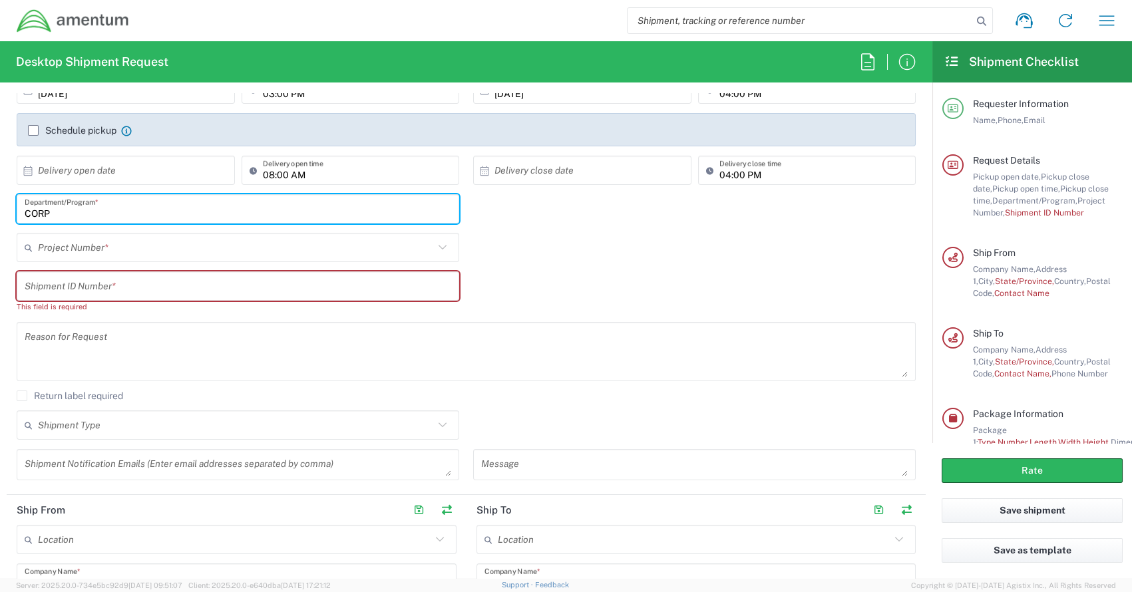
drag, startPoint x: 77, startPoint y: 212, endPoint x: 3, endPoint y: 211, distance: 73.9
click at [0, 212] on form "Requester Information Stanley Harper Name * 3019443252 Phone * stanley.harper@a…" at bounding box center [466, 335] width 932 height 485
type input "Legal"
click at [95, 248] on input "text" at bounding box center [236, 247] width 396 height 23
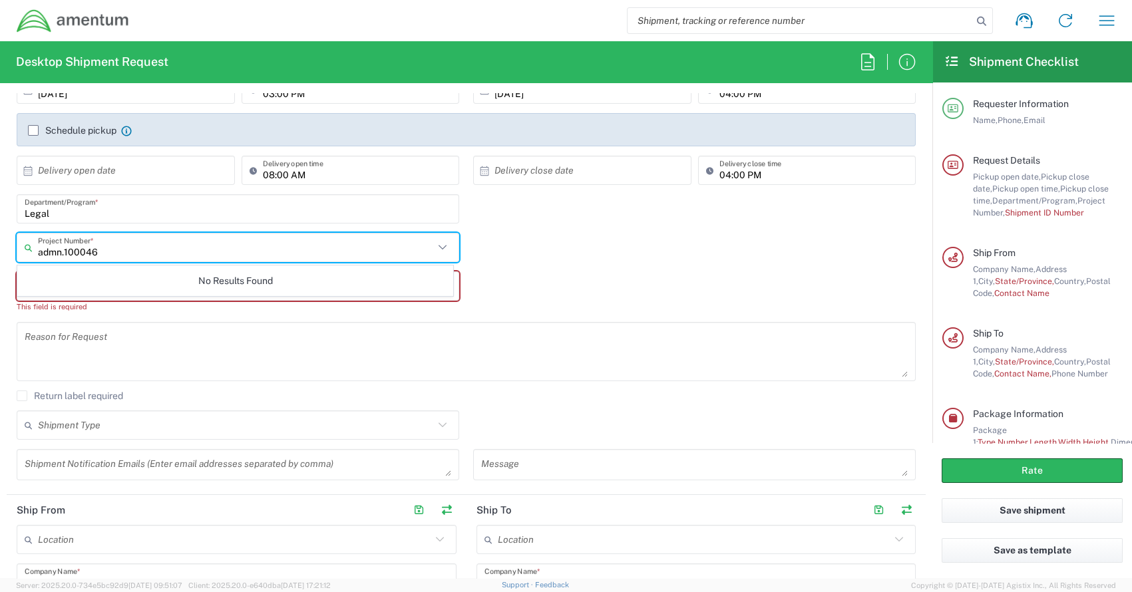
type input "admn.100046"
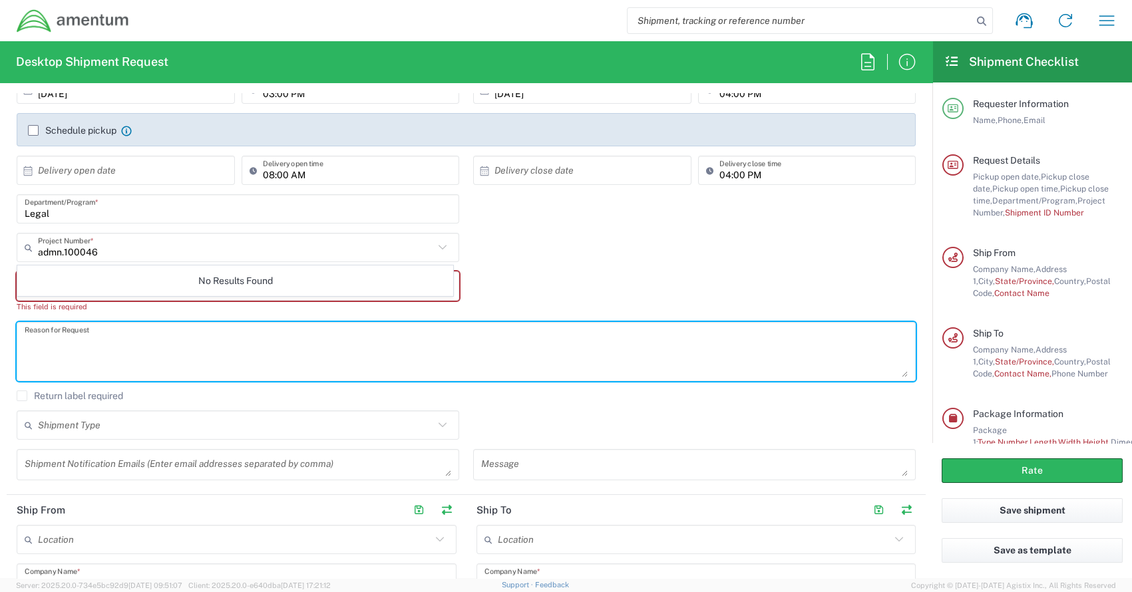
click at [325, 346] on textarea at bounding box center [466, 351] width 883 height 51
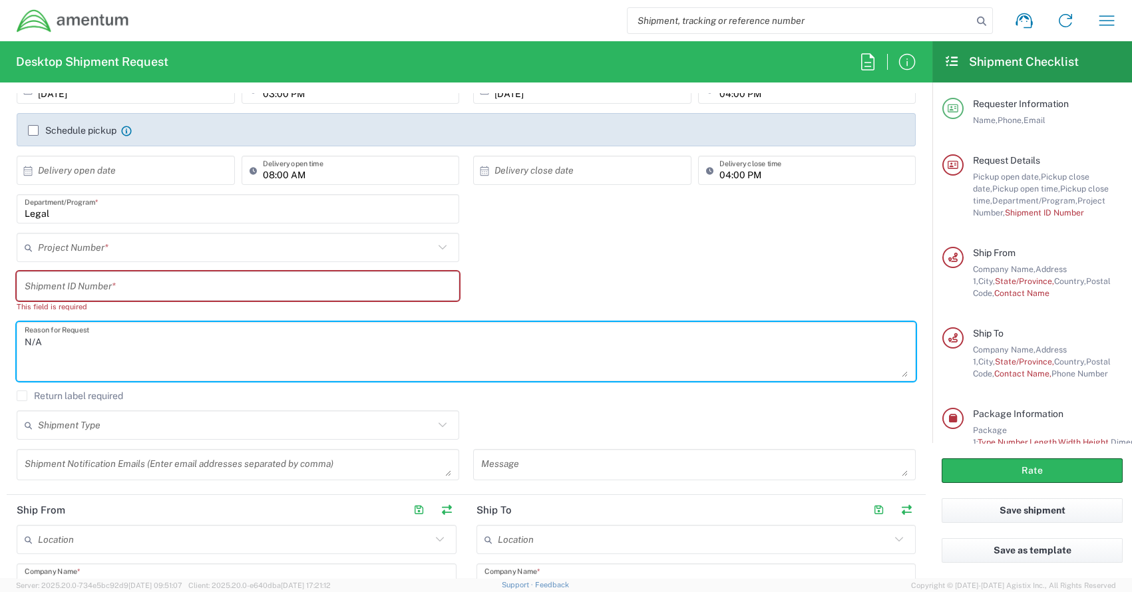
type textarea "N/A"
click at [146, 254] on input "text" at bounding box center [236, 247] width 396 height 23
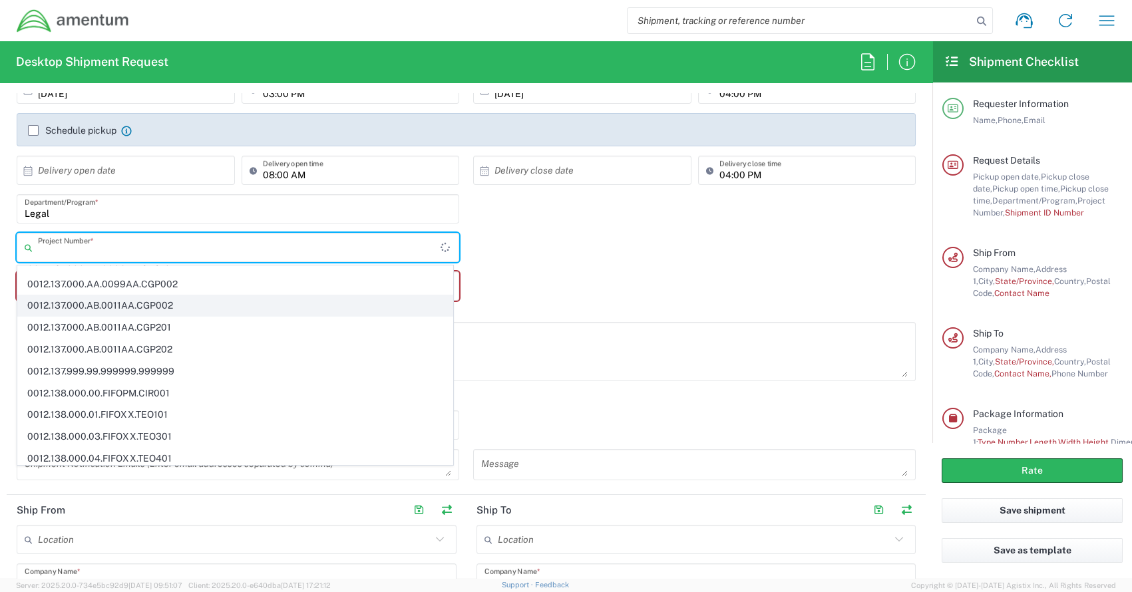
scroll to position [3083, 0]
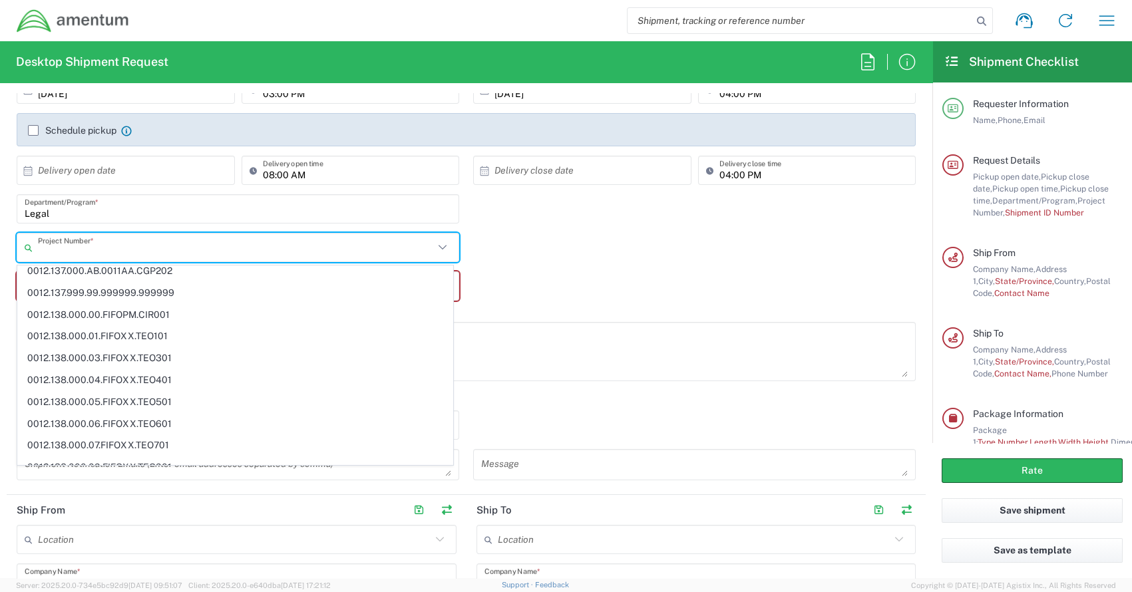
click at [118, 248] on input "text" at bounding box center [236, 247] width 396 height 23
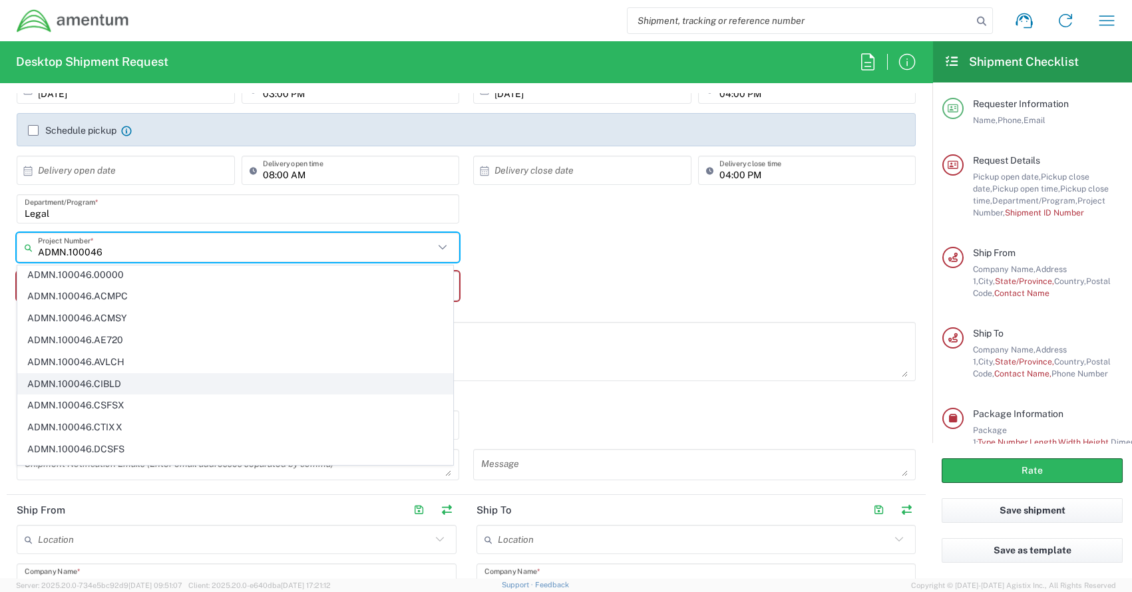
scroll to position [0, 0]
click at [108, 274] on span "ADMN.100046.00000" at bounding box center [235, 276] width 435 height 21
type input "ADMN.100046.00000"
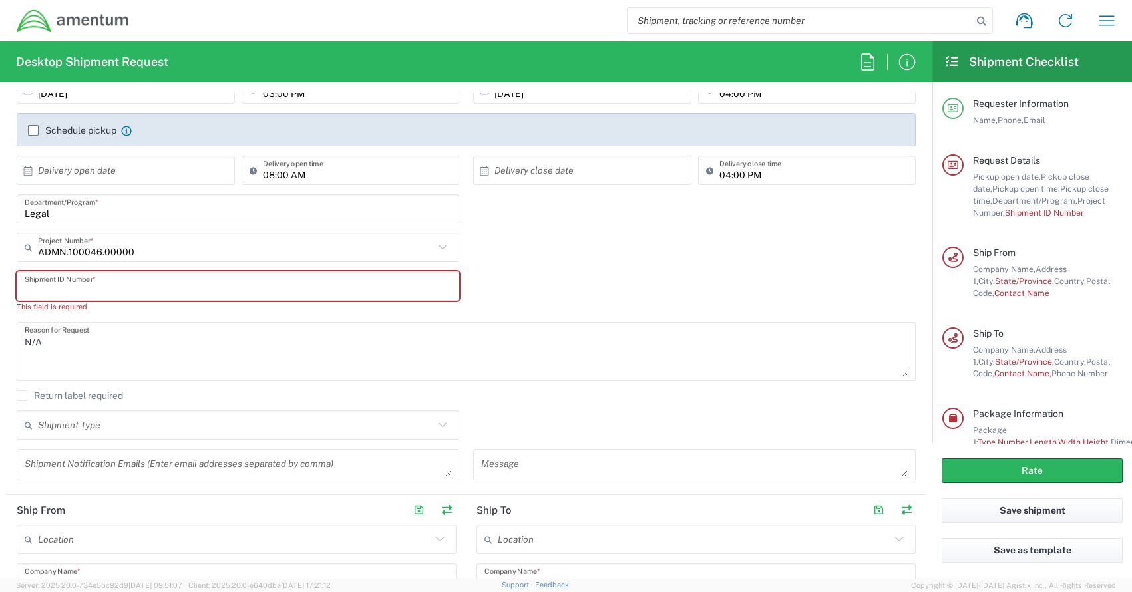
click at [130, 289] on input "text" at bounding box center [238, 286] width 427 height 23
type input "B"
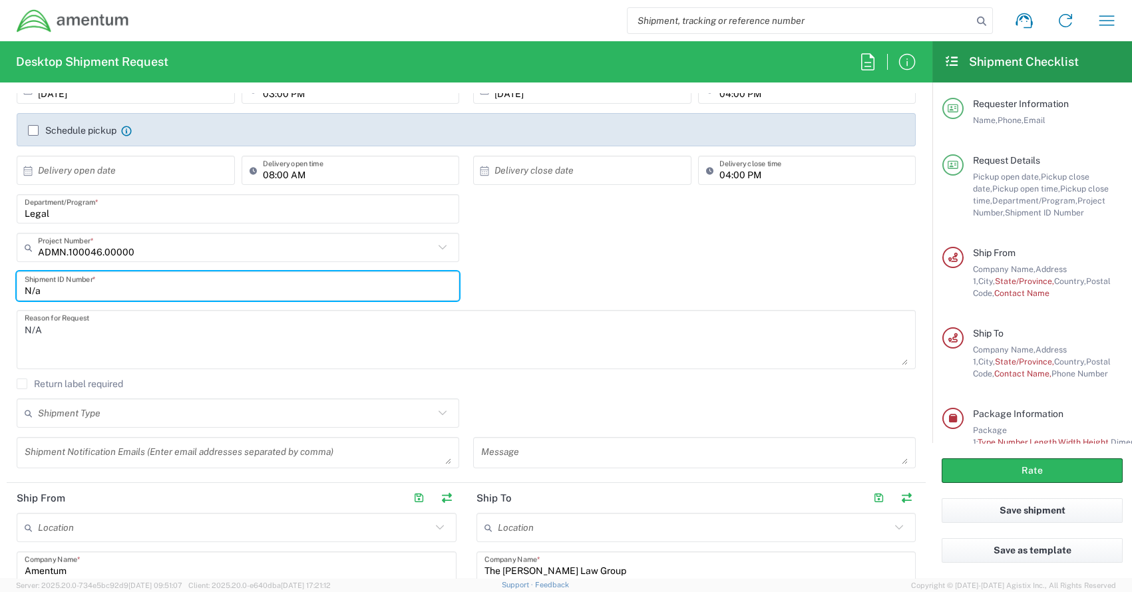
type input "N/a"
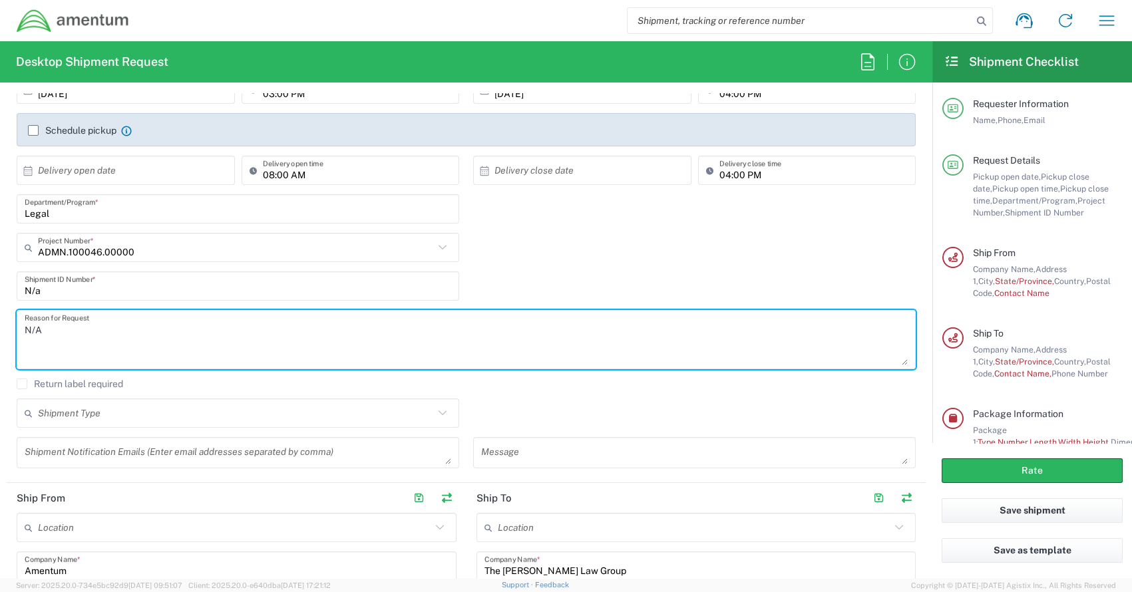
drag, startPoint x: 61, startPoint y: 332, endPoint x: 8, endPoint y: 325, distance: 53.7
click at [7, 325] on main "10/09/2025 × Pickup open date * Cancel Apply 03:00 PM Pickup open time * 10/09/…" at bounding box center [466, 276] width 919 height 403
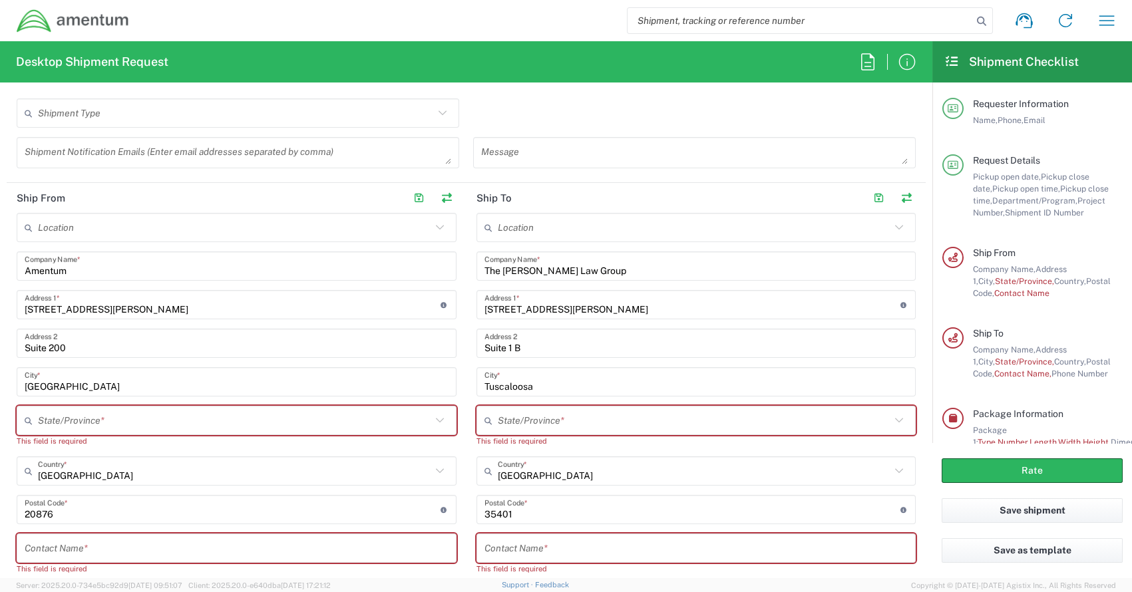
scroll to position [532, 0]
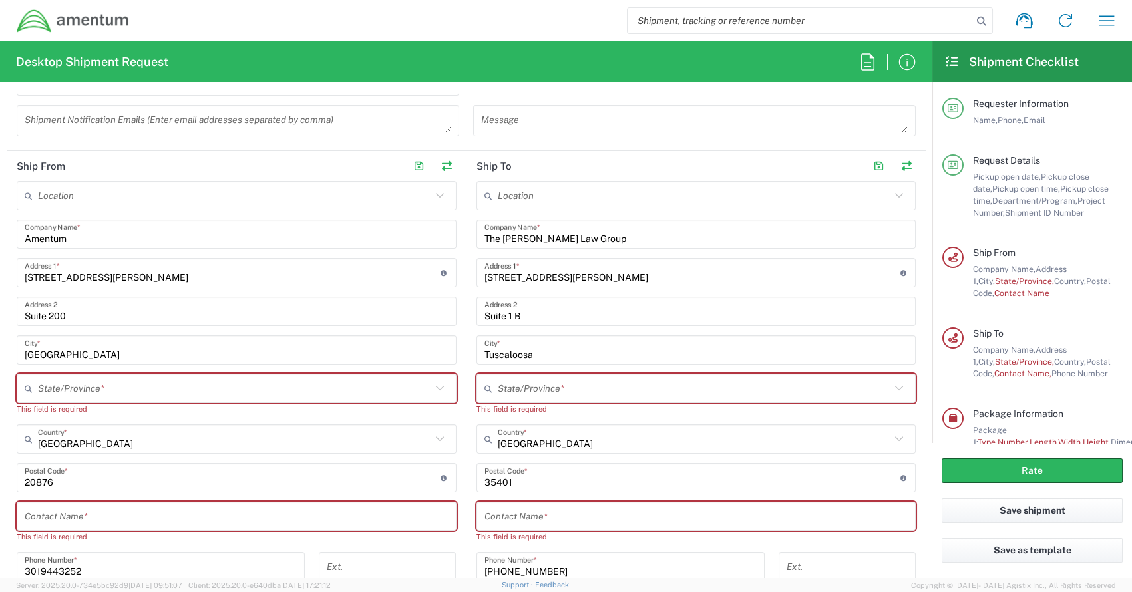
click at [89, 388] on input "text" at bounding box center [234, 388] width 393 height 23
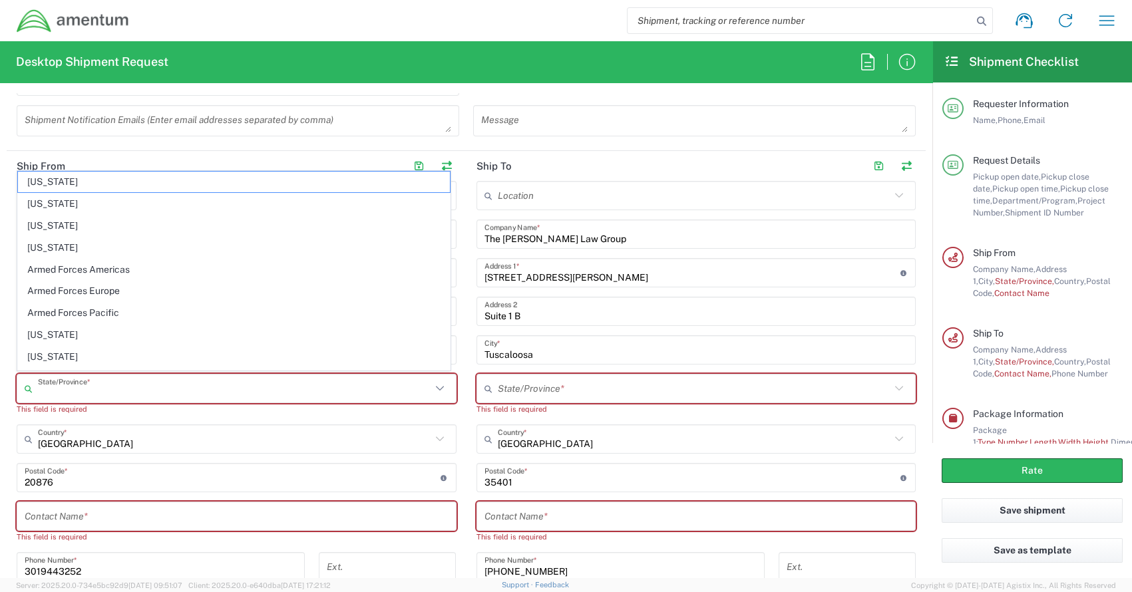
type input "Maryland"
type input "Alabama"
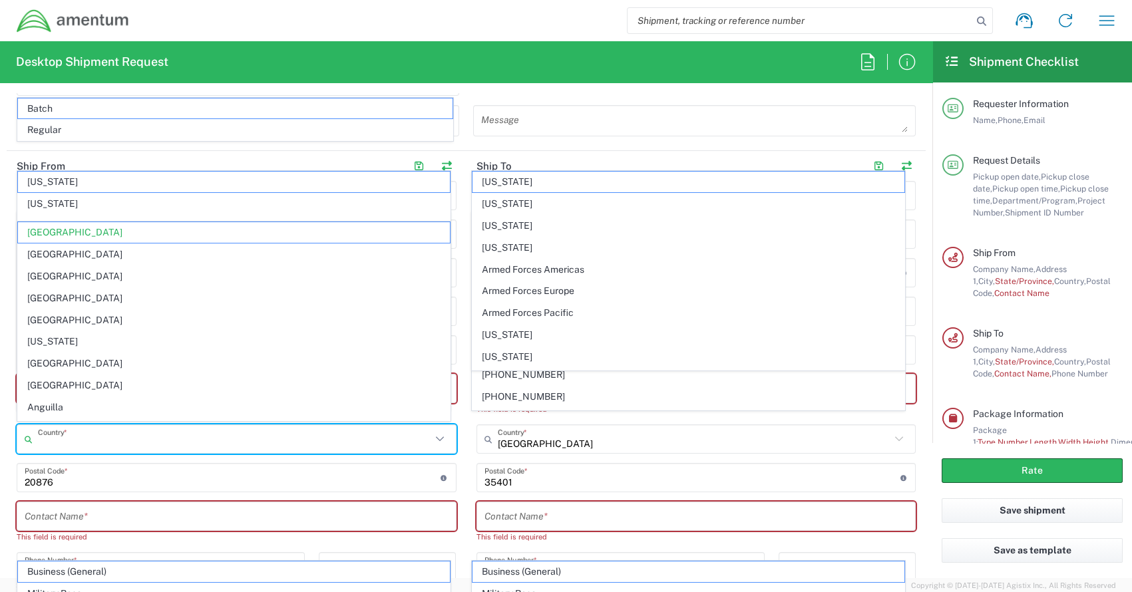
click at [184, 430] on input "text" at bounding box center [234, 439] width 393 height 23
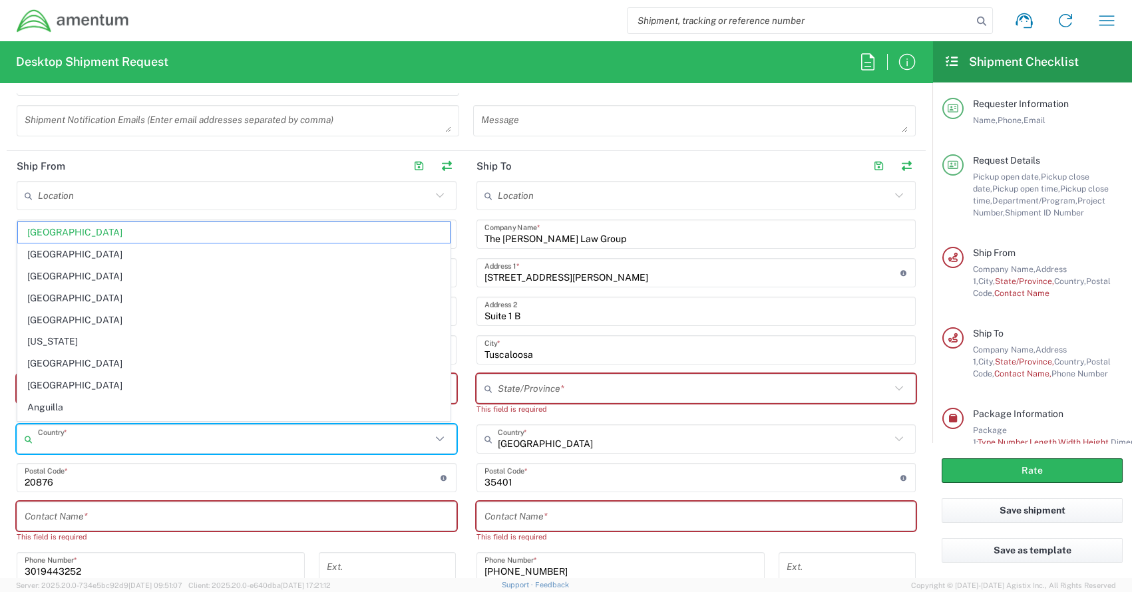
type input "United States"
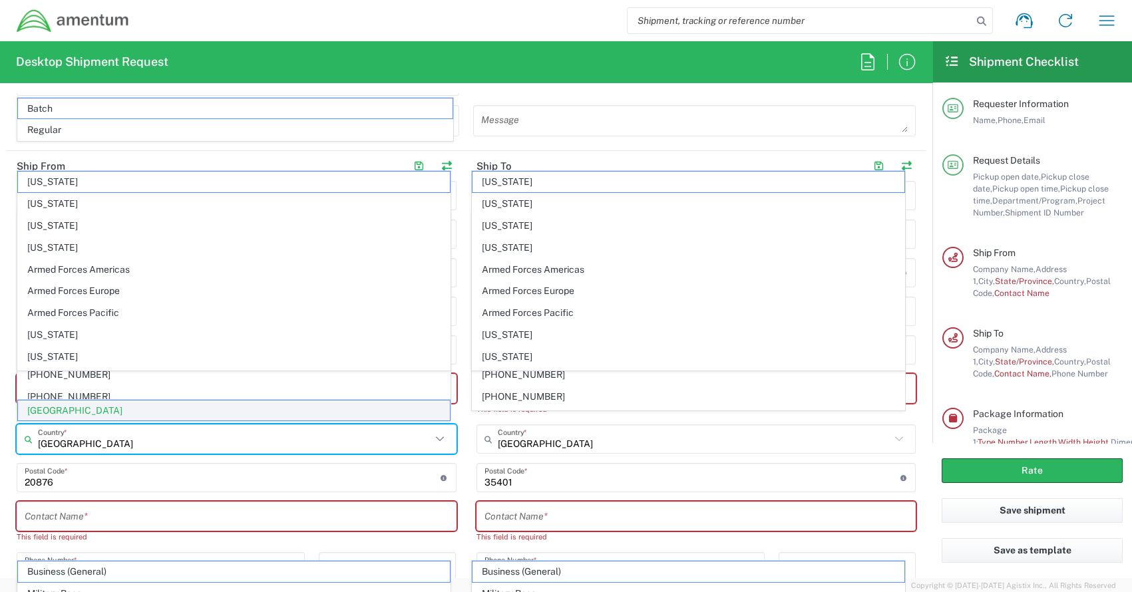
click at [59, 408] on span "United States" at bounding box center [234, 411] width 432 height 21
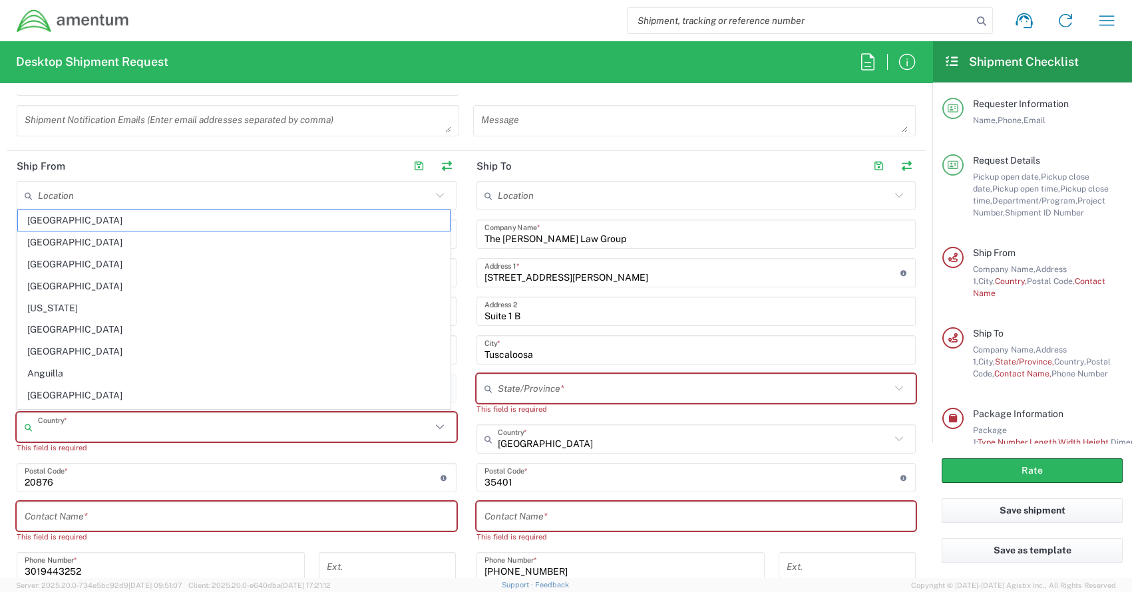
click at [62, 427] on input "text" at bounding box center [234, 427] width 393 height 23
type input "United States"
type input "Maryland"
type input "stanley.harper@amentum.com"
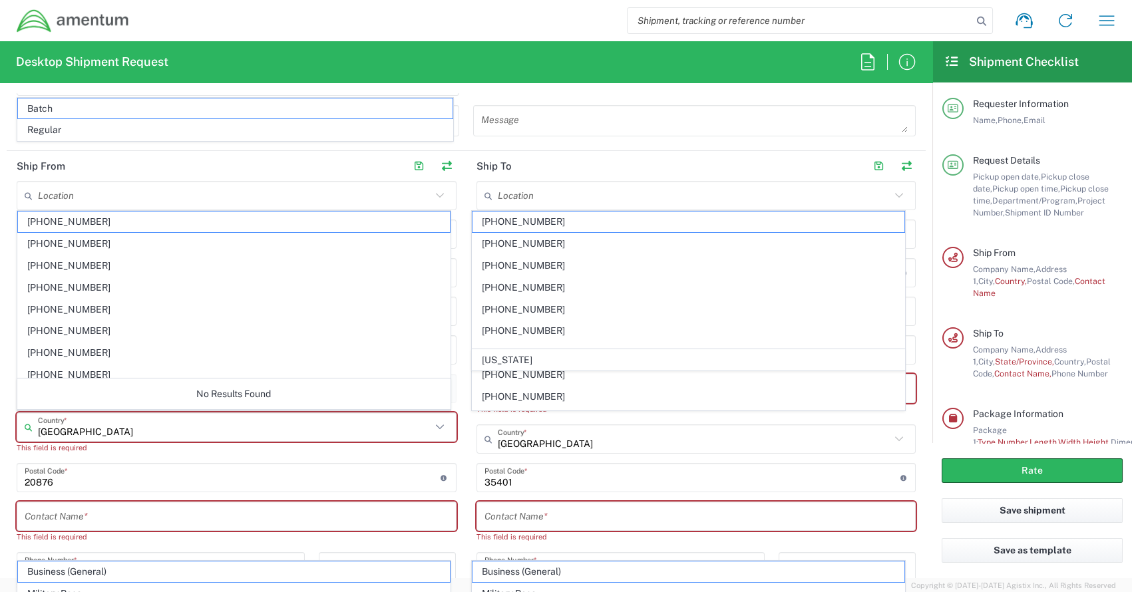
type input "United States"
click at [68, 431] on input "United States" at bounding box center [234, 427] width 393 height 23
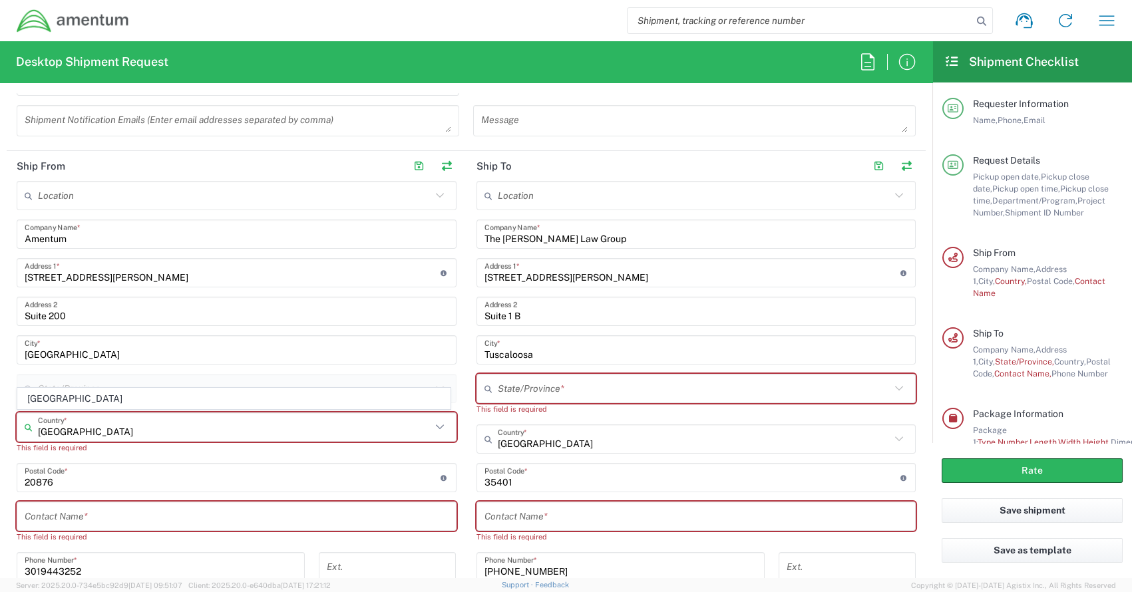
click at [61, 468] on input "undefined" at bounding box center [233, 478] width 416 height 23
click at [436, 423] on icon at bounding box center [439, 427] width 17 height 17
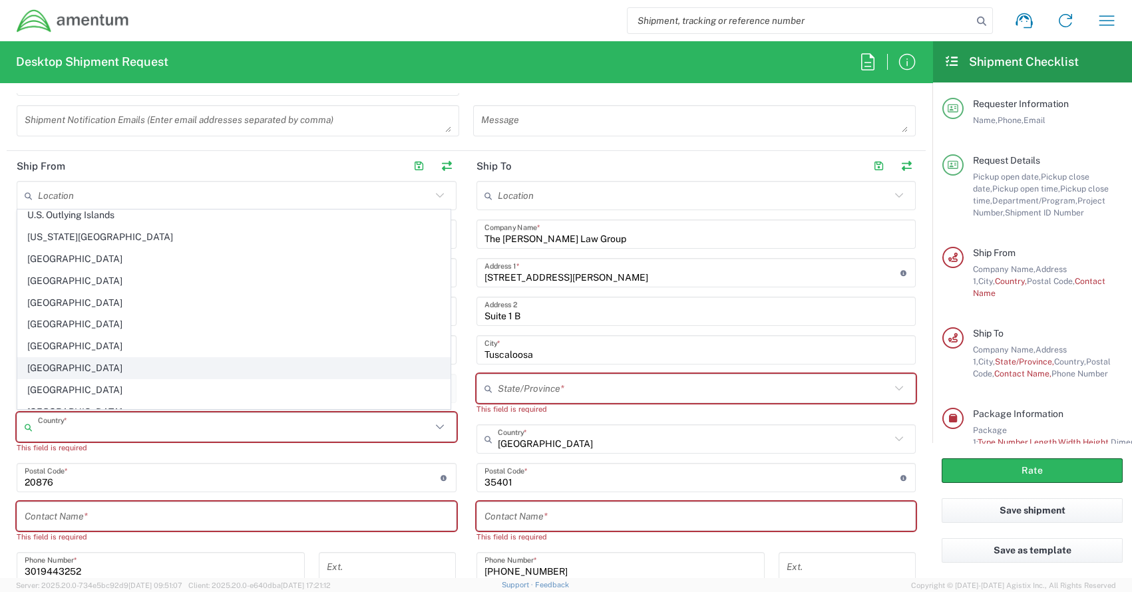
scroll to position [5058, 0]
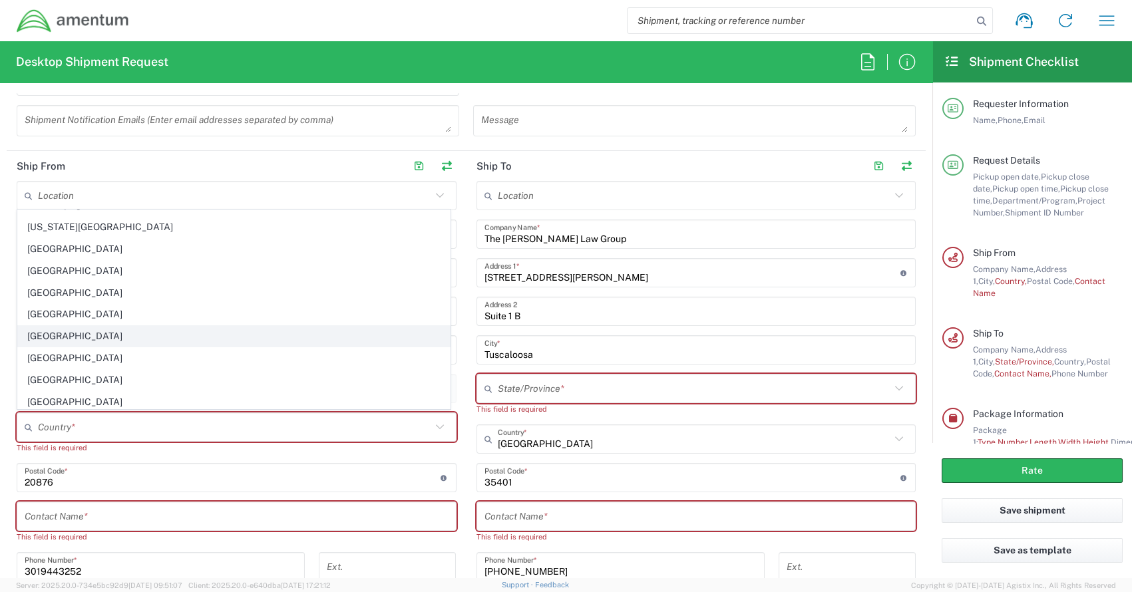
click at [86, 326] on span "United States" at bounding box center [234, 336] width 432 height 21
type input "United States"
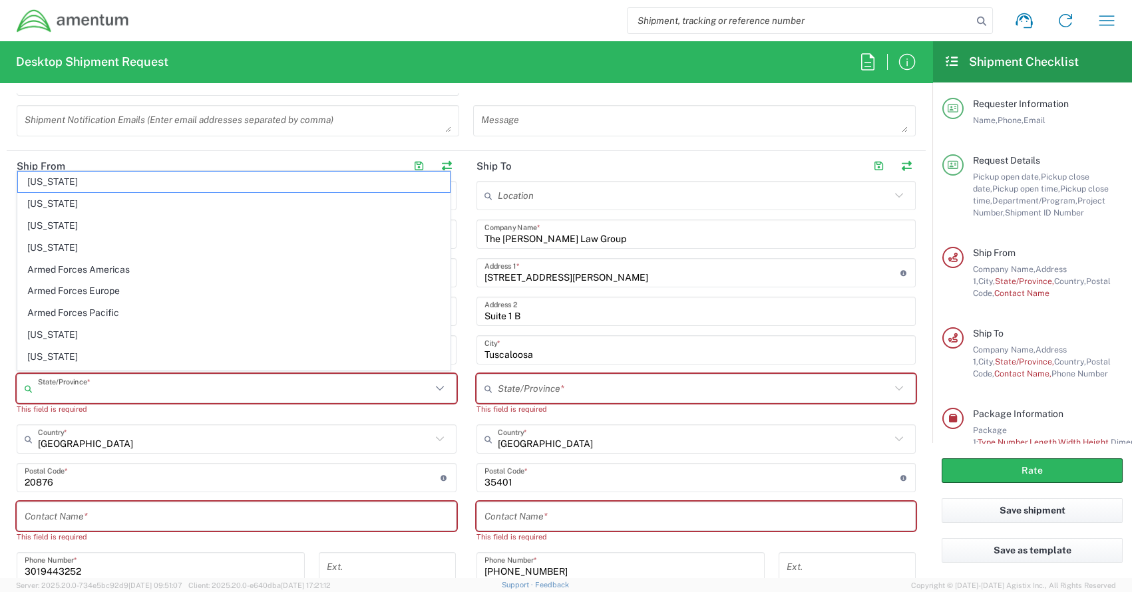
click at [135, 390] on input "text" at bounding box center [234, 388] width 393 height 23
type input "Maryland"
type input "Alabama"
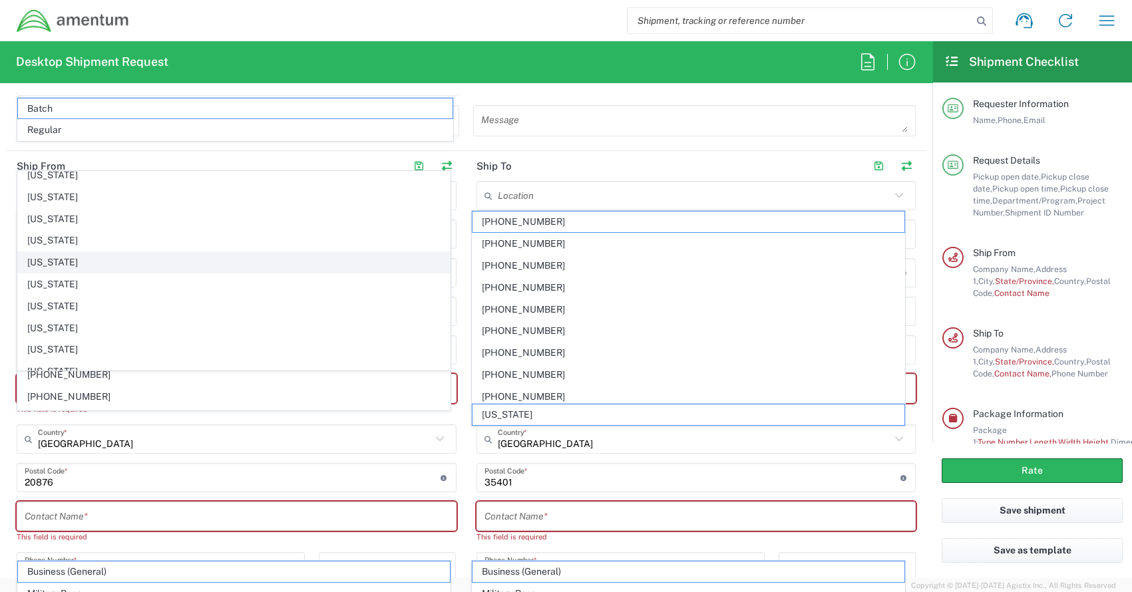
scroll to position [399, 0]
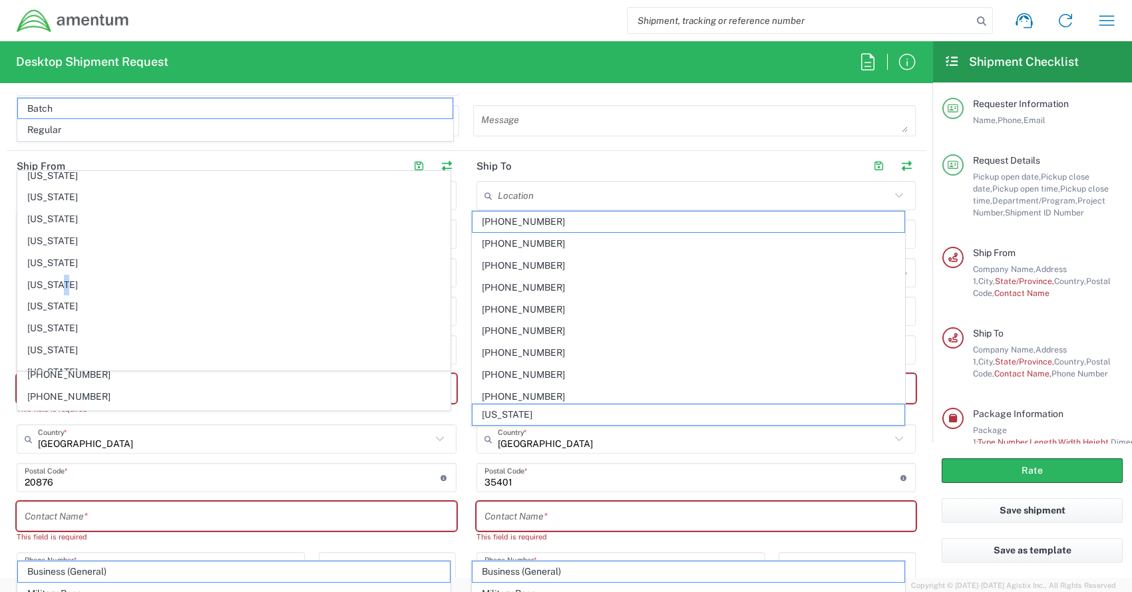
click at [67, 281] on span "Maryland" at bounding box center [234, 285] width 432 height 21
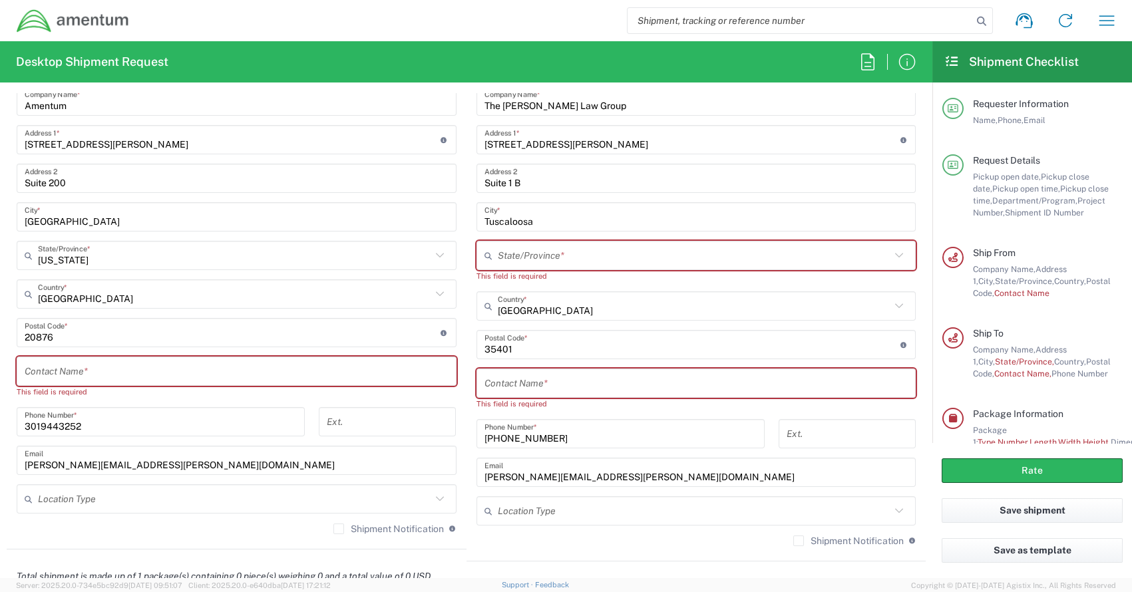
scroll to position [665, 0]
click at [90, 376] on input "text" at bounding box center [237, 371] width 424 height 23
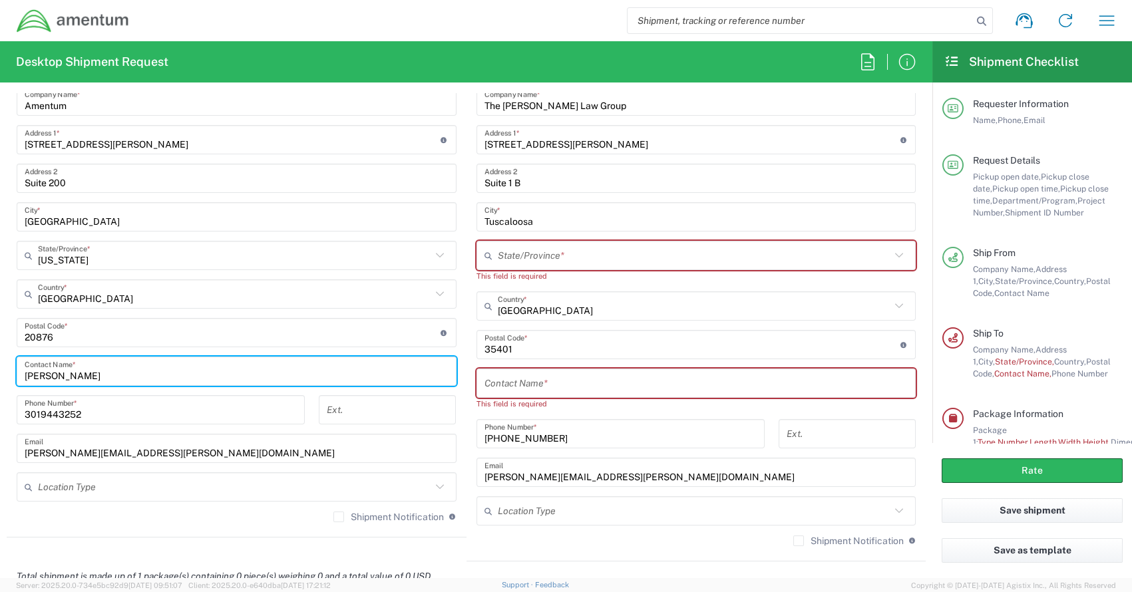
type input "Stanley Harper"
click at [740, 487] on div "Location 1002-4122-6 1006-5256-0 1026-8910-0 1281-0560-3 1369-6441-0 1402-6962-…" at bounding box center [697, 302] width 440 height 509
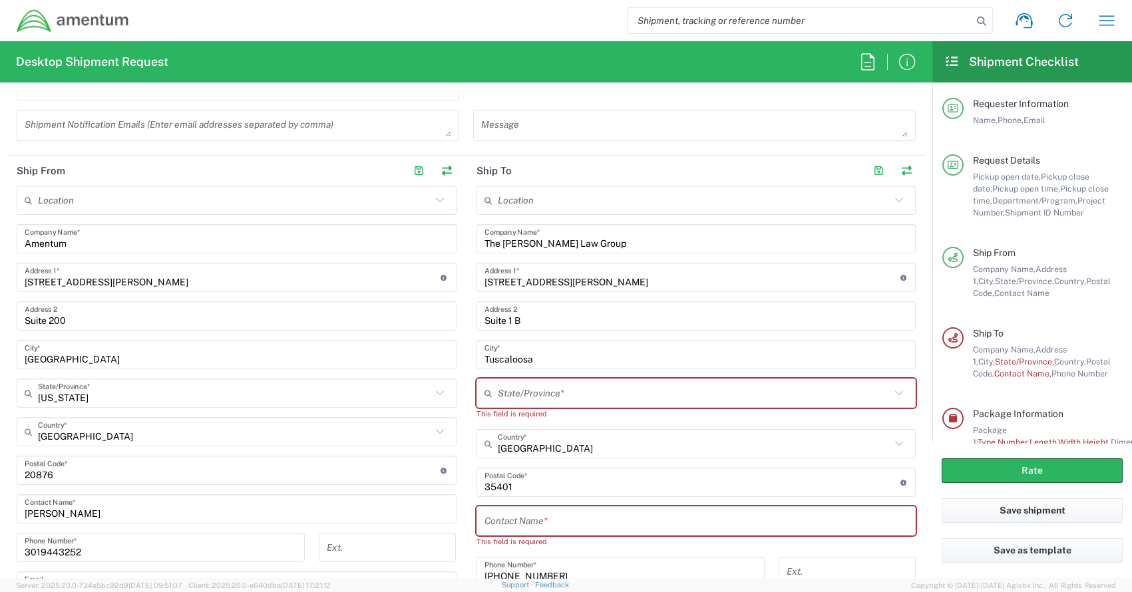
scroll to position [532, 0]
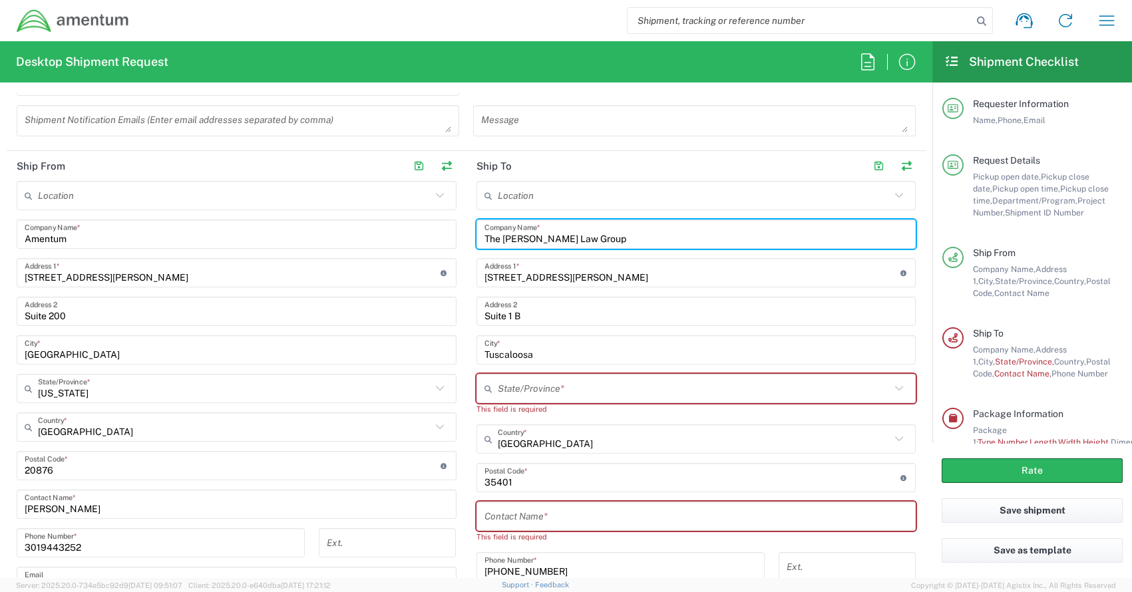
drag, startPoint x: 593, startPoint y: 232, endPoint x: 460, endPoint y: 250, distance: 134.3
click at [435, 242] on div "Ship From Location 1002-4122-6 1006-5256-0 1026-8910-0 1281-0560-3 1369-6441-0 …" at bounding box center [466, 423] width 919 height 544
type input "McCanlish Holton PC"
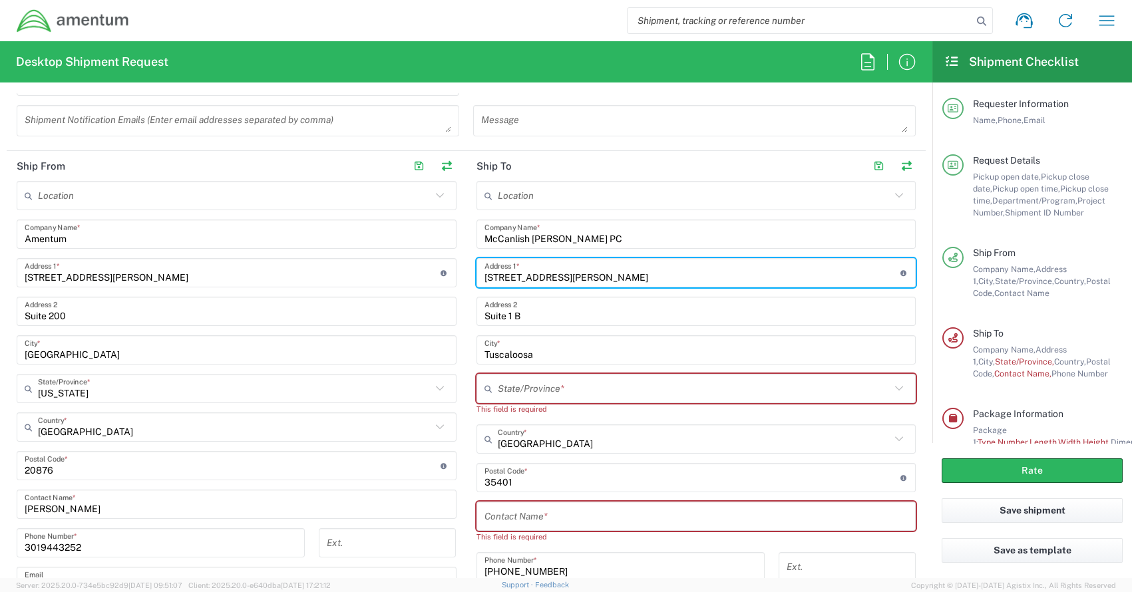
drag, startPoint x: 602, startPoint y: 274, endPoint x: 476, endPoint y: 270, distance: 125.9
click at [450, 269] on div "Ship From Location 1002-4122-6 1006-5256-0 1026-8910-0 1281-0560-3 1369-6441-0 …" at bounding box center [466, 423] width 919 height 544
paste input "1111 E Main Street, Suite 2100"
drag, startPoint x: 587, startPoint y: 274, endPoint x: 664, endPoint y: 273, distance: 77.2
click at [672, 274] on input "1111 E Main Street, Suite 2100" at bounding box center [693, 273] width 416 height 23
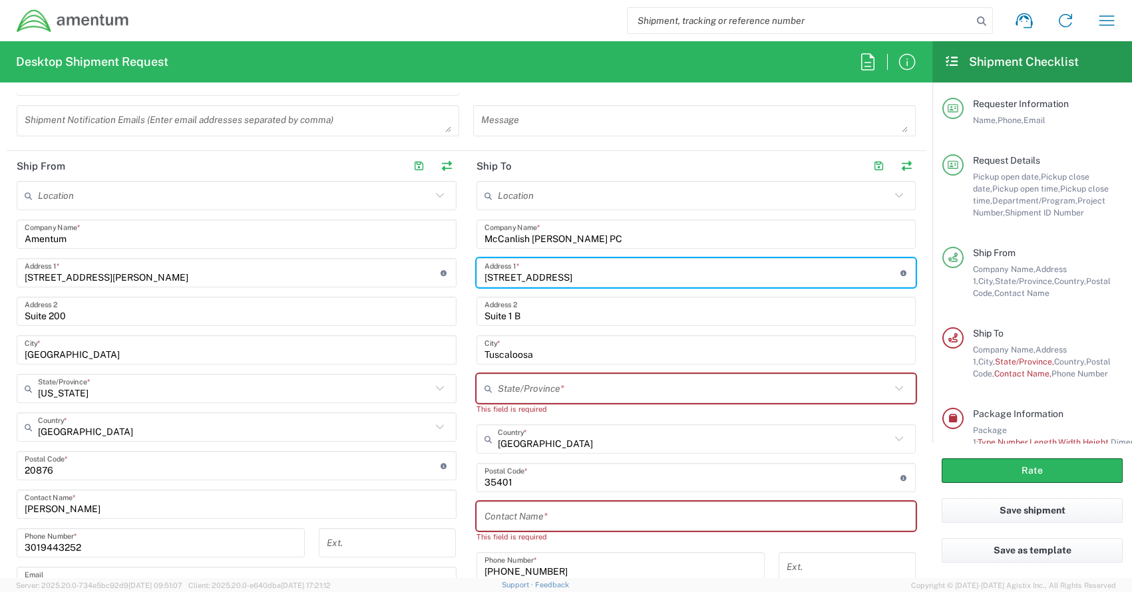
drag, startPoint x: 558, startPoint y: 275, endPoint x: 605, endPoint y: 274, distance: 46.6
click at [608, 276] on input "1111 E Main Street, Suite 2100" at bounding box center [693, 273] width 416 height 23
type input "1111 E Main Street,"
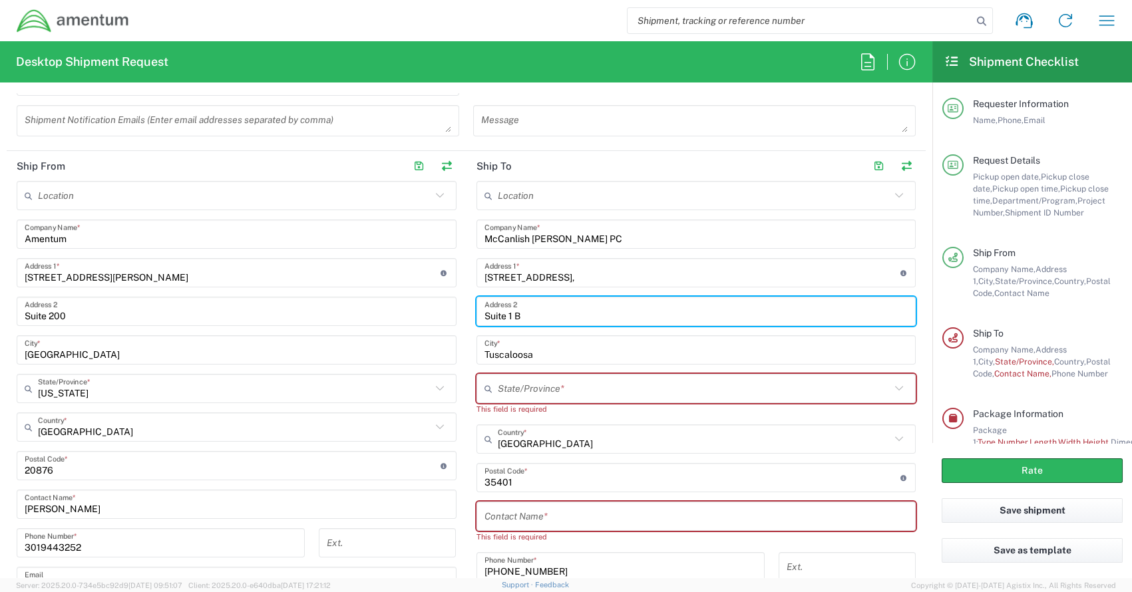
drag, startPoint x: 568, startPoint y: 314, endPoint x: 483, endPoint y: 306, distance: 85.6
click at [449, 304] on div "Ship From Location 1002-4122-6 1006-5256-0 1026-8910-0 1281-0560-3 1369-6441-0 …" at bounding box center [466, 423] width 919 height 544
paste input "2100"
type input "Suite 2100"
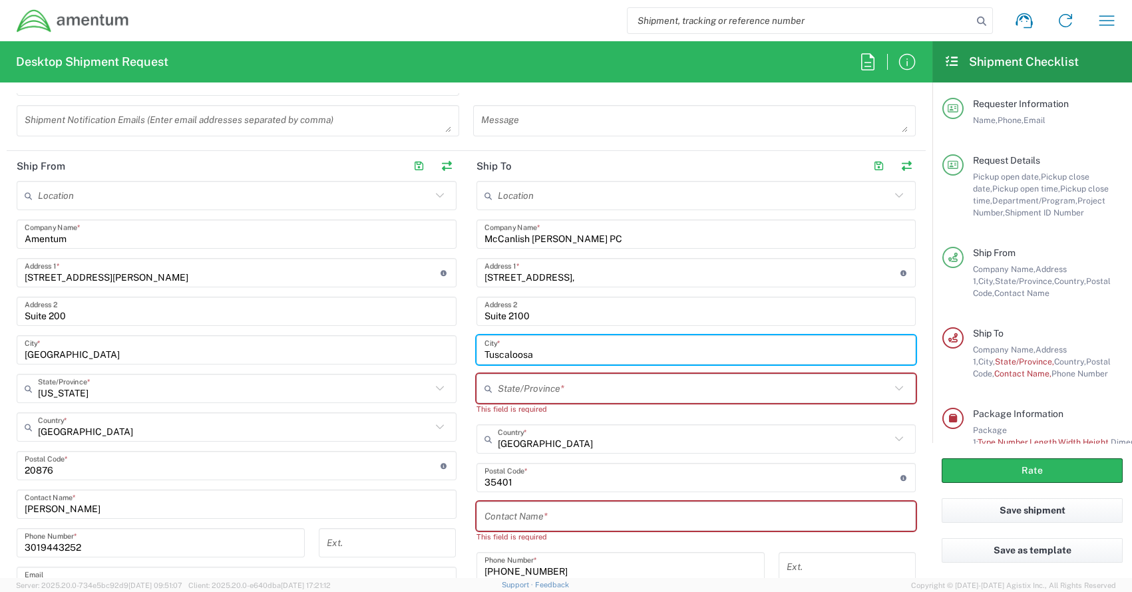
drag, startPoint x: 545, startPoint y: 352, endPoint x: 413, endPoint y: 333, distance: 133.8
click at [409, 346] on div "Ship From Location 1002-4122-6 1006-5256-0 1026-8910-0 1281-0560-3 1369-6441-0 …" at bounding box center [466, 423] width 919 height 544
type input "Richmaond"
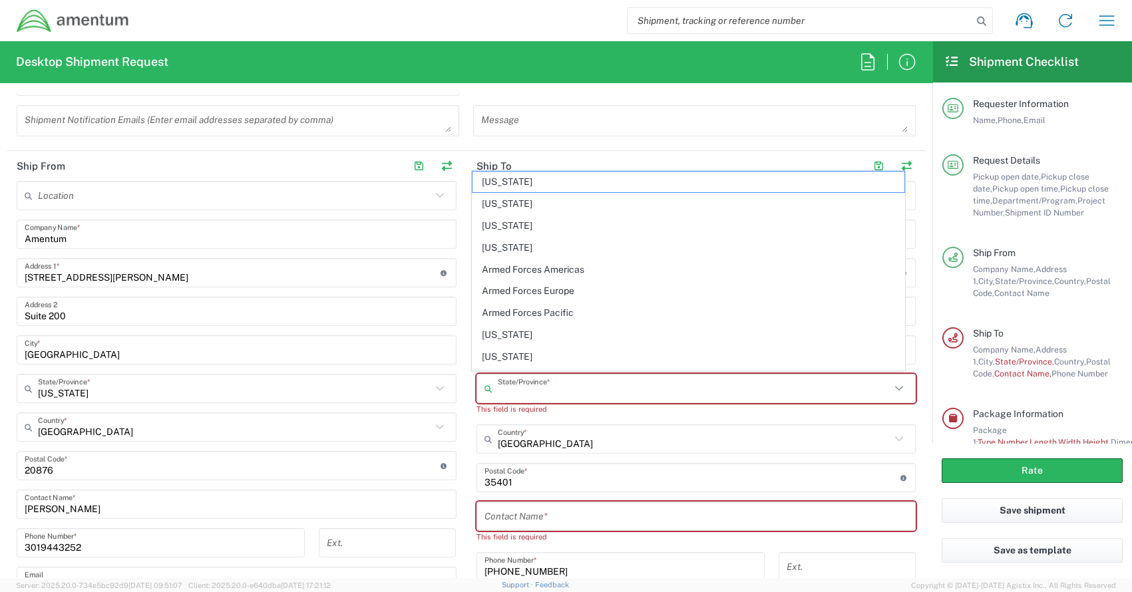
click at [516, 392] on input "text" at bounding box center [694, 388] width 393 height 23
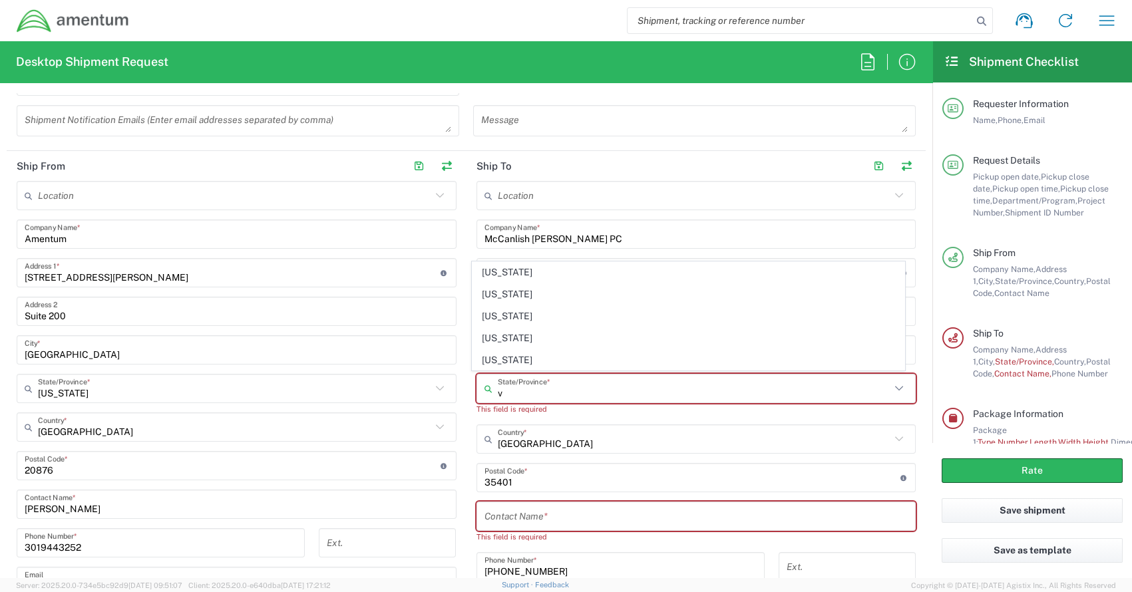
type input "Virginia"
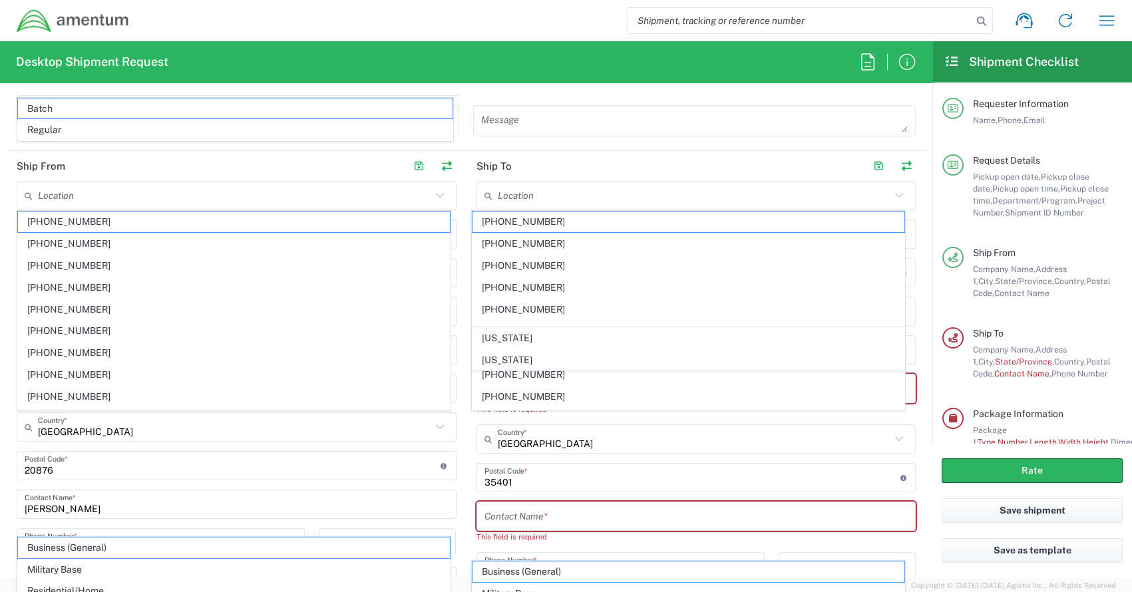
click at [512, 337] on span "Virginia" at bounding box center [689, 338] width 432 height 21
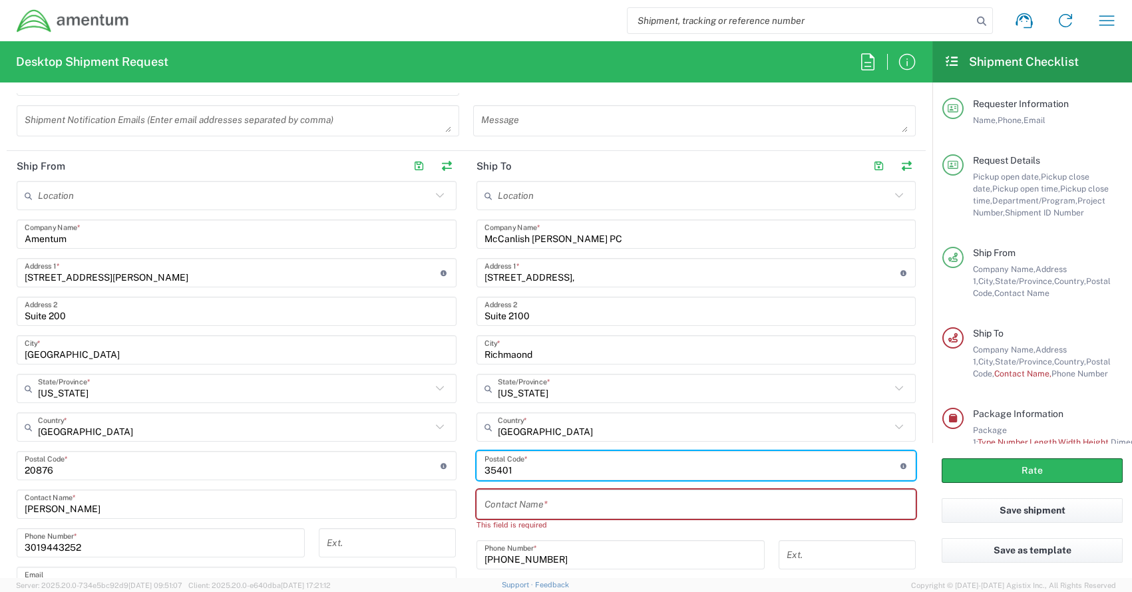
drag, startPoint x: 484, startPoint y: 466, endPoint x: 463, endPoint y: 465, distance: 21.3
click at [452, 465] on div "Ship From Location 1002-4122-6 1006-5256-0 1026-8910-0 1281-0560-3 1369-6441-0 …" at bounding box center [466, 417] width 919 height 532
paste input "23219"
type input "23219"
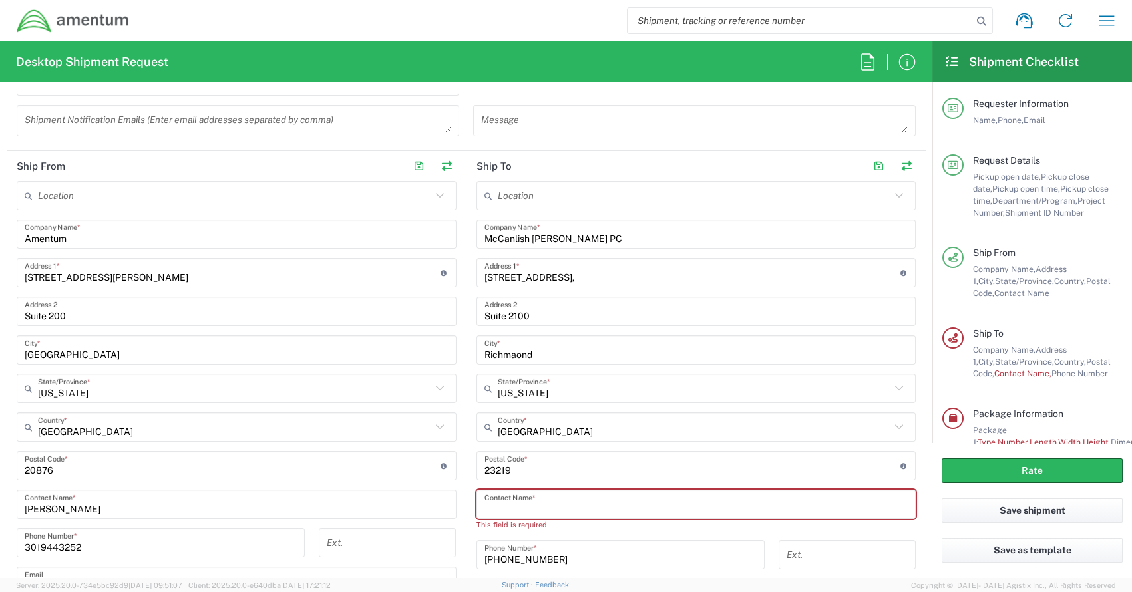
click at [519, 508] on input "text" at bounding box center [697, 504] width 424 height 23
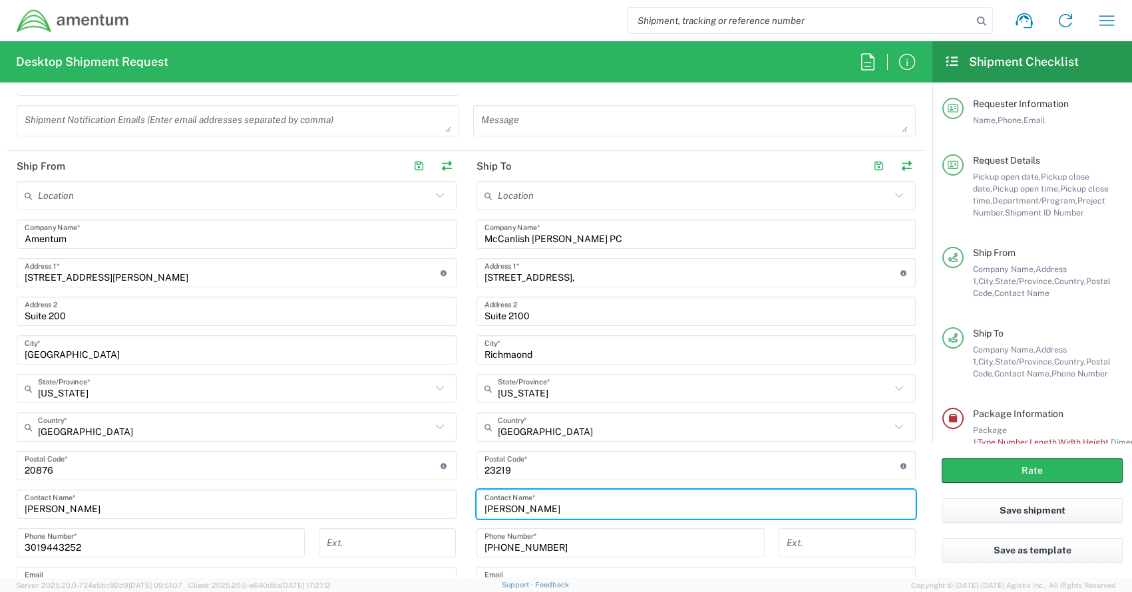
type input "Jim Snyder"
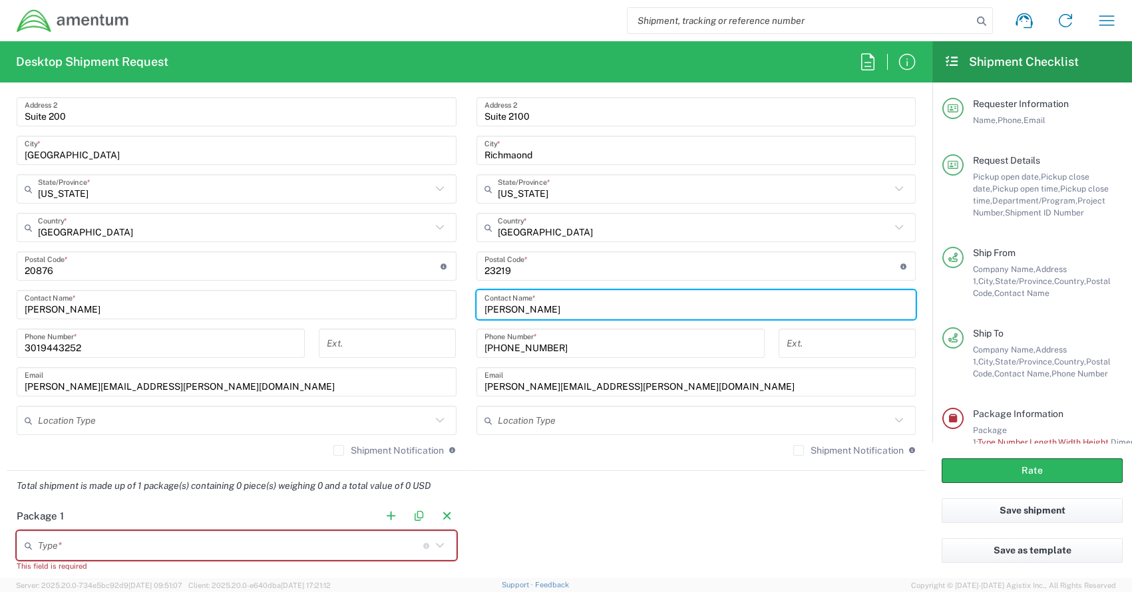
scroll to position [732, 0]
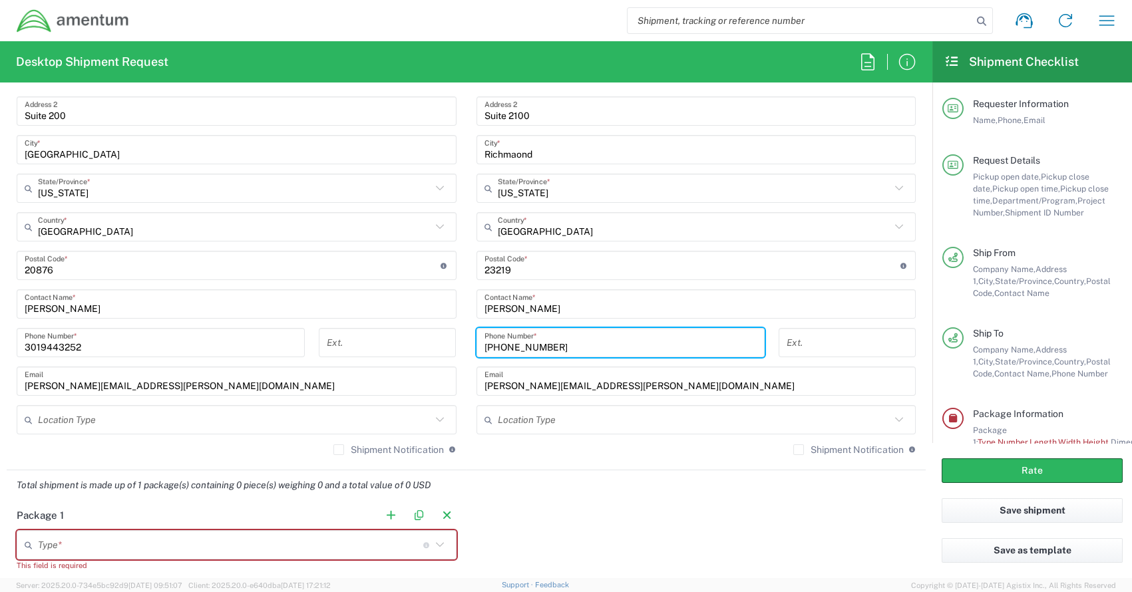
drag, startPoint x: 547, startPoint y: 347, endPoint x: 486, endPoint y: 345, distance: 61.3
click at [458, 345] on div "Ship From Location 1002-4122-6 1006-5256-0 1026-8910-0 1281-0560-3 1369-6441-0 …" at bounding box center [466, 211] width 919 height 520
paste input "804) 775-3100"
type input "(804) 775-3100"
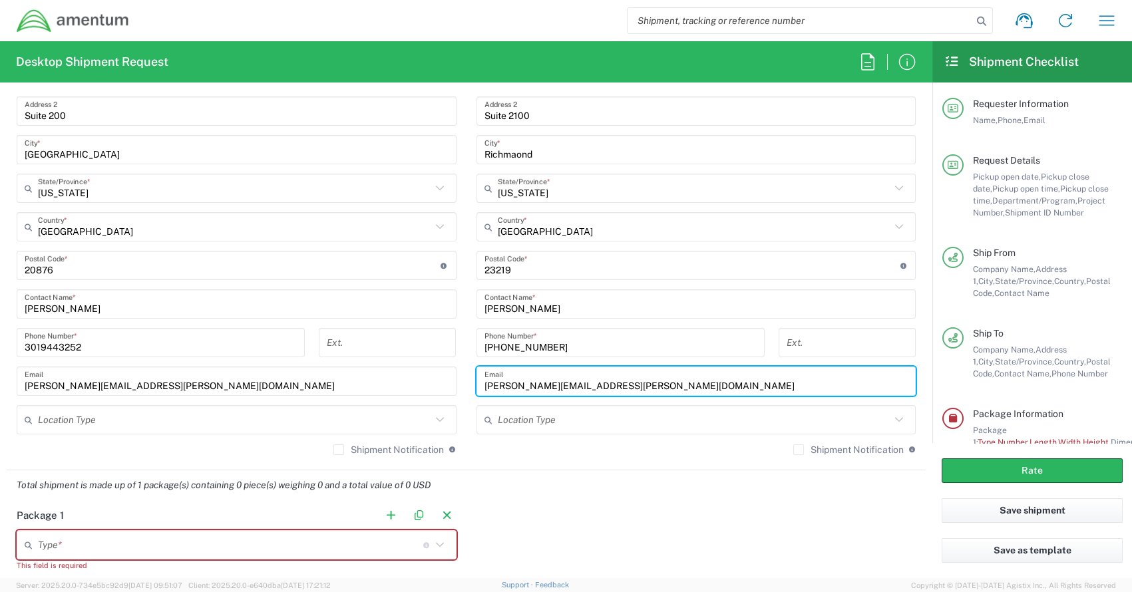
drag, startPoint x: 611, startPoint y: 382, endPoint x: 351, endPoint y: 379, distance: 259.6
click at [350, 378] on div "Ship From Location 1002-4122-6 1006-5256-0 1026-8910-0 1281-0560-3 1369-6441-0 …" at bounding box center [466, 211] width 919 height 520
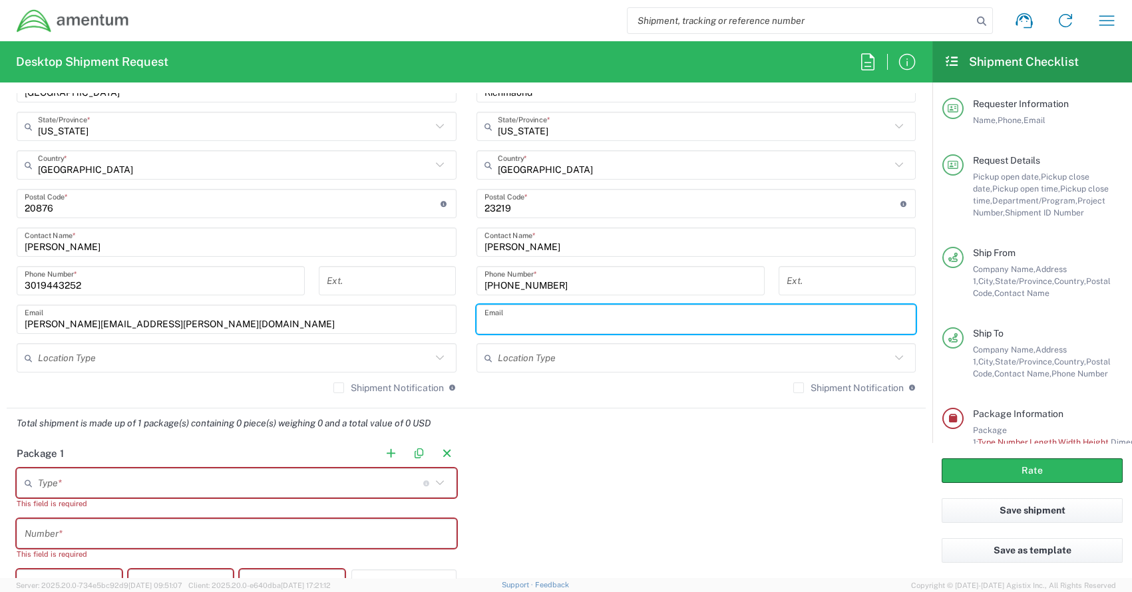
scroll to position [931, 0]
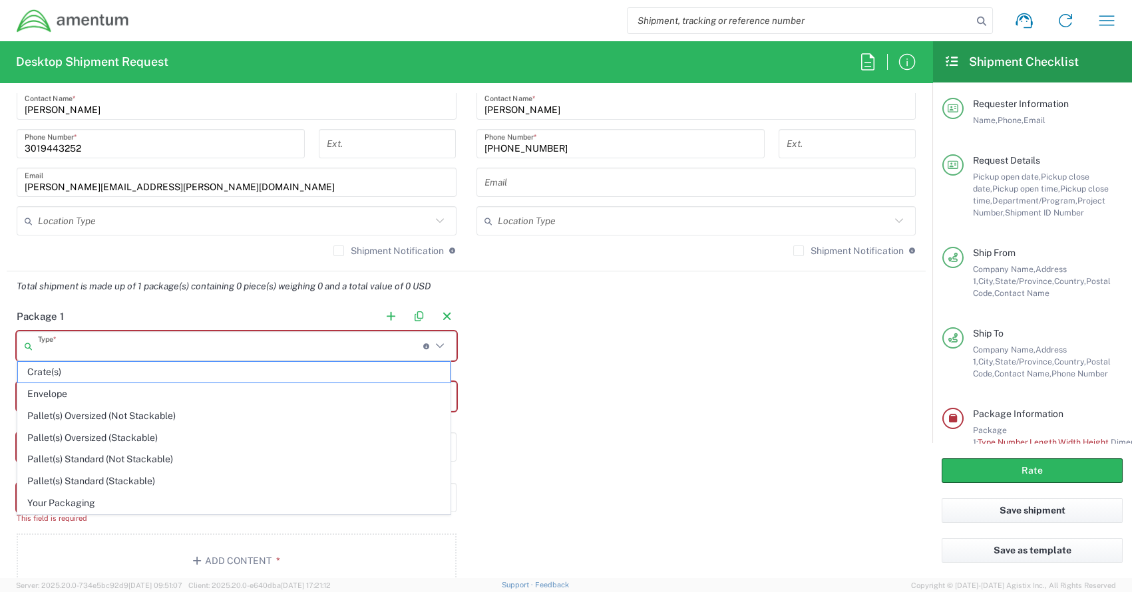
click at [123, 348] on input "text" at bounding box center [230, 346] width 385 height 23
click at [65, 392] on span "Envelope" at bounding box center [234, 394] width 432 height 21
type input "Envelope"
type input "1"
type input "9.5"
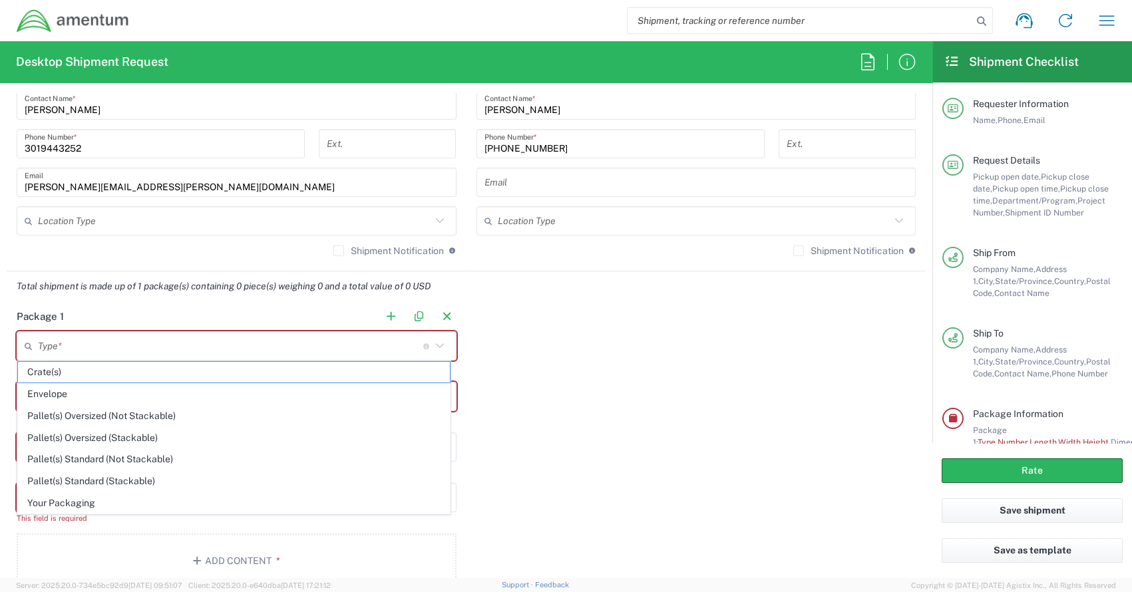
type input "12.5"
type input "0.25"
type input "1"
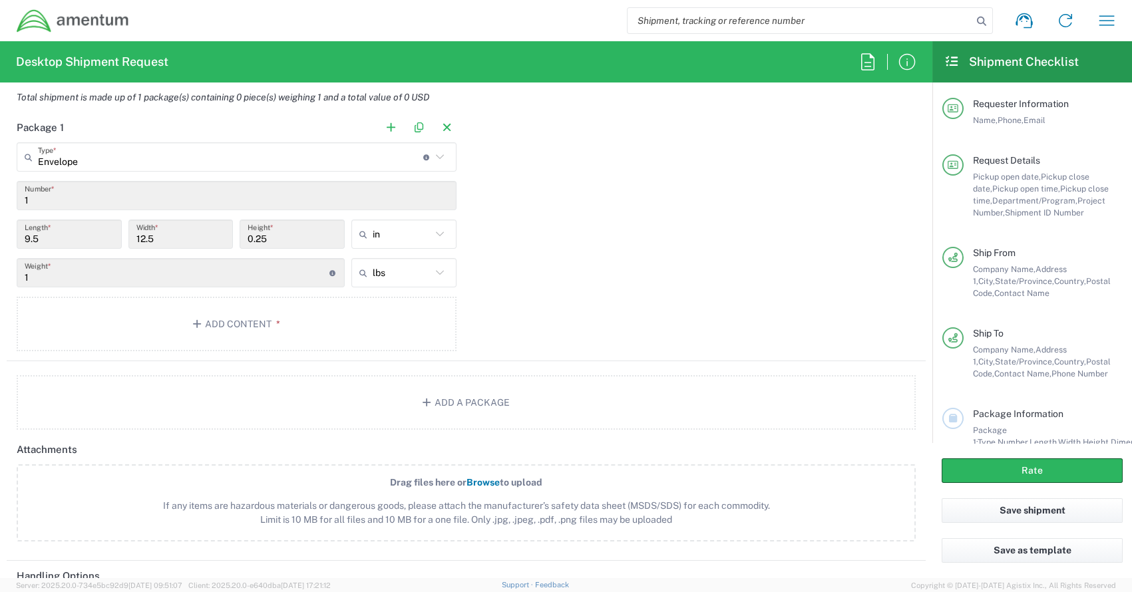
scroll to position [1131, 0]
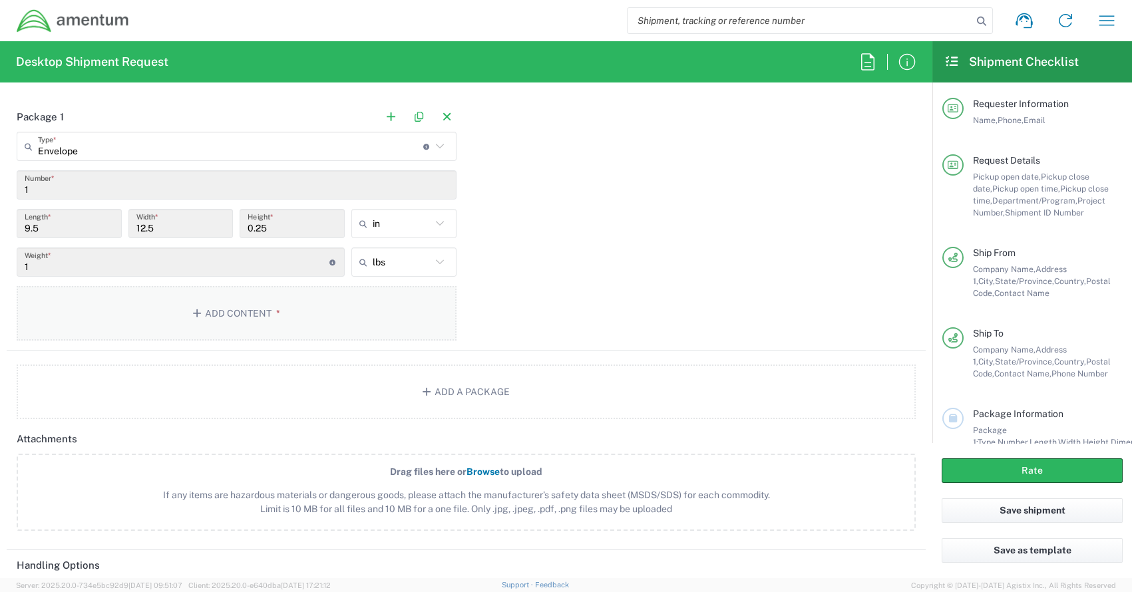
click at [217, 315] on button "Add Content *" at bounding box center [237, 313] width 440 height 55
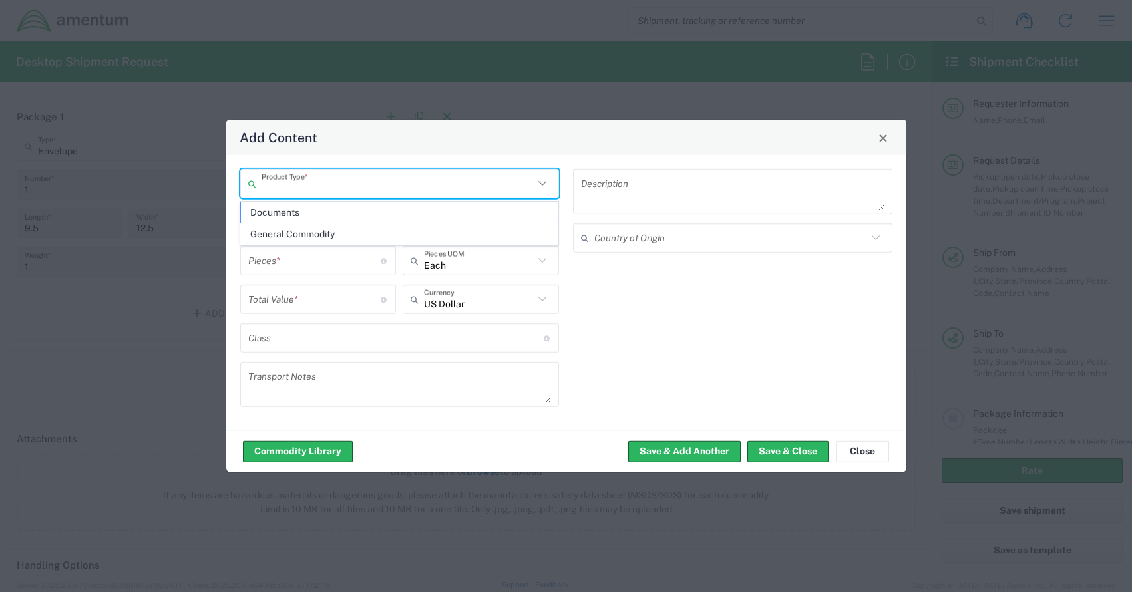
click at [270, 193] on input "text" at bounding box center [398, 183] width 273 height 23
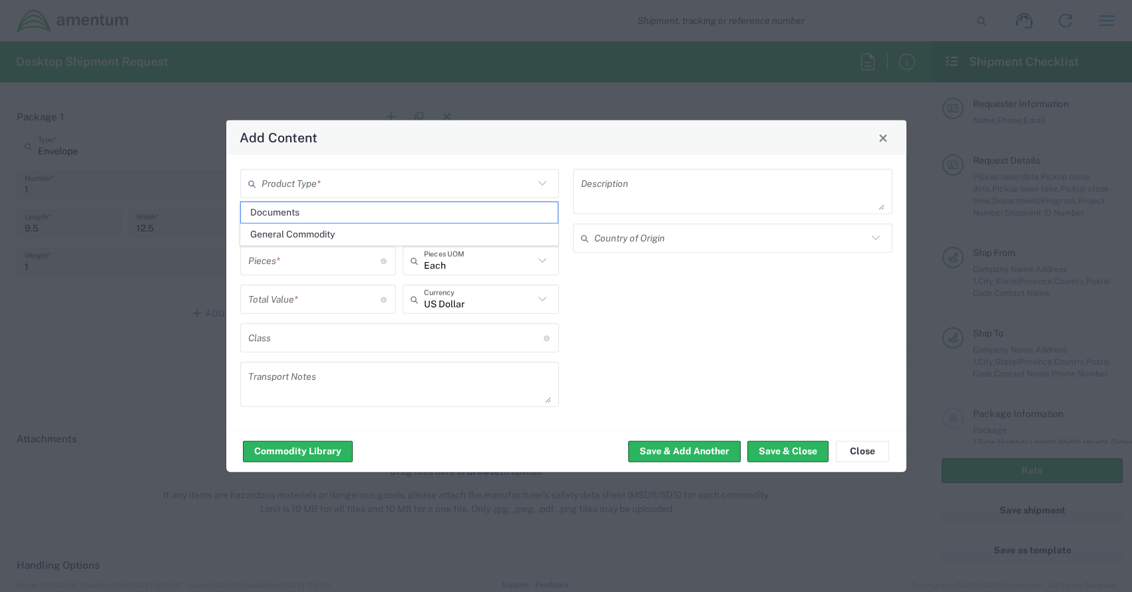
drag, startPoint x: 276, startPoint y: 214, endPoint x: 505, endPoint y: 295, distance: 242.7
click at [278, 214] on span "Documents" at bounding box center [399, 212] width 317 height 21
type input "Documents"
type input "1"
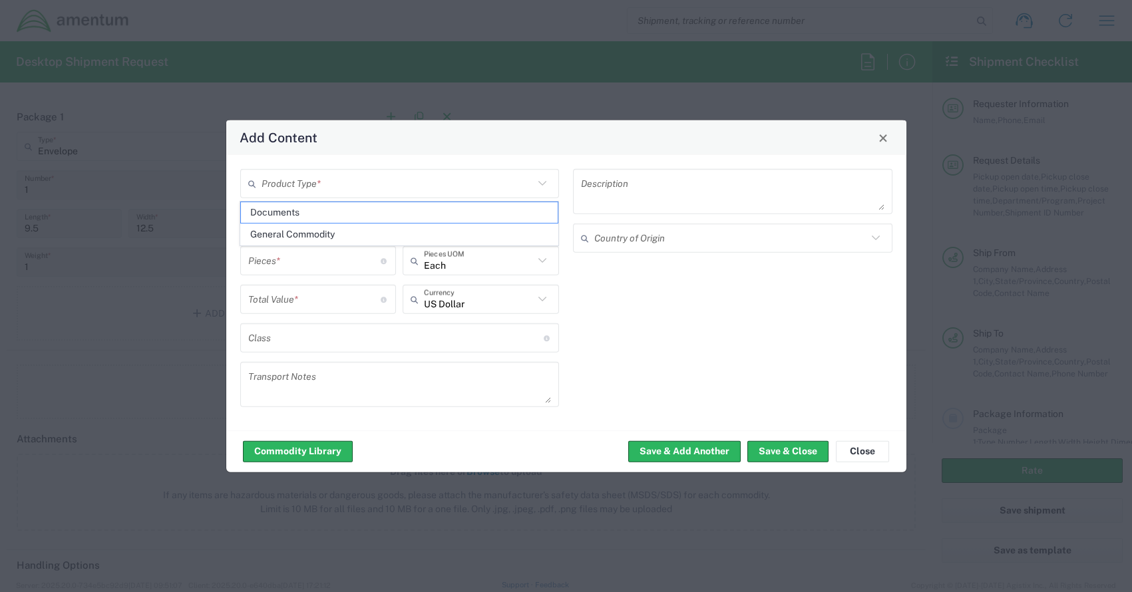
type input "1"
type textarea "Documents"
click at [818, 449] on button "Save & Close" at bounding box center [787, 451] width 81 height 21
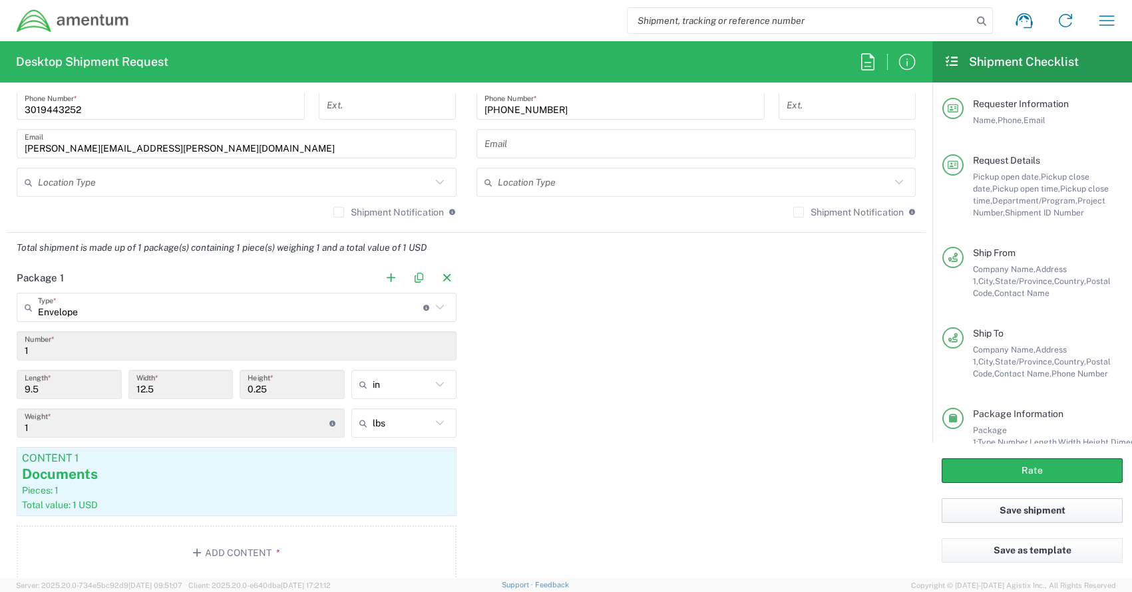
scroll to position [931, 0]
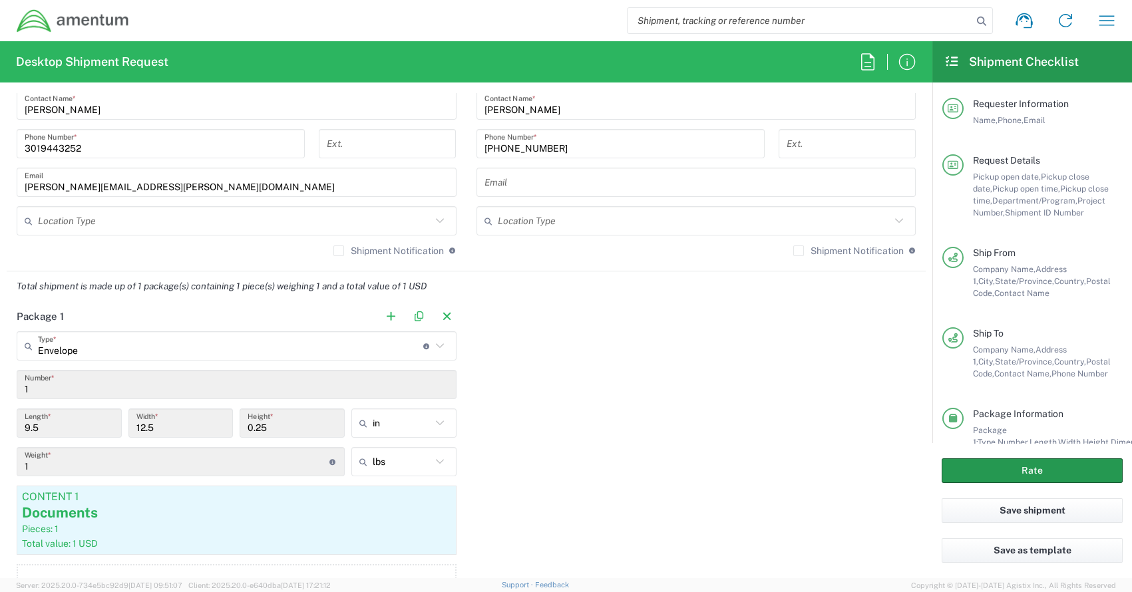
click at [1026, 475] on button "Rate" at bounding box center [1032, 471] width 181 height 25
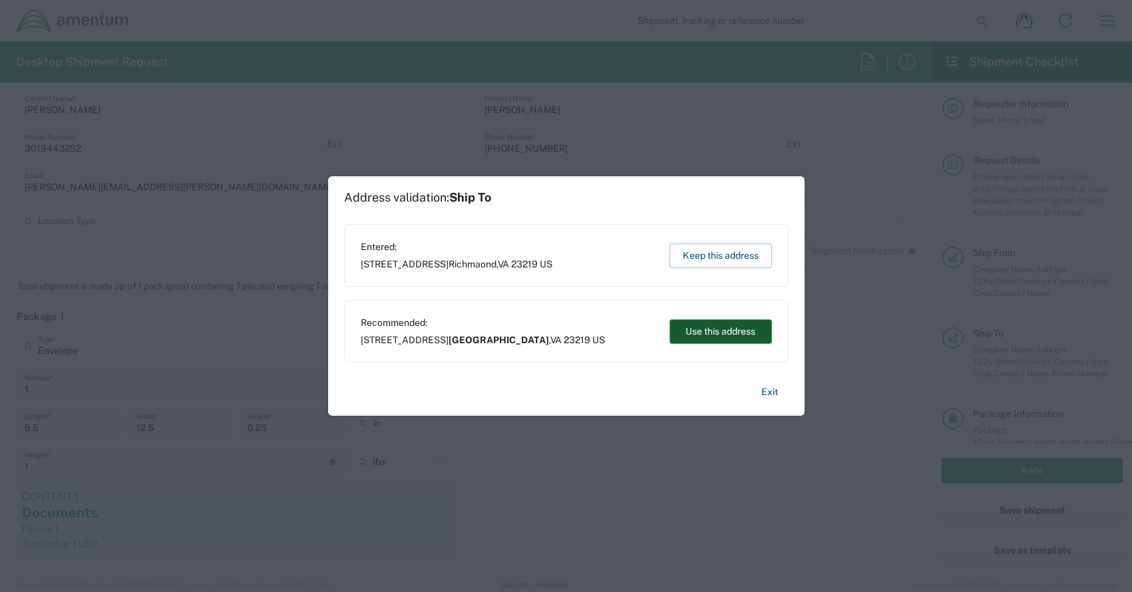
click at [712, 337] on button "Use this address" at bounding box center [721, 331] width 102 height 25
type input "Richmond"
type input "Virginia"
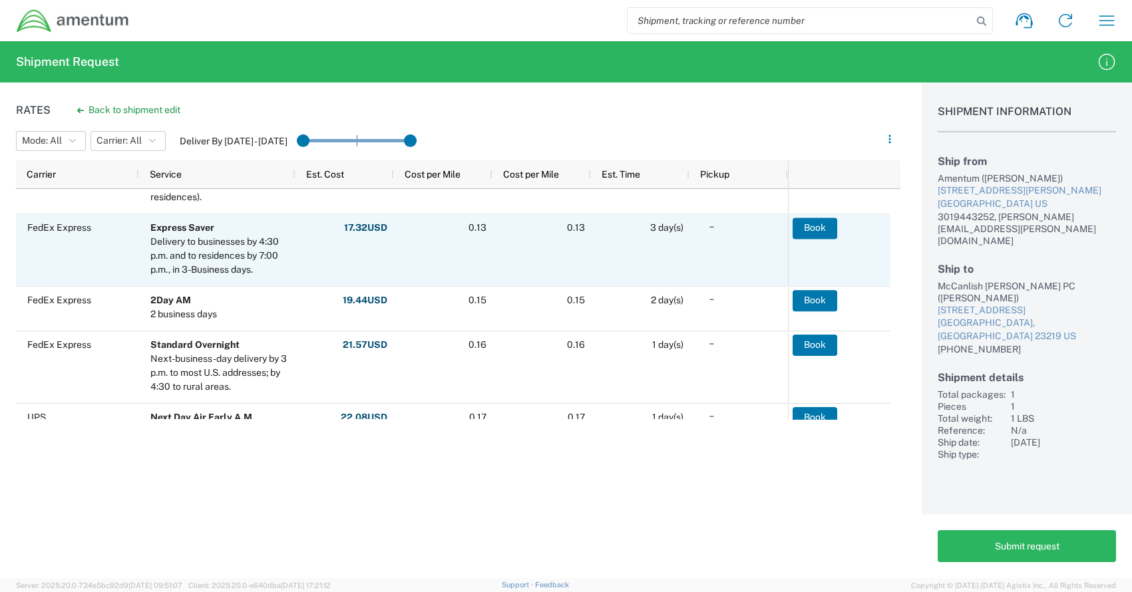
scroll to position [589, 0]
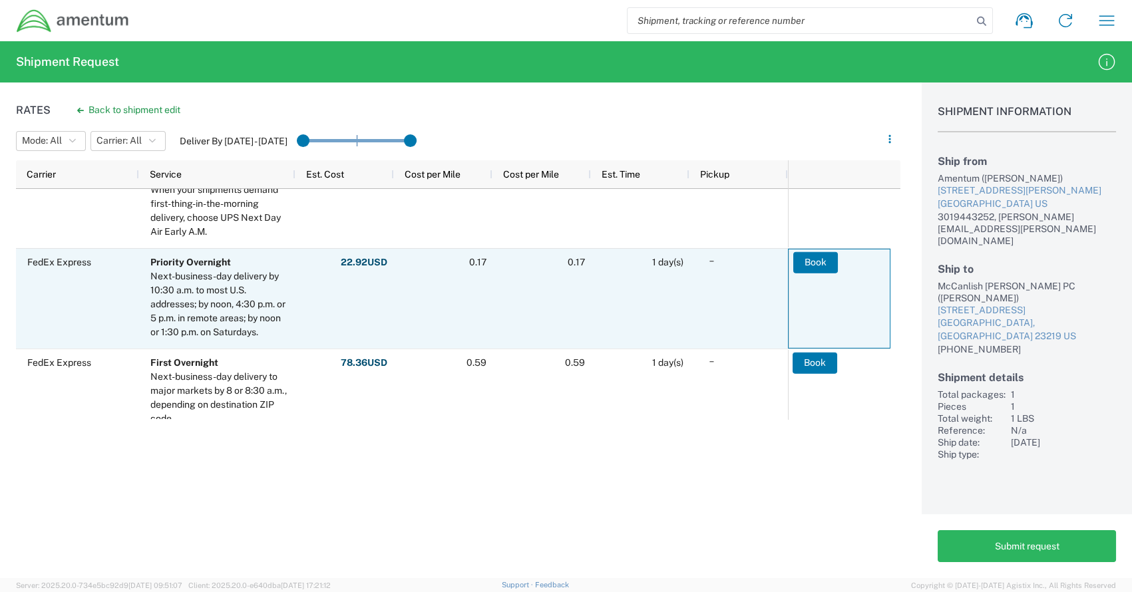
click at [821, 266] on button "Book" at bounding box center [815, 262] width 45 height 21
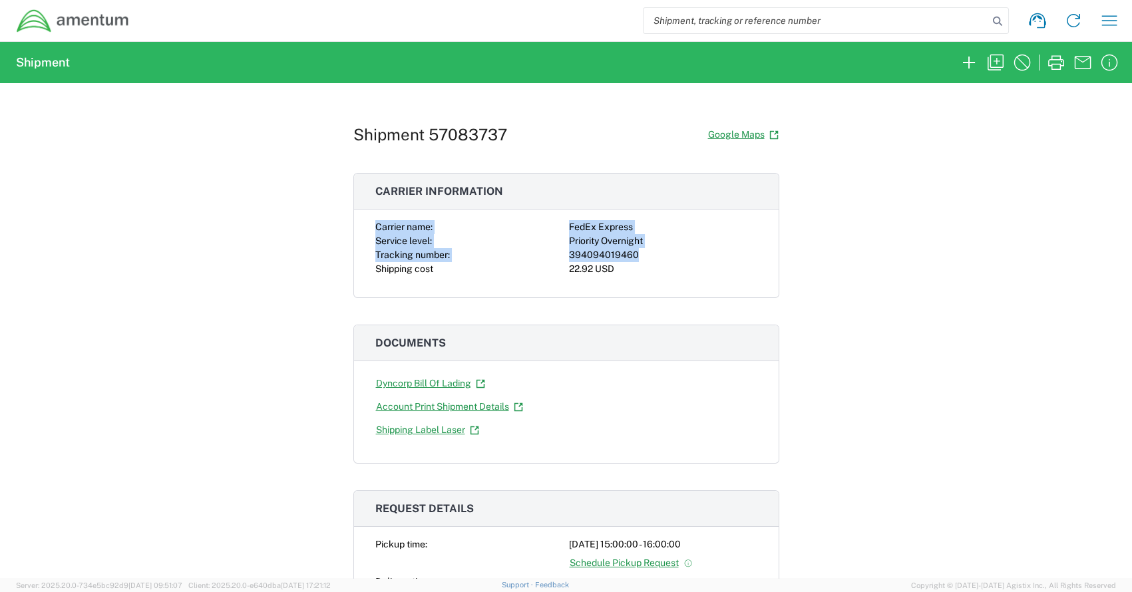
drag, startPoint x: 373, startPoint y: 225, endPoint x: 659, endPoint y: 261, distance: 288.4
click at [659, 261] on div "Carrier name: FedEx Express Service level: Priority Overnight Tracking number: …" at bounding box center [566, 248] width 382 height 56
drag, startPoint x: 659, startPoint y: 261, endPoint x: 618, endPoint y: 251, distance: 42.5
copy div "Carrier name: FedEx Express Service level: Priority Overnight Tracking number: …"
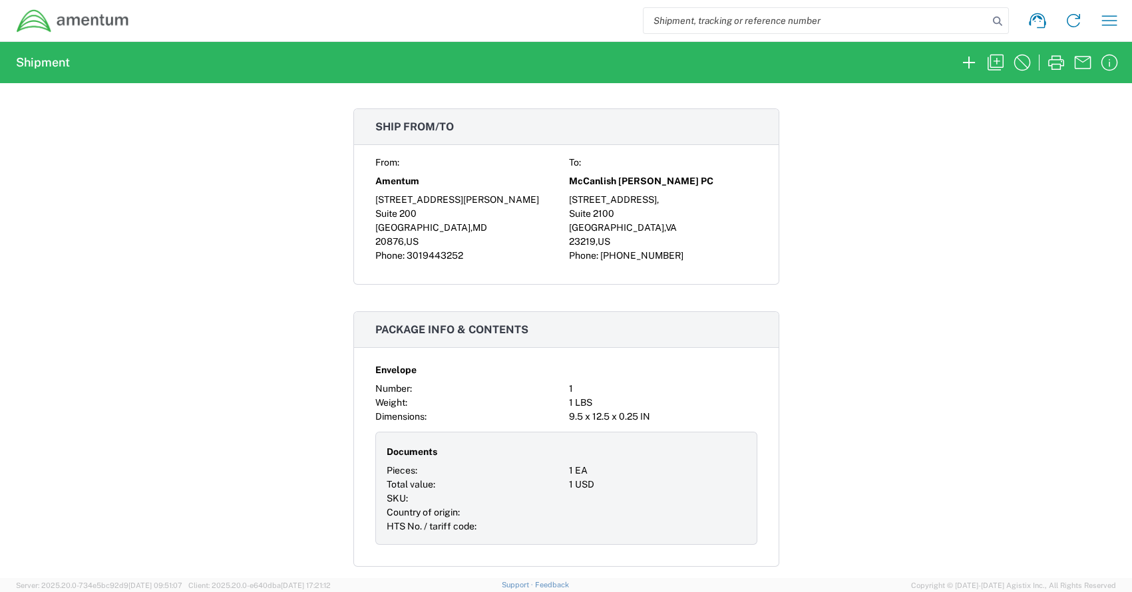
scroll to position [1321, 0]
